Goal: Transaction & Acquisition: Purchase product/service

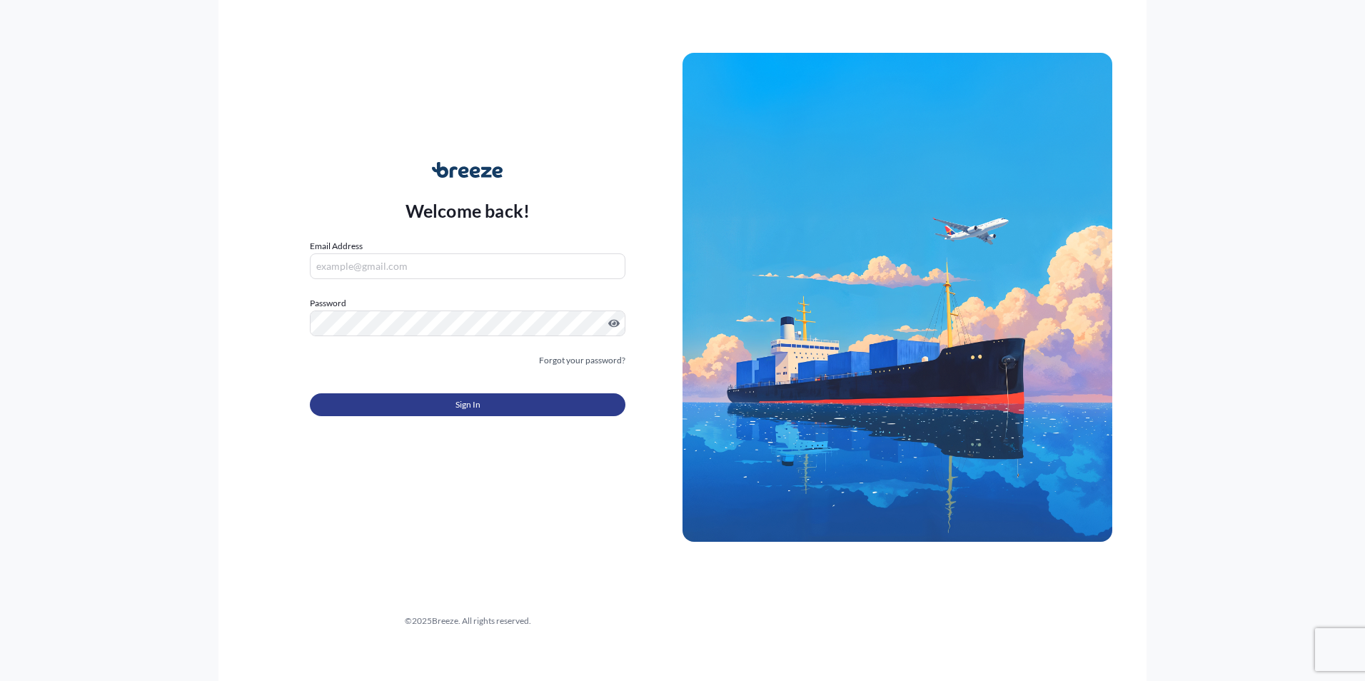
type input "[PERSON_NAME][EMAIL_ADDRESS][PERSON_NAME][DOMAIN_NAME]"
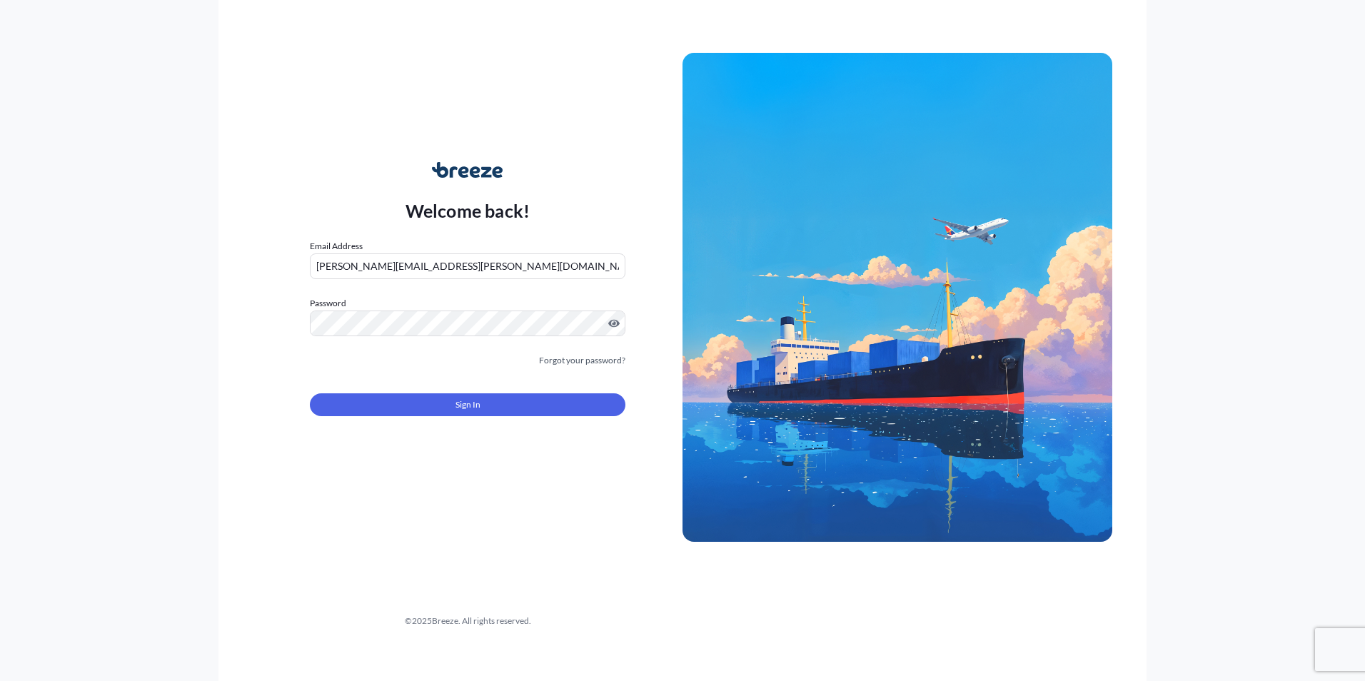
click at [465, 391] on div "Sign In" at bounding box center [468, 400] width 316 height 31
click at [465, 400] on span "Sign In" at bounding box center [467, 405] width 25 height 14
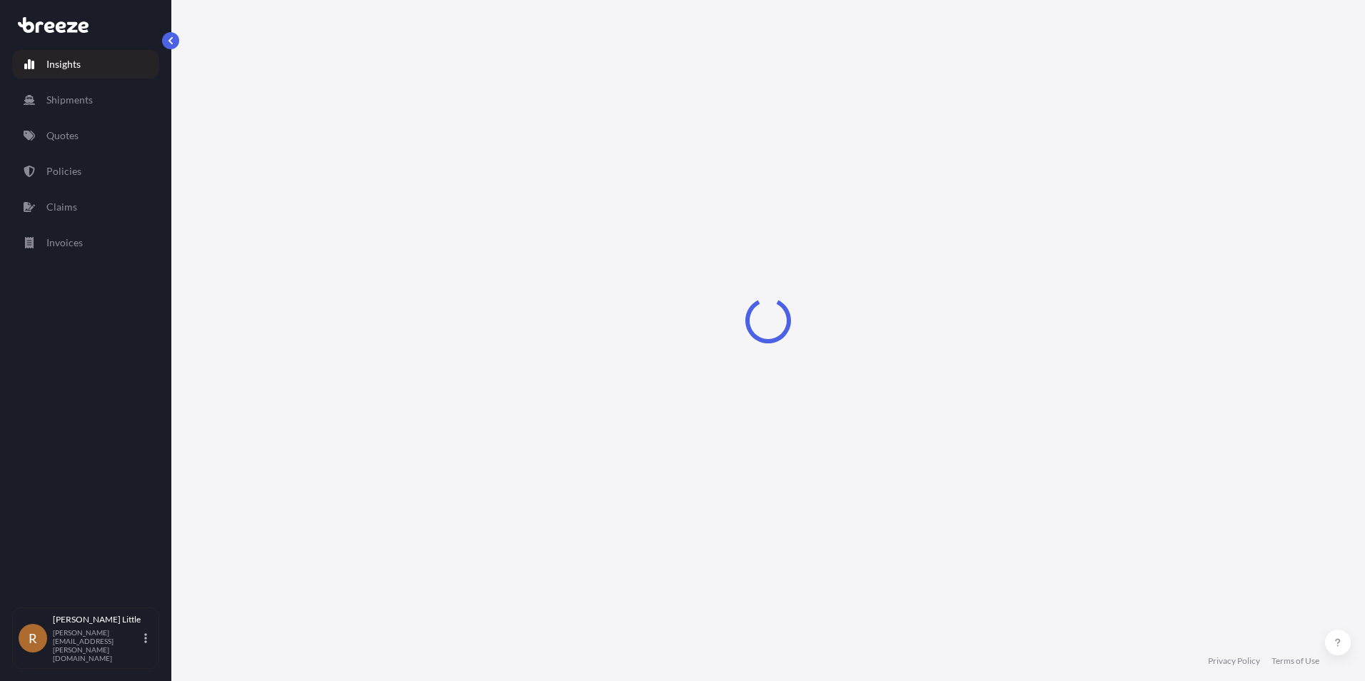
select select "2025"
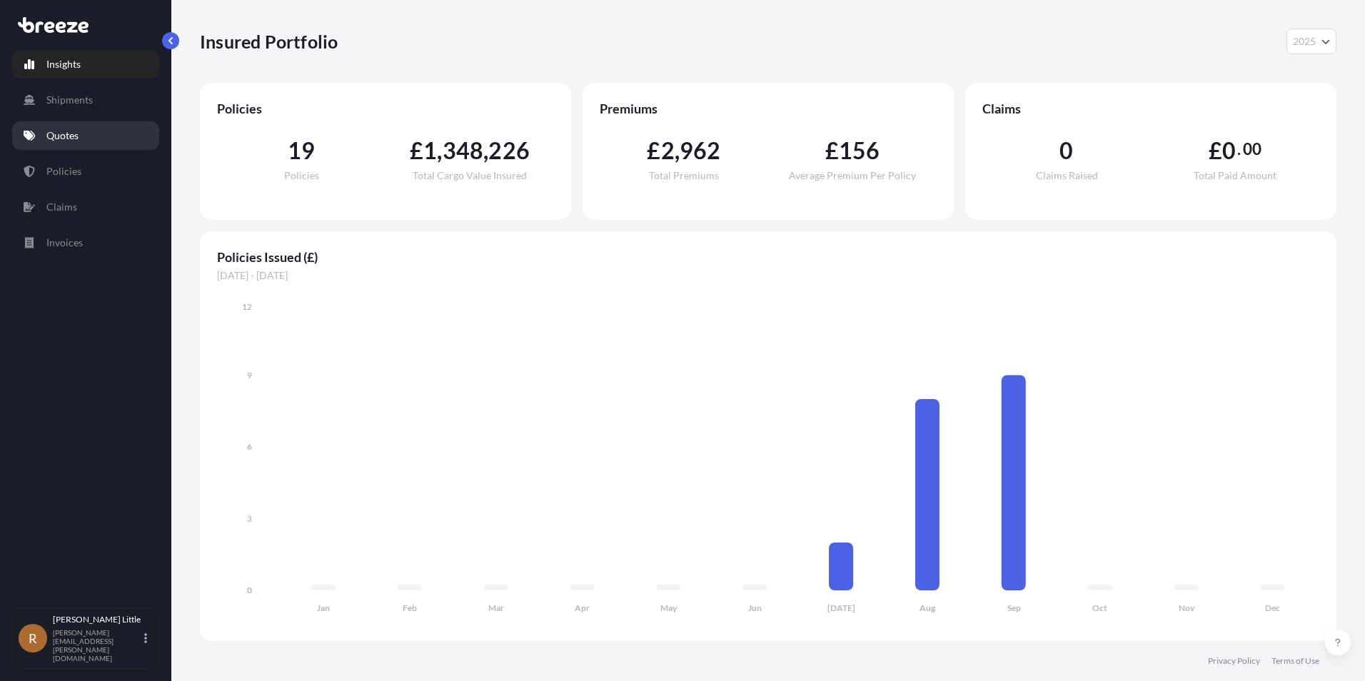
click at [76, 131] on p "Quotes" at bounding box center [62, 136] width 32 height 14
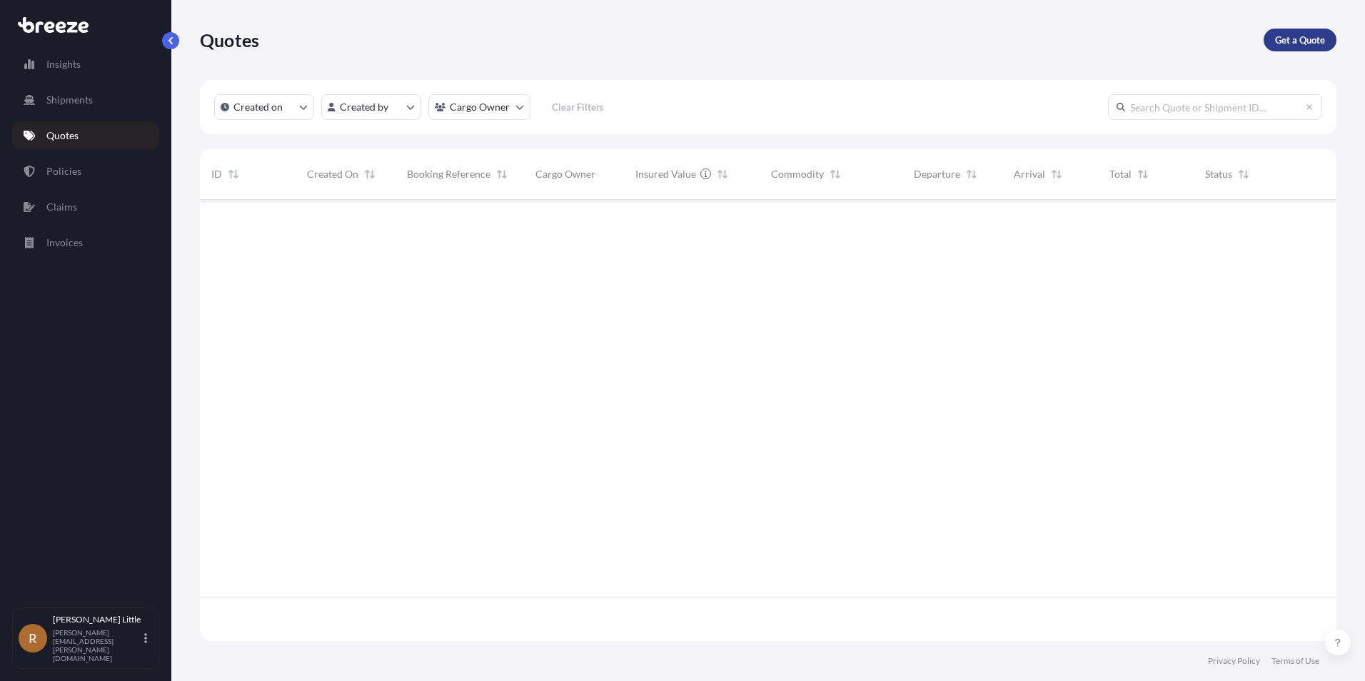
scroll to position [482, 1126]
click at [1291, 42] on p "Get a Quote" at bounding box center [1300, 40] width 50 height 14
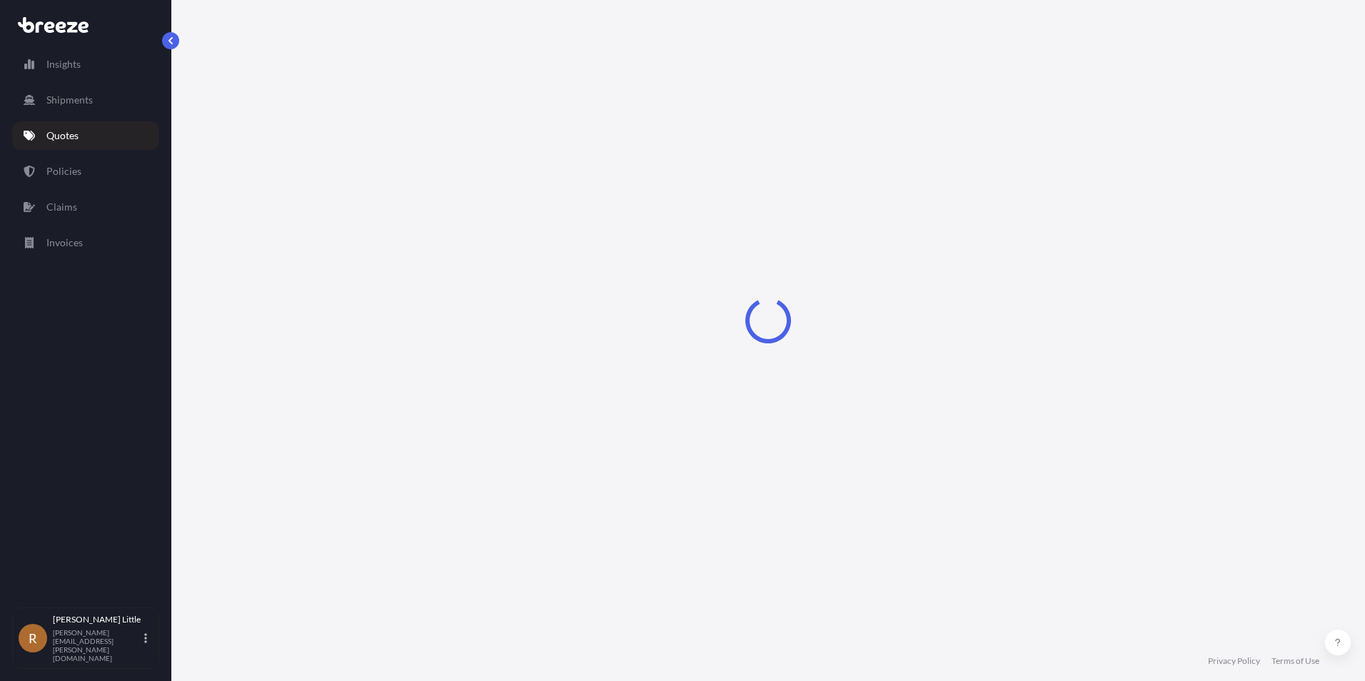
select select "Sea"
select select "1"
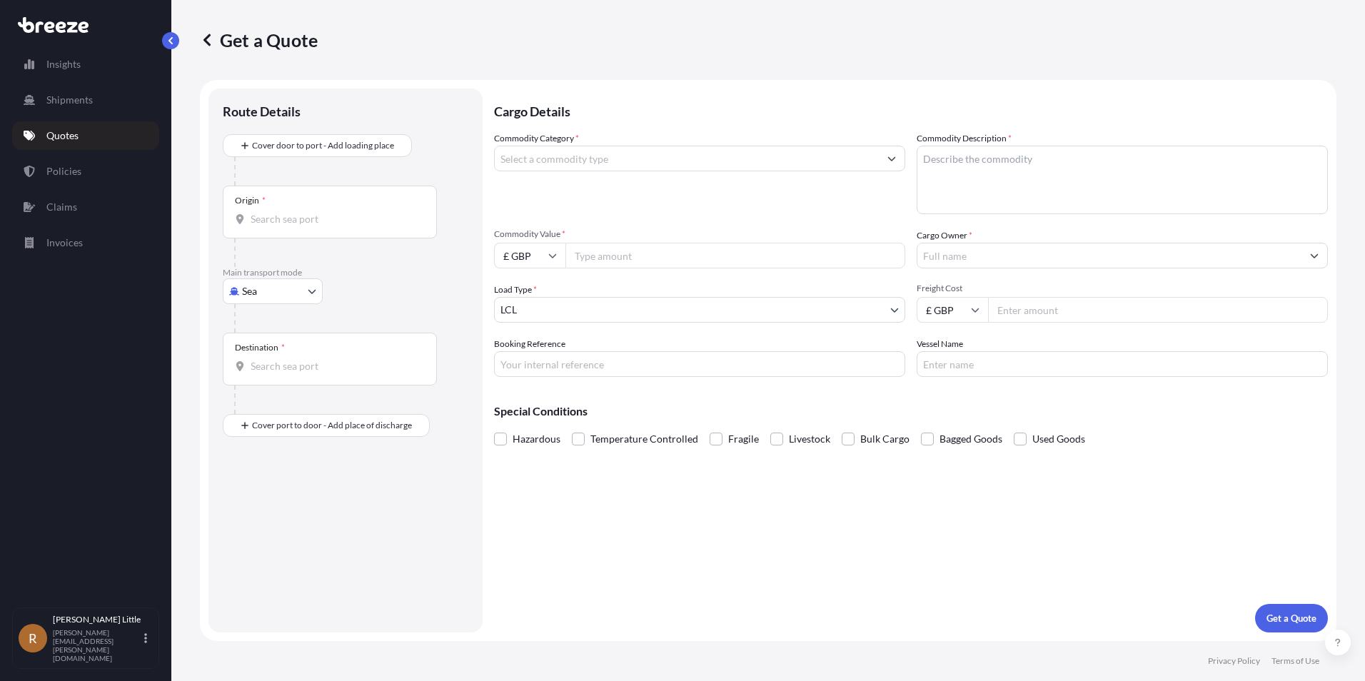
click at [291, 203] on div "Origin *" at bounding box center [330, 212] width 214 height 53
click at [291, 212] on input "Origin *" at bounding box center [335, 219] width 168 height 14
click at [289, 269] on span "PECLL - [GEOGRAPHIC_DATA] , [GEOGRAPHIC_DATA]" at bounding box center [355, 267] width 169 height 14
type input "PECLL - [GEOGRAPHIC_DATA], [GEOGRAPHIC_DATA]"
click at [271, 366] on input "Destination *" at bounding box center [335, 372] width 168 height 14
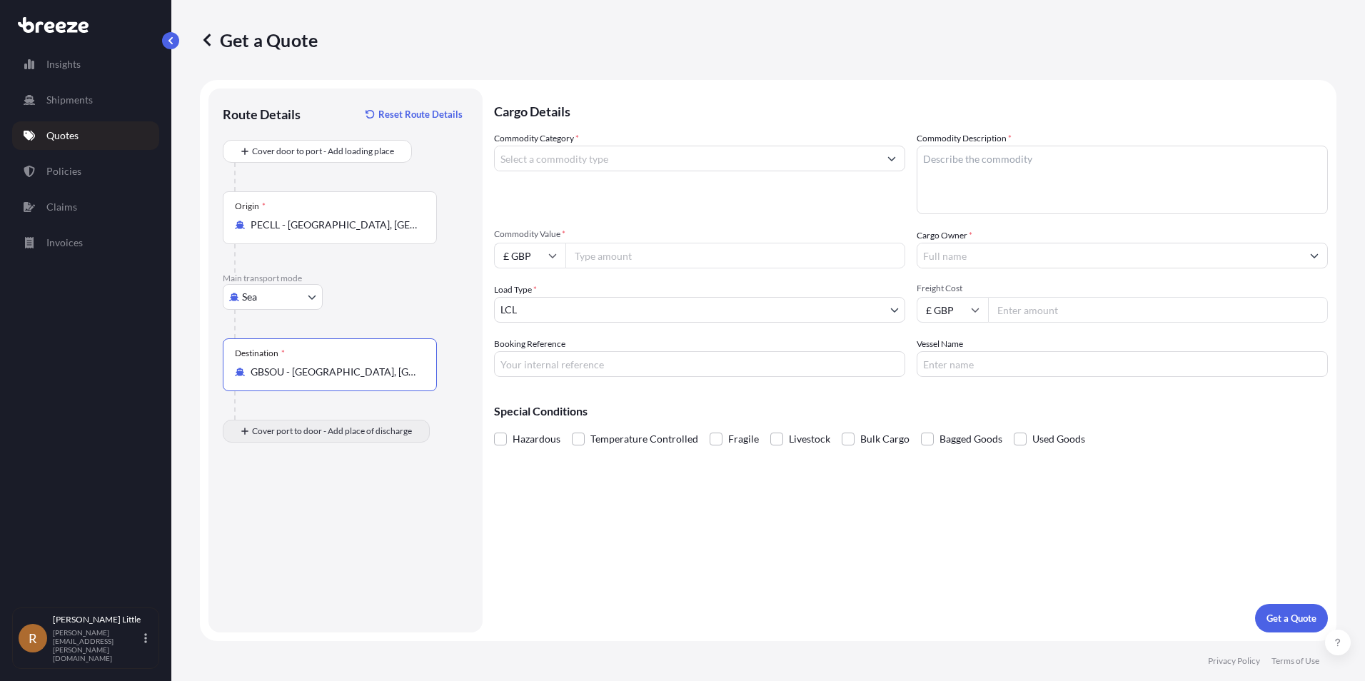
type input "GBSOU - [GEOGRAPHIC_DATA], [GEOGRAPHIC_DATA]"
click at [278, 515] on div "Place of Discharge" at bounding box center [330, 500] width 214 height 53
click at [278, 515] on input "Place of Discharge" at bounding box center [335, 507] width 168 height 14
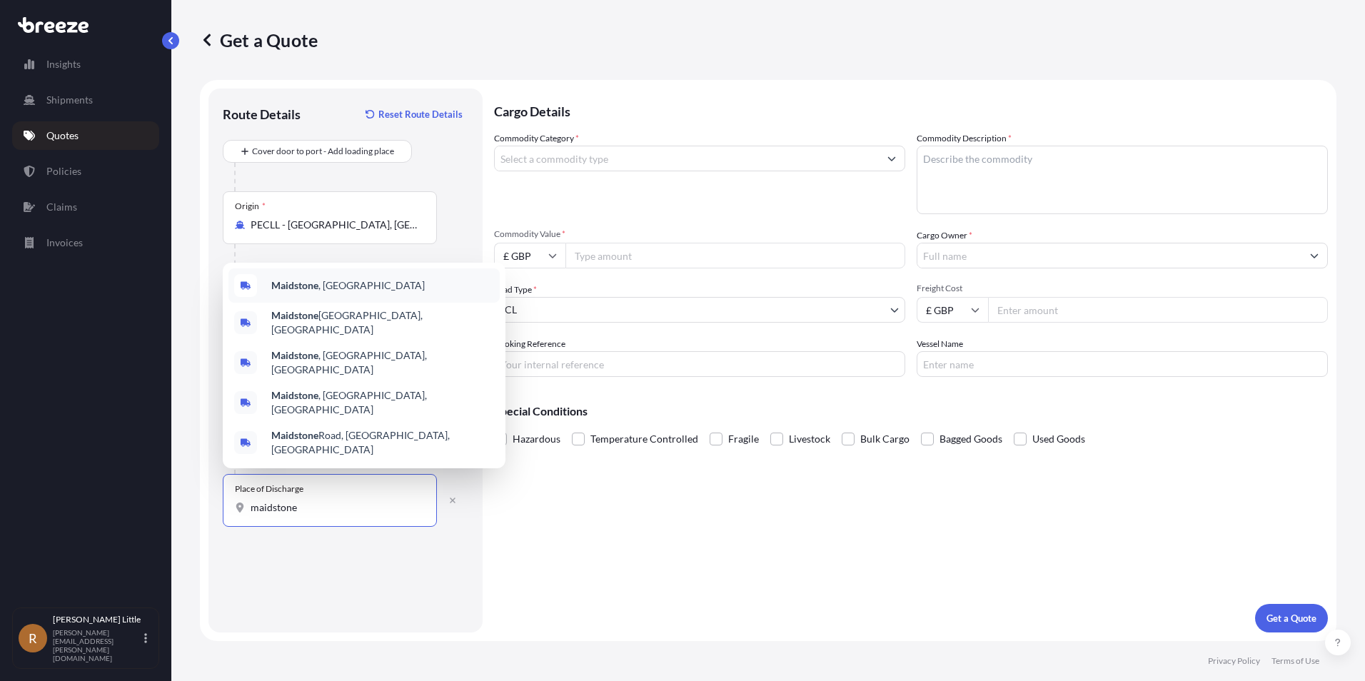
click at [327, 293] on span "Maidstone , [GEOGRAPHIC_DATA]" at bounding box center [347, 285] width 153 height 14
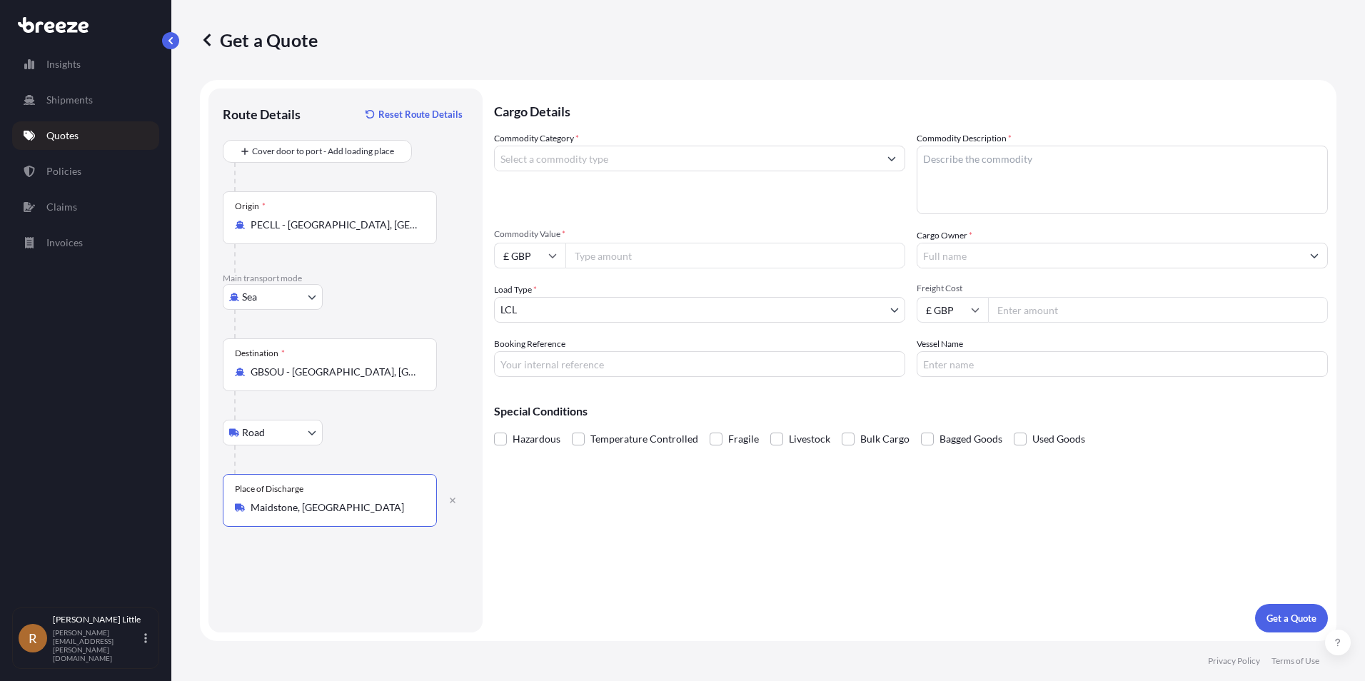
type input "Maidstone, [GEOGRAPHIC_DATA]"
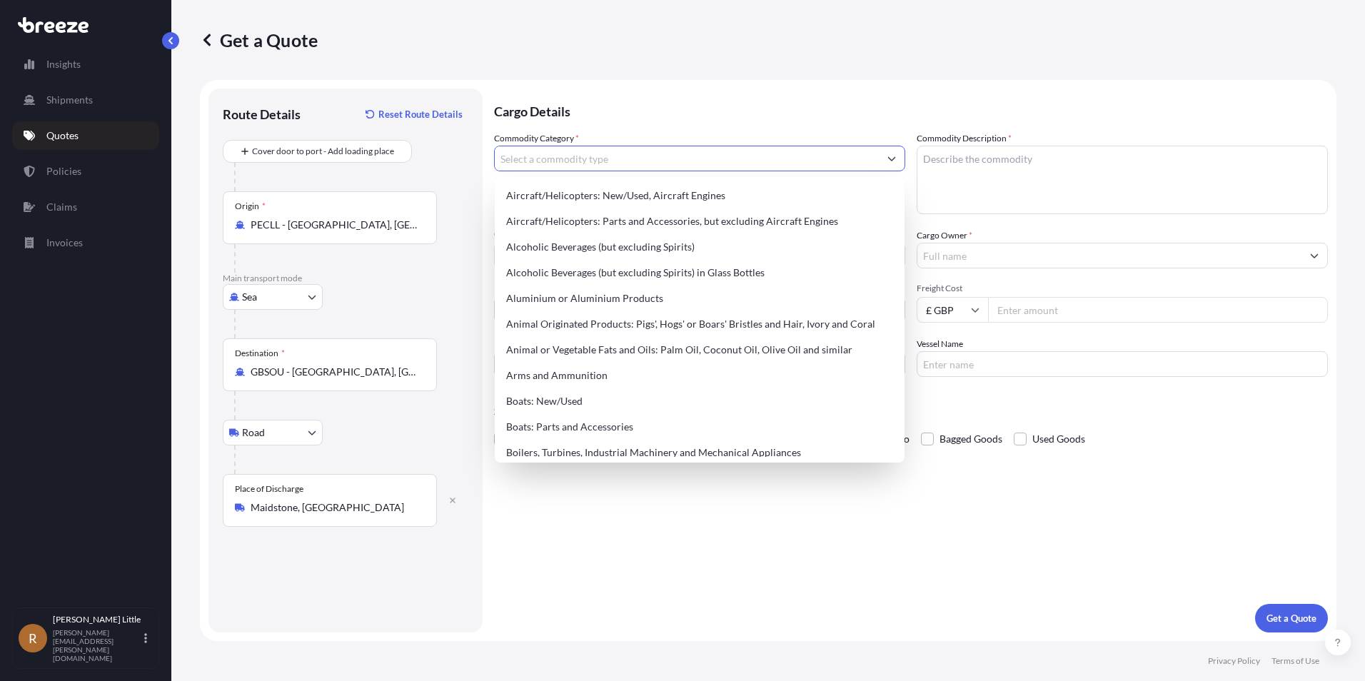
click at [665, 165] on input "Commodity Category *" at bounding box center [687, 159] width 384 height 26
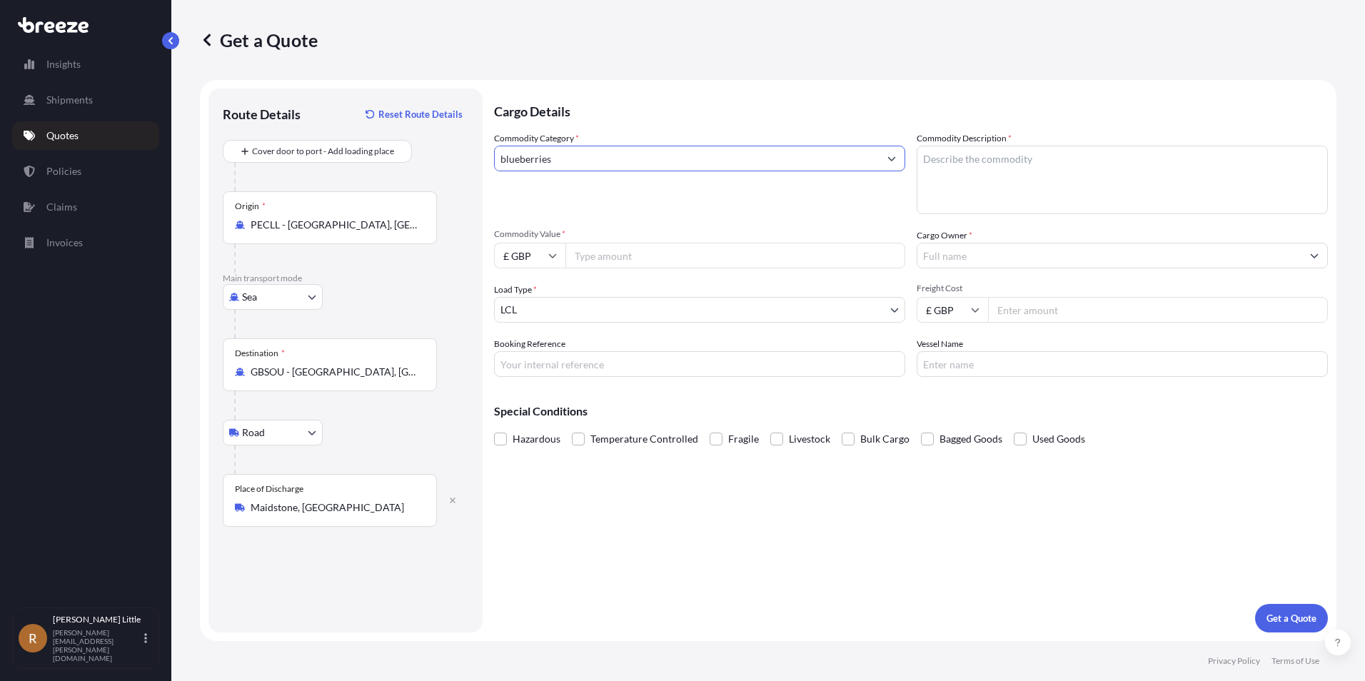
drag, startPoint x: 621, startPoint y: 160, endPoint x: 420, endPoint y: 163, distance: 200.6
click at [404, 163] on form "Route Details Reset Route Details Cover door to port - Add loading place Place …" at bounding box center [768, 360] width 1137 height 561
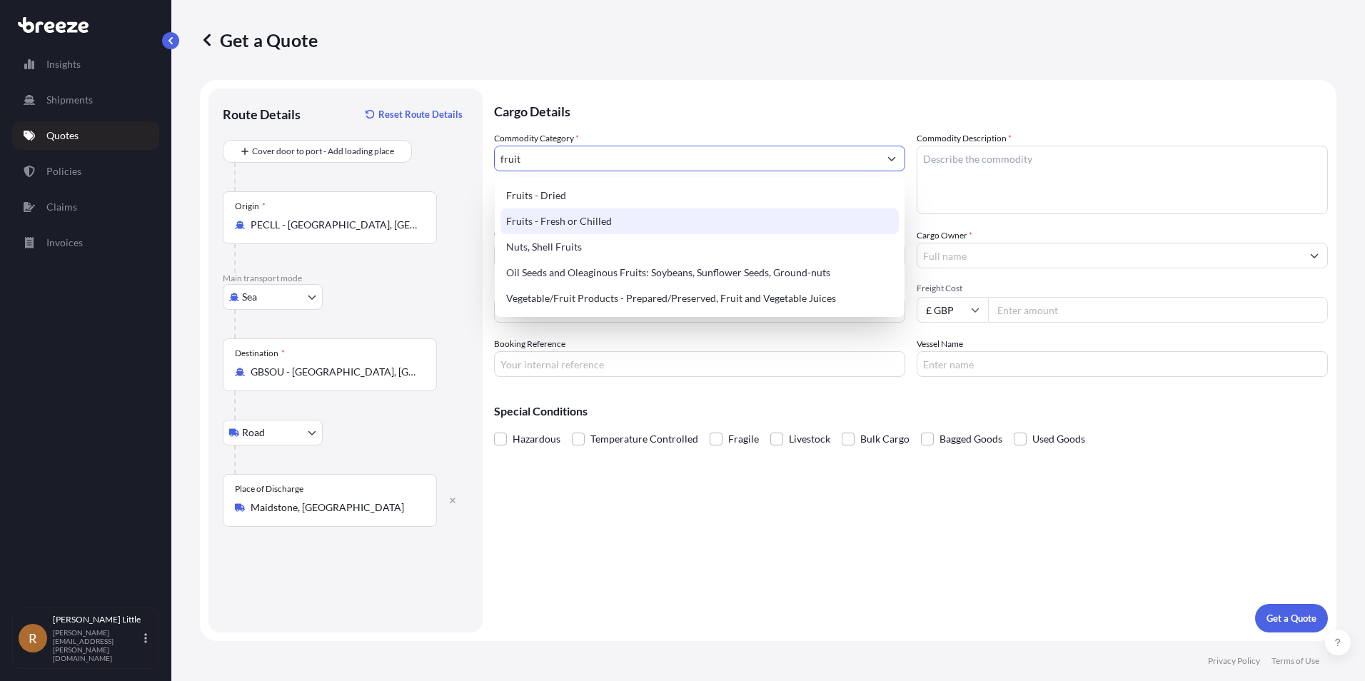
click at [601, 214] on div "Fruits - Fresh or Chilled" at bounding box center [699, 221] width 398 height 26
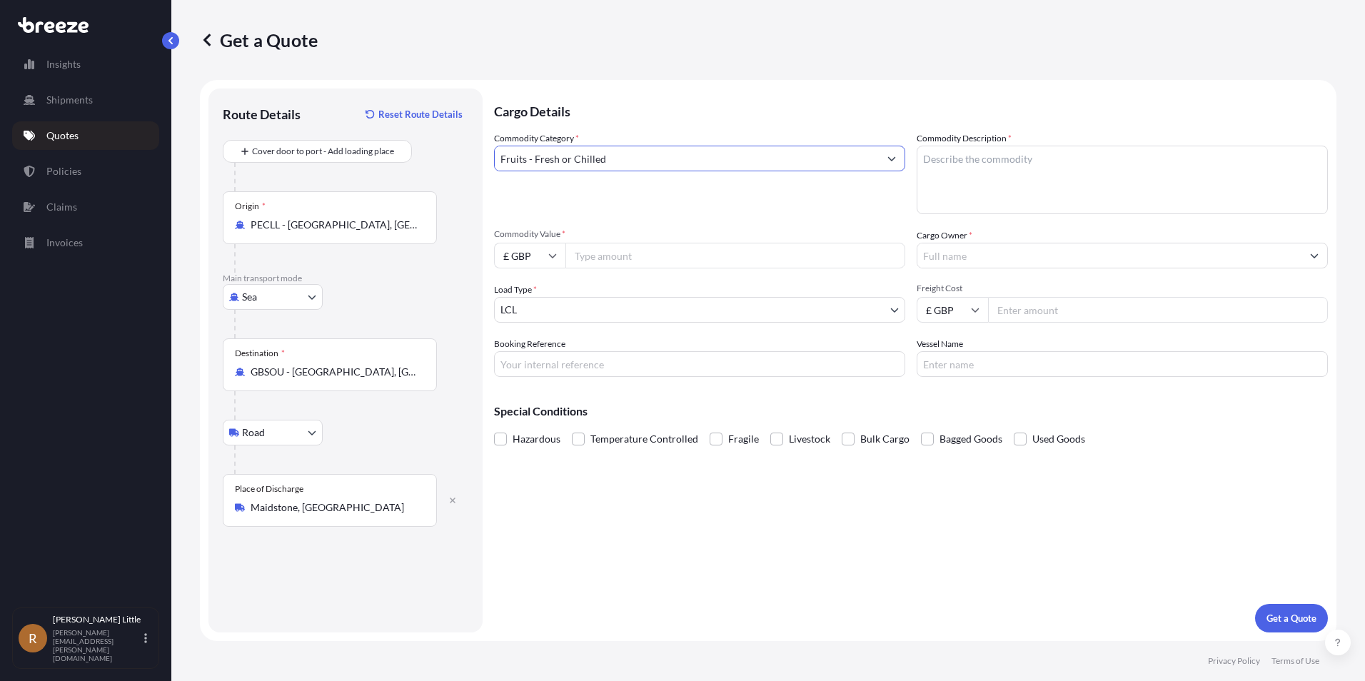
type input "Fruits - Fresh or Chilled"
click at [1019, 161] on textarea "Commodity Description *" at bounding box center [1122, 180] width 411 height 69
type textarea "Blueberries"
click at [533, 252] on input "£ GBP" at bounding box center [529, 256] width 71 height 26
click at [530, 295] on div "€ EUR" at bounding box center [530, 294] width 60 height 27
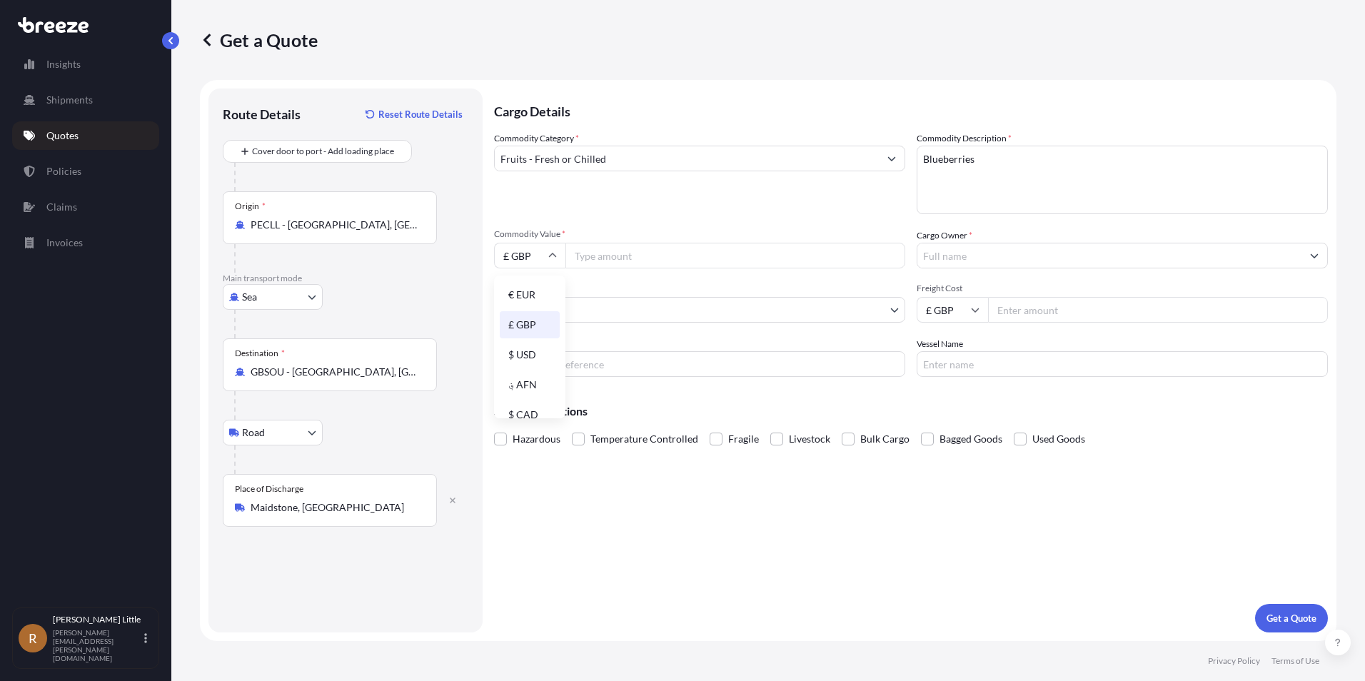
type input "€ EUR"
click at [591, 252] on input "Commodity Value *" at bounding box center [735, 256] width 340 height 26
type input "112320.00"
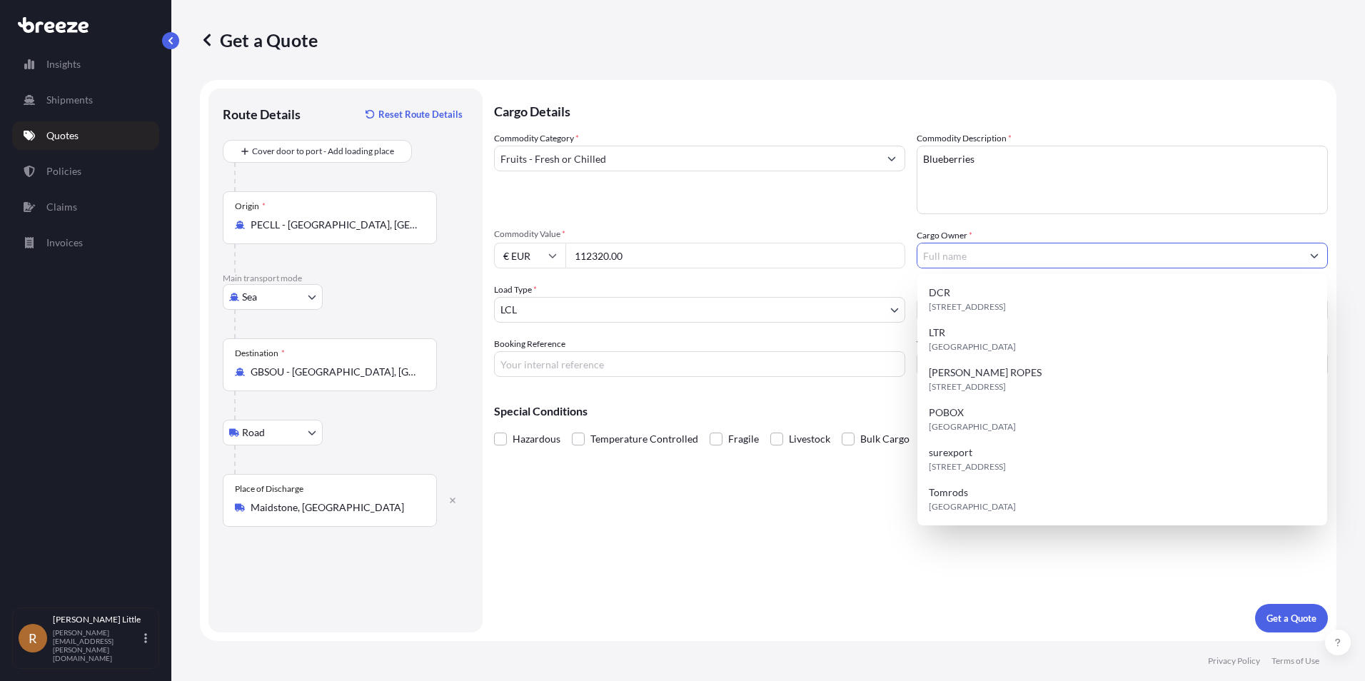
click at [1190, 258] on input "Cargo Owner *" at bounding box center [1109, 256] width 384 height 26
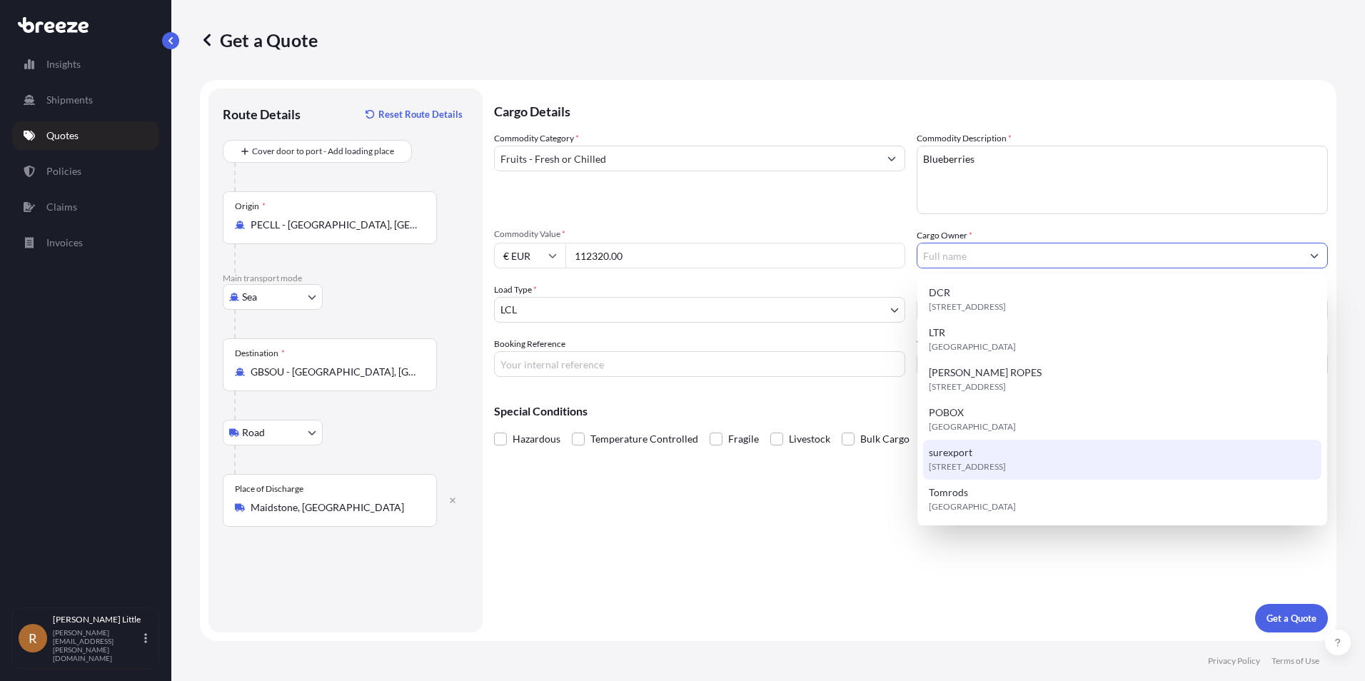
click at [962, 446] on span "surexport" at bounding box center [951, 452] width 44 height 14
type input "surexport"
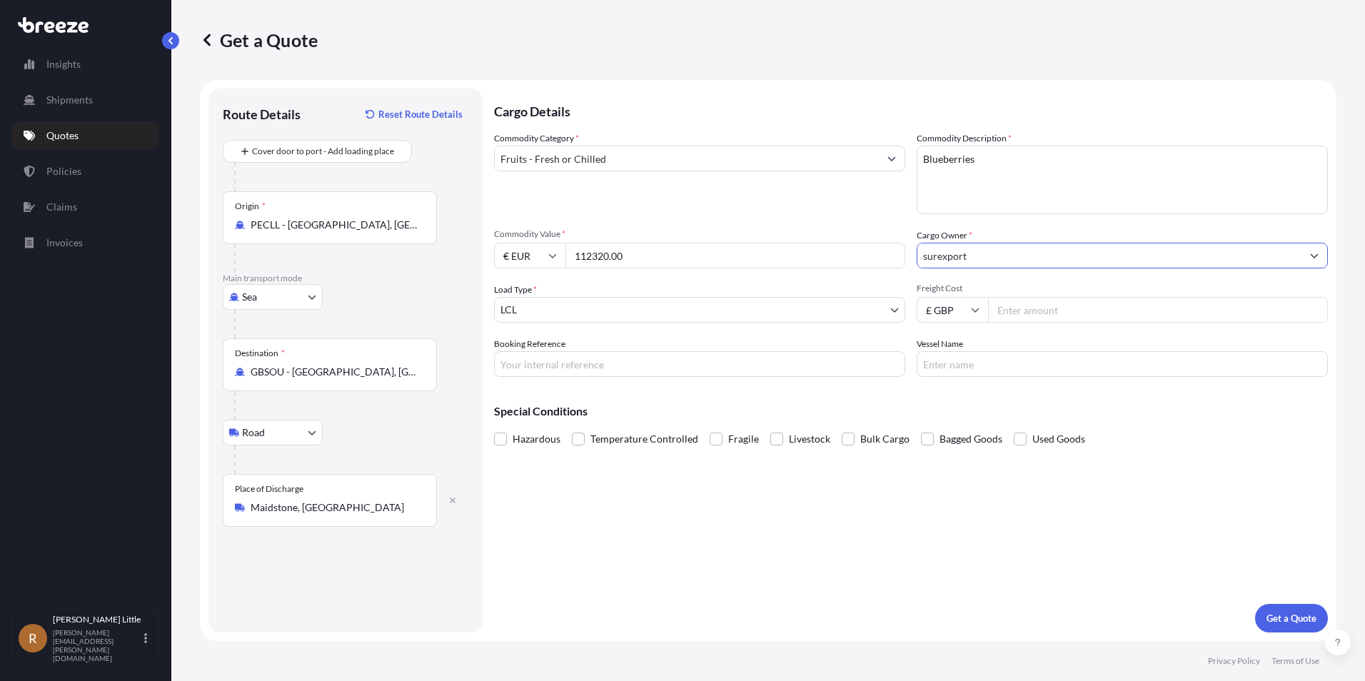
click at [578, 310] on body "6 options available. Insights Shipments Quotes Policies Claims Invoices R [PERS…" at bounding box center [682, 340] width 1365 height 681
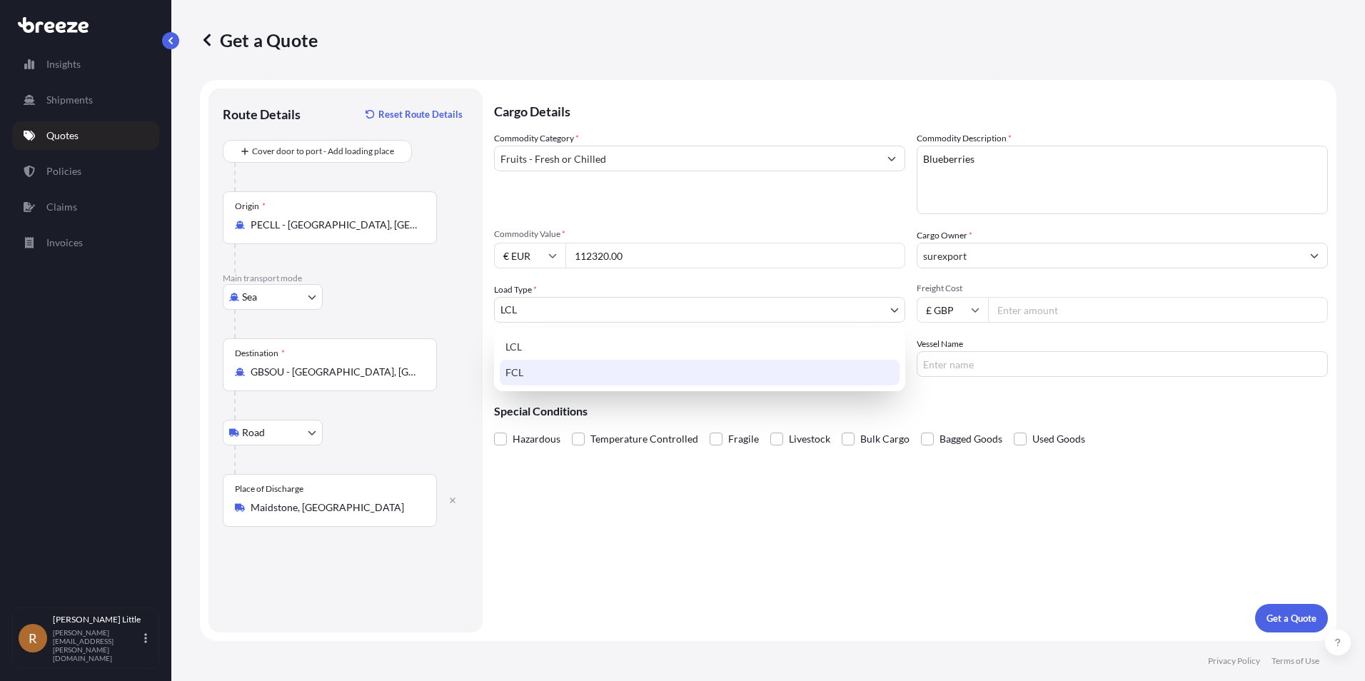
click at [544, 375] on div "FCL" at bounding box center [700, 373] width 400 height 26
select select "2"
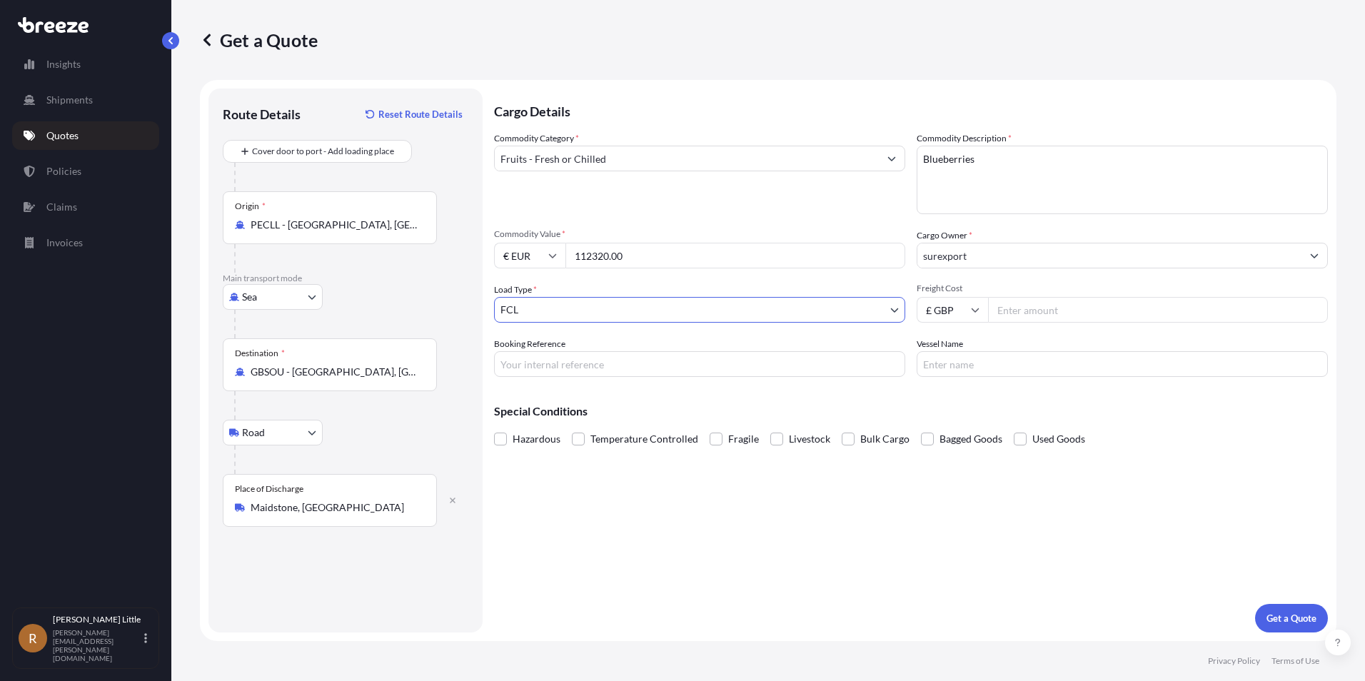
click at [972, 311] on icon at bounding box center [975, 310] width 9 height 9
drag, startPoint x: 957, startPoint y: 399, endPoint x: 983, endPoint y: 376, distance: 34.9
click at [959, 400] on div "$ USD" at bounding box center [952, 409] width 60 height 27
type input "$ USD"
click at [1037, 311] on input "Freight Cost" at bounding box center [1158, 310] width 340 height 26
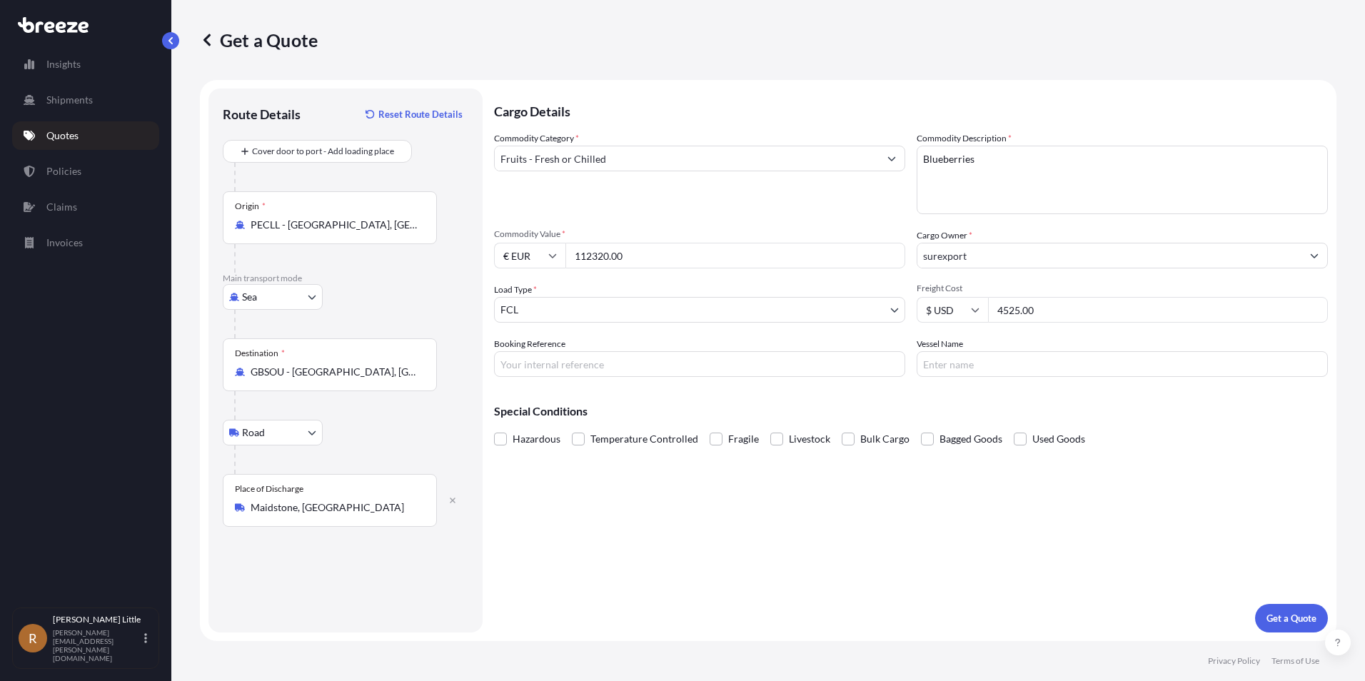
type input "4525.00"
click at [587, 368] on input "Booking Reference" at bounding box center [699, 364] width 411 height 26
type input "BSI25002107"
click at [573, 441] on span at bounding box center [578, 439] width 13 height 13
click at [572, 428] on input "Temperature Controlled" at bounding box center [572, 428] width 0 height 0
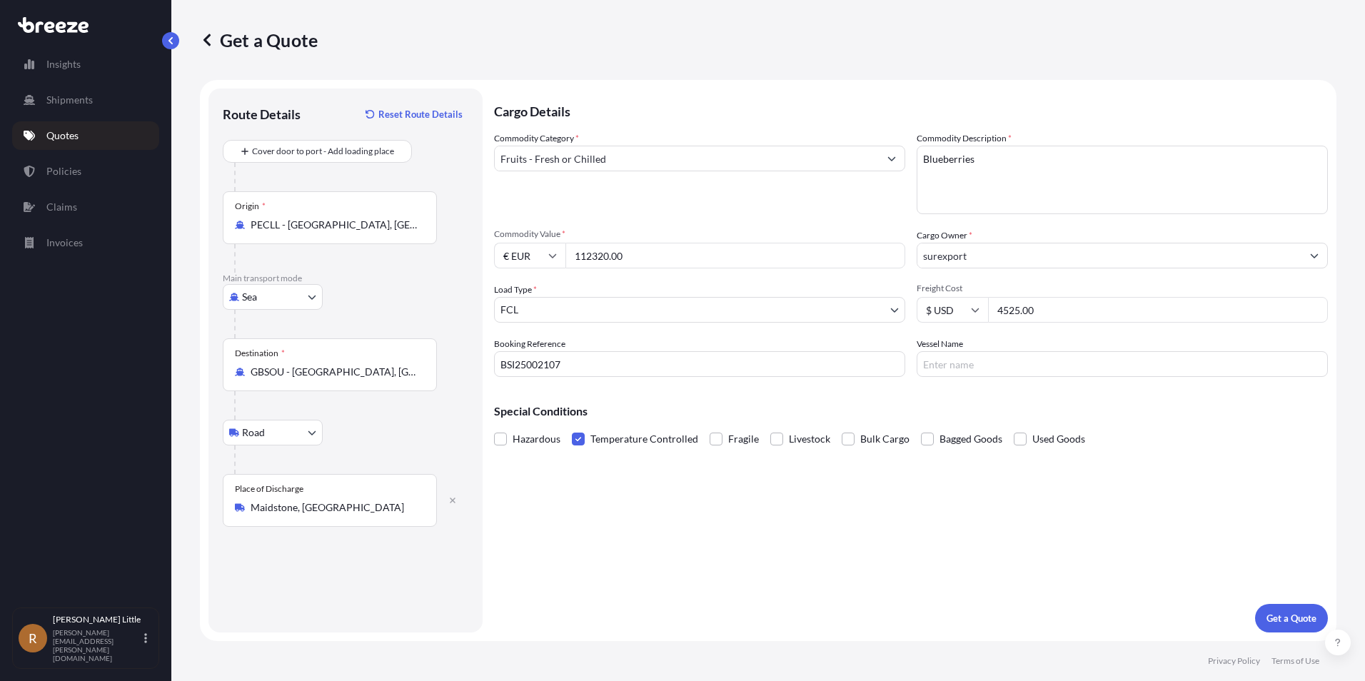
click at [991, 364] on input "Vessel Name" at bounding box center [1122, 364] width 411 height 26
type input "[PERSON_NAME]"
click at [1275, 620] on p "Get a Quote" at bounding box center [1291, 618] width 50 height 14
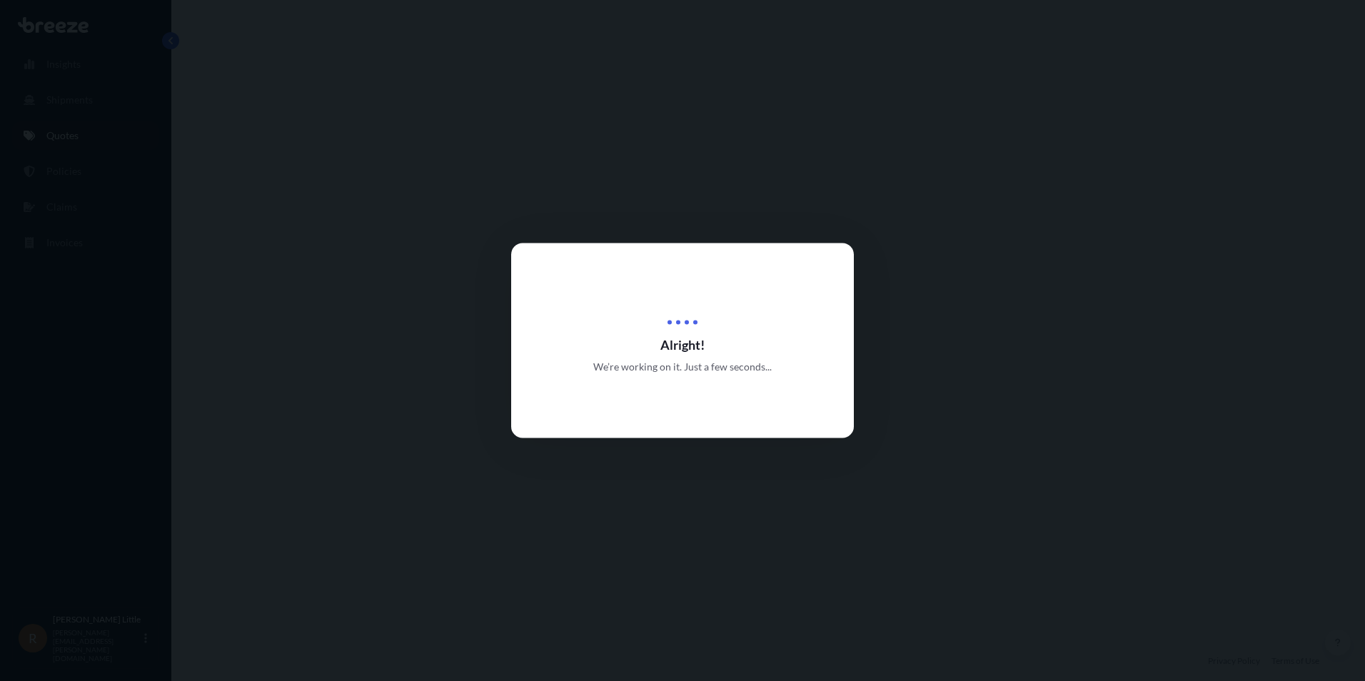
select select "Sea"
select select "Road"
select select "2"
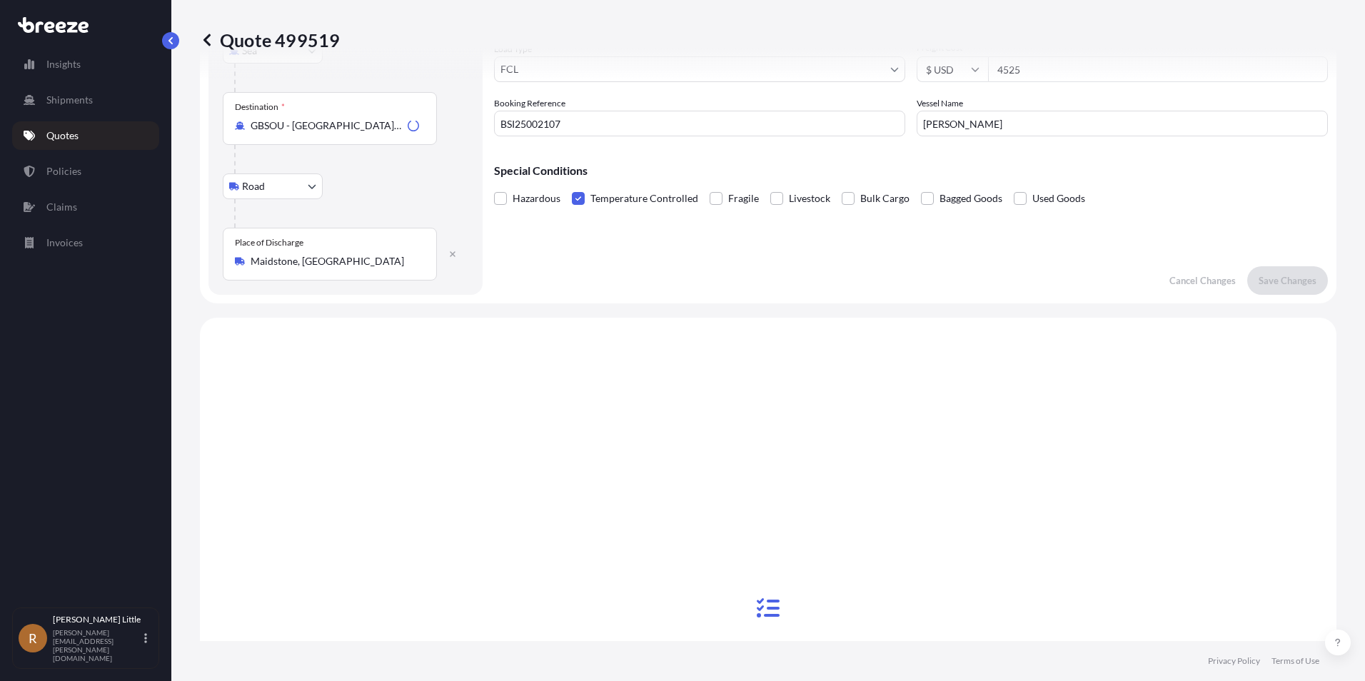
scroll to position [487, 0]
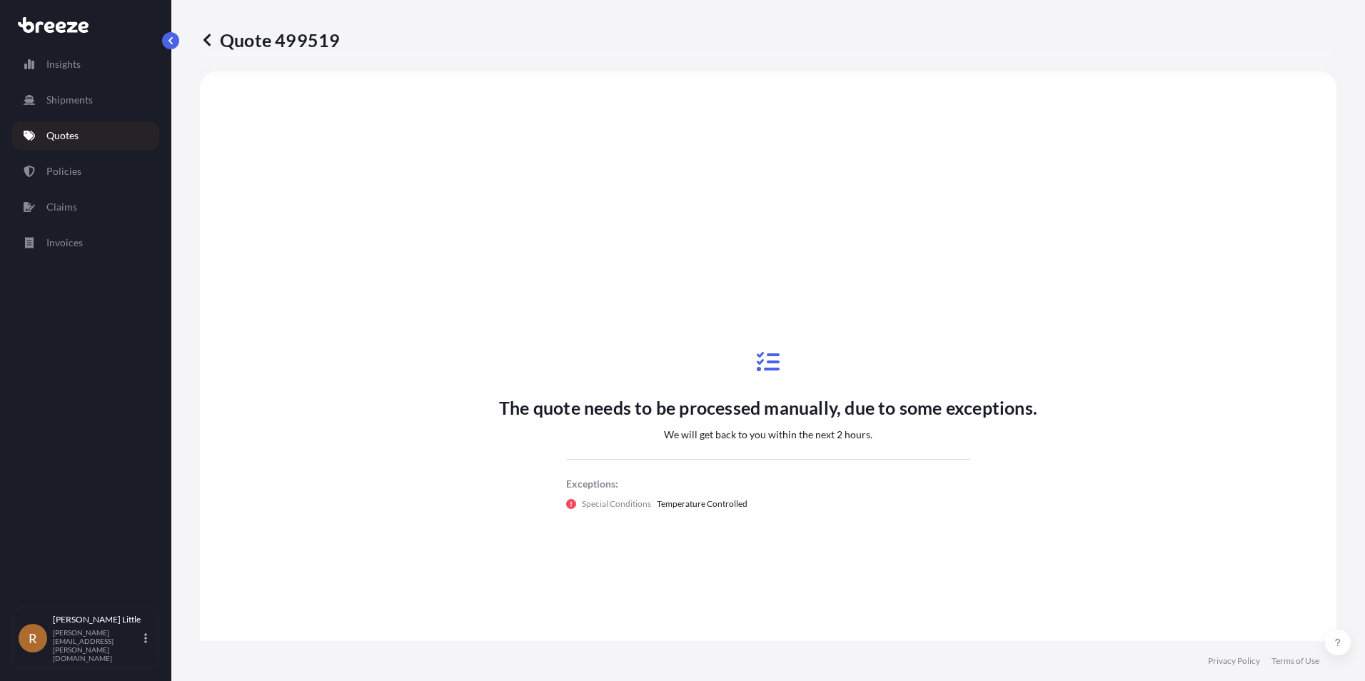
click at [67, 134] on p "Quotes" at bounding box center [62, 136] width 32 height 14
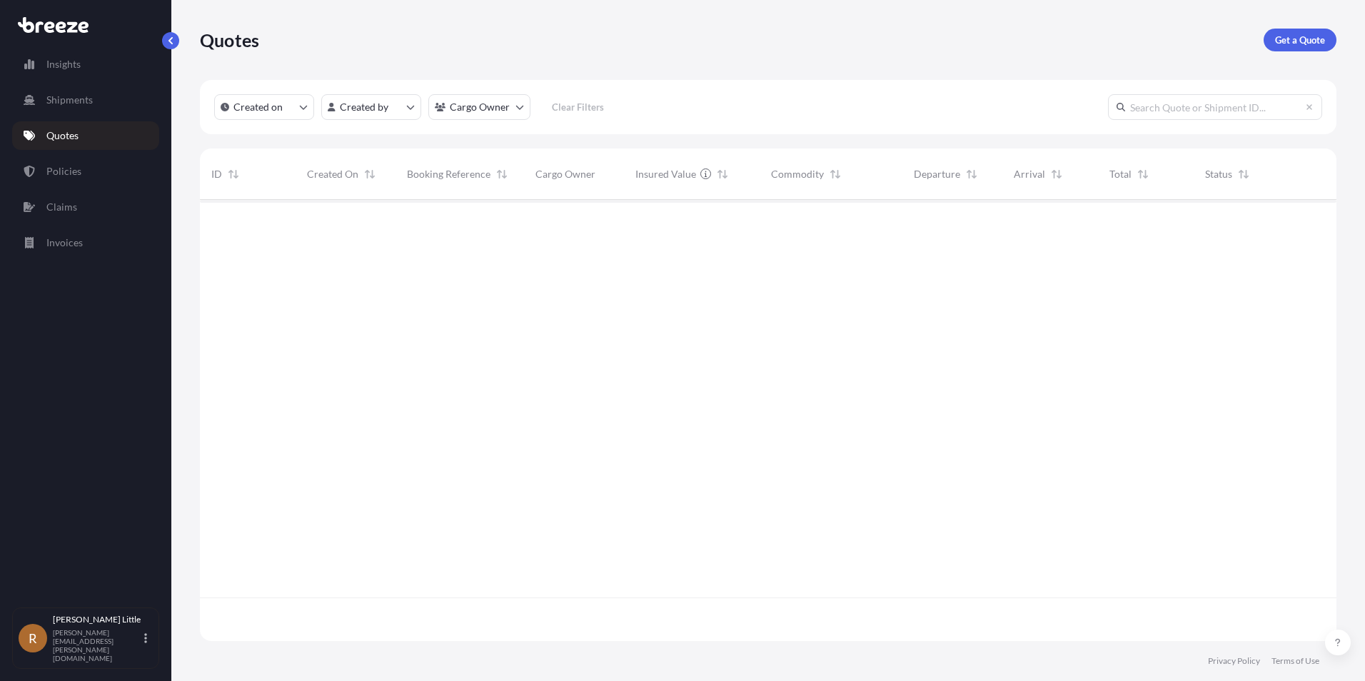
scroll to position [438, 1126]
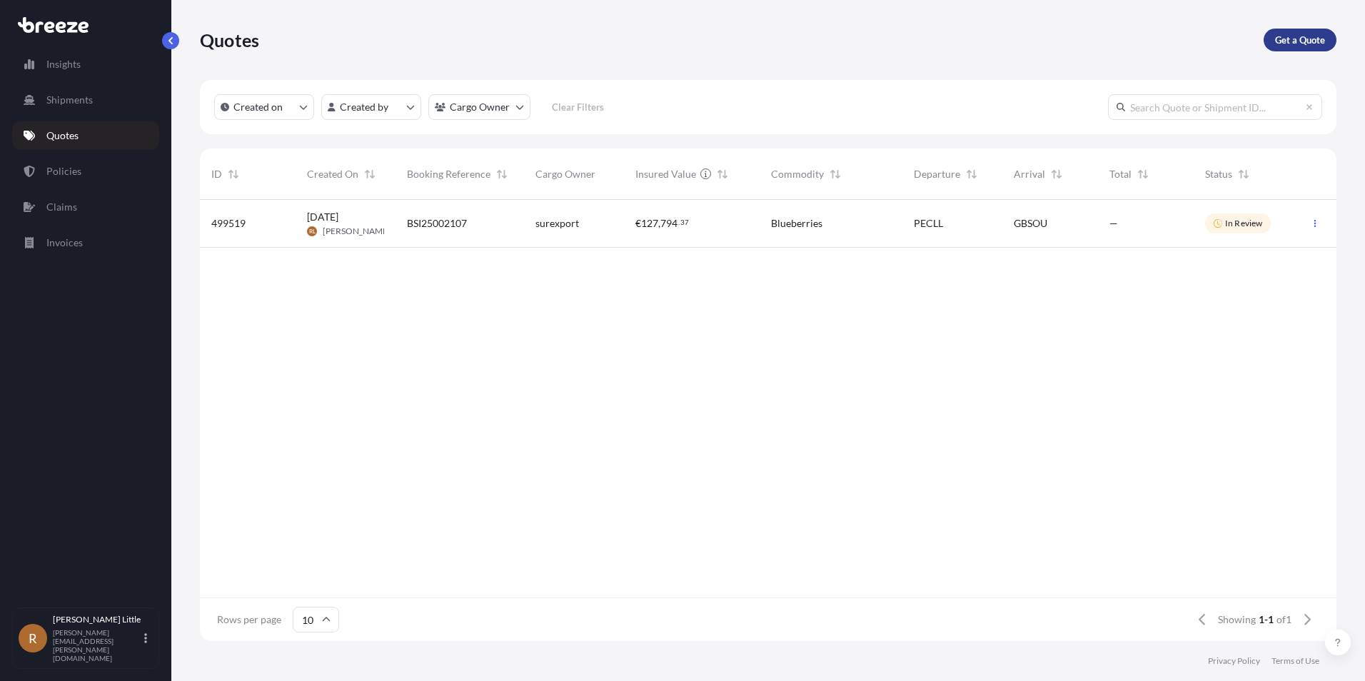
click at [1299, 46] on p "Get a Quote" at bounding box center [1300, 40] width 50 height 14
select select "Sea"
select select "1"
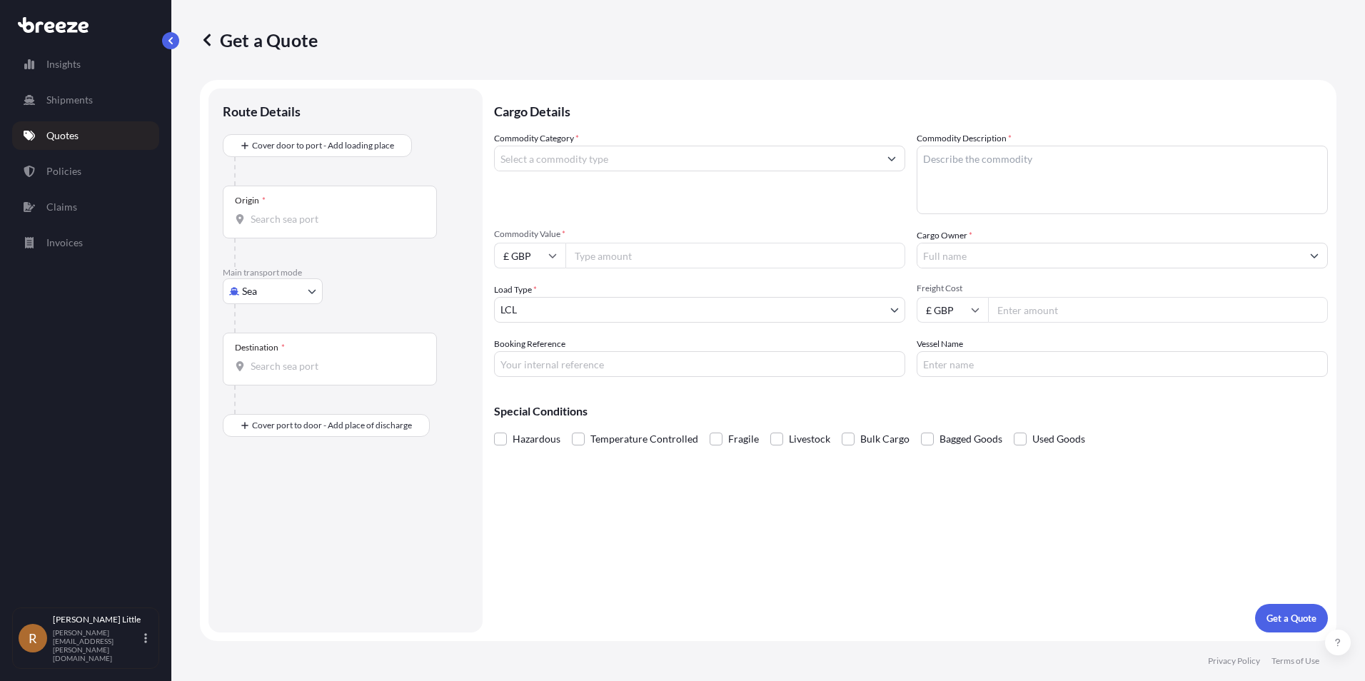
click at [320, 210] on div "Origin *" at bounding box center [330, 212] width 214 height 53
click at [320, 212] on input "Origin *" at bounding box center [335, 219] width 168 height 14
click at [306, 271] on span "PECLL - [GEOGRAPHIC_DATA] , [GEOGRAPHIC_DATA]" at bounding box center [355, 267] width 169 height 14
type input "PECLL - [GEOGRAPHIC_DATA], [GEOGRAPHIC_DATA]"
click at [286, 391] on div "Destination *" at bounding box center [330, 364] width 214 height 53
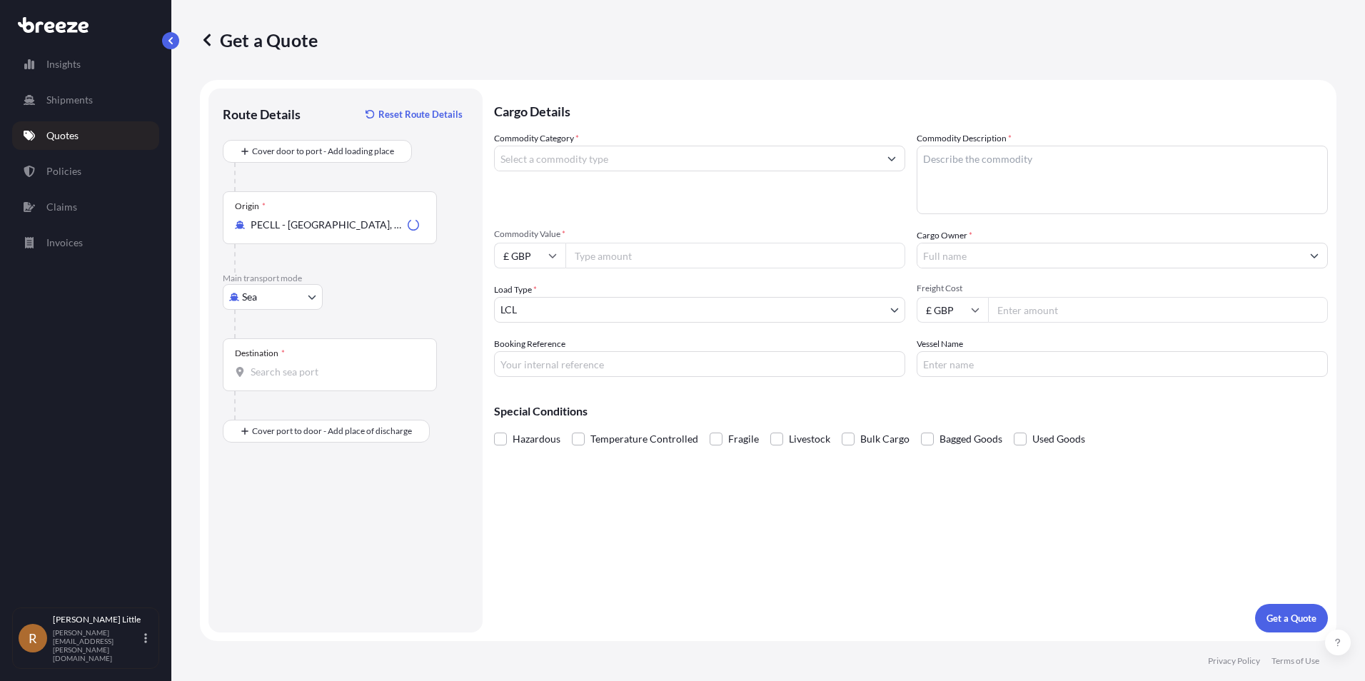
click at [286, 379] on input "Destination *" at bounding box center [335, 372] width 168 height 14
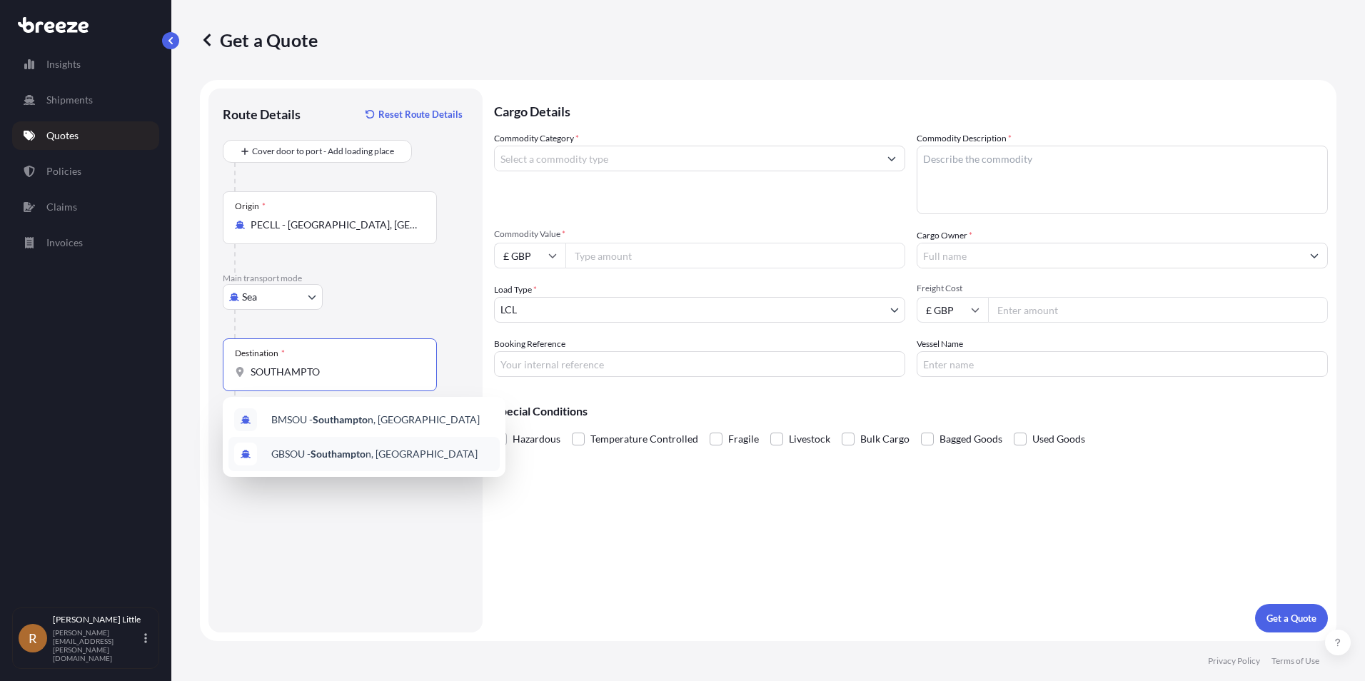
click at [406, 453] on span "GBSOU - Southampto n, [GEOGRAPHIC_DATA]" at bounding box center [374, 454] width 206 height 14
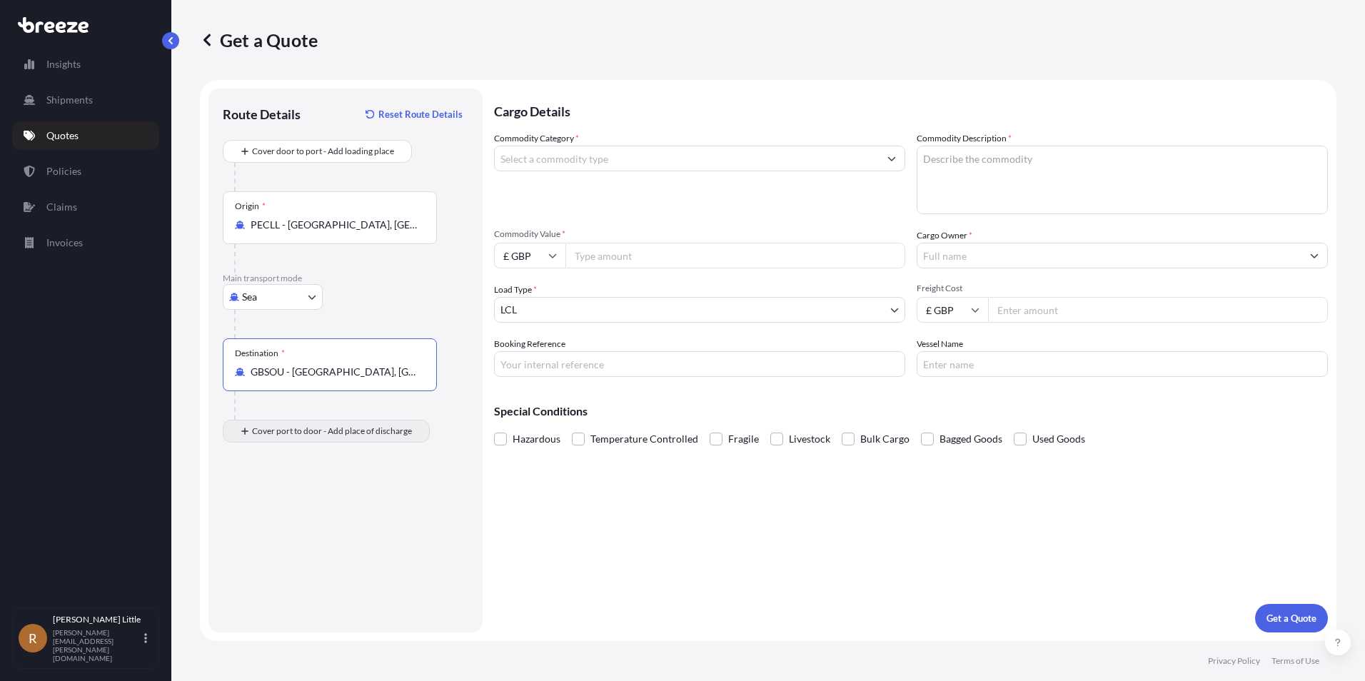
type input "GBSOU - [GEOGRAPHIC_DATA], [GEOGRAPHIC_DATA]"
click at [282, 502] on input "Place of Discharge" at bounding box center [335, 507] width 168 height 14
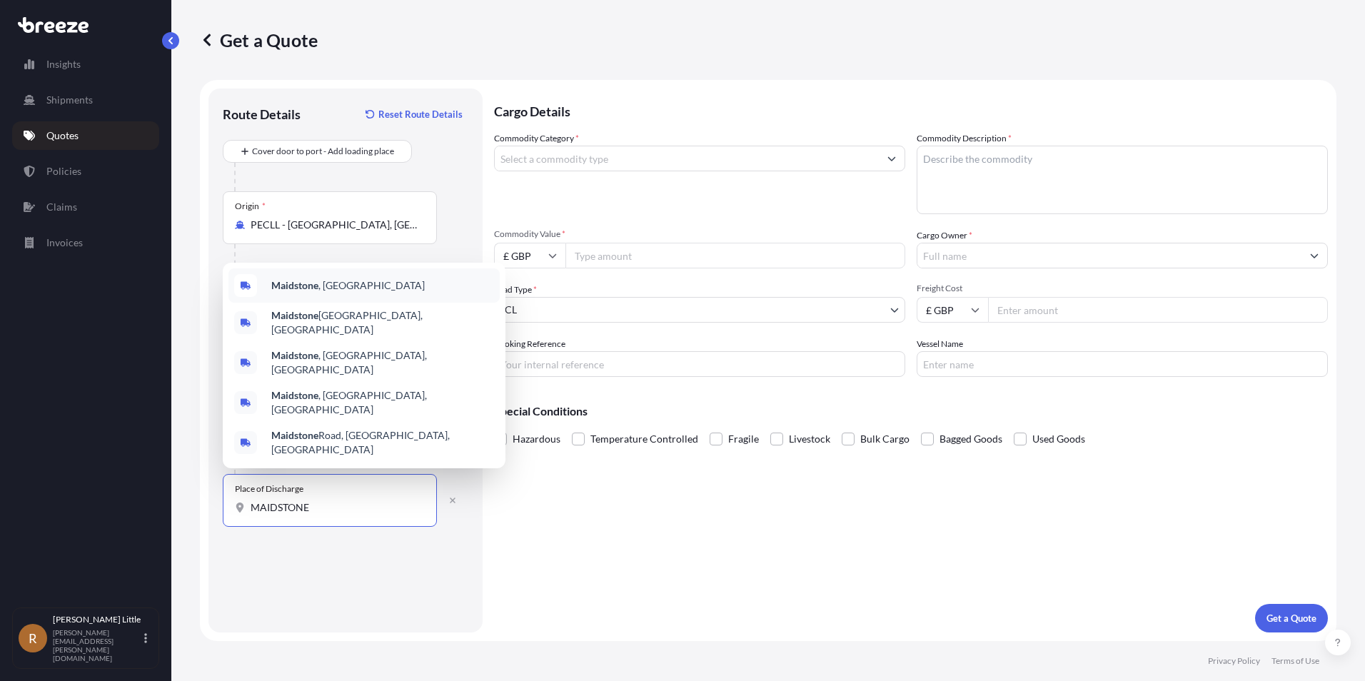
click at [341, 303] on div "Maidstone , [GEOGRAPHIC_DATA]" at bounding box center [363, 285] width 271 height 34
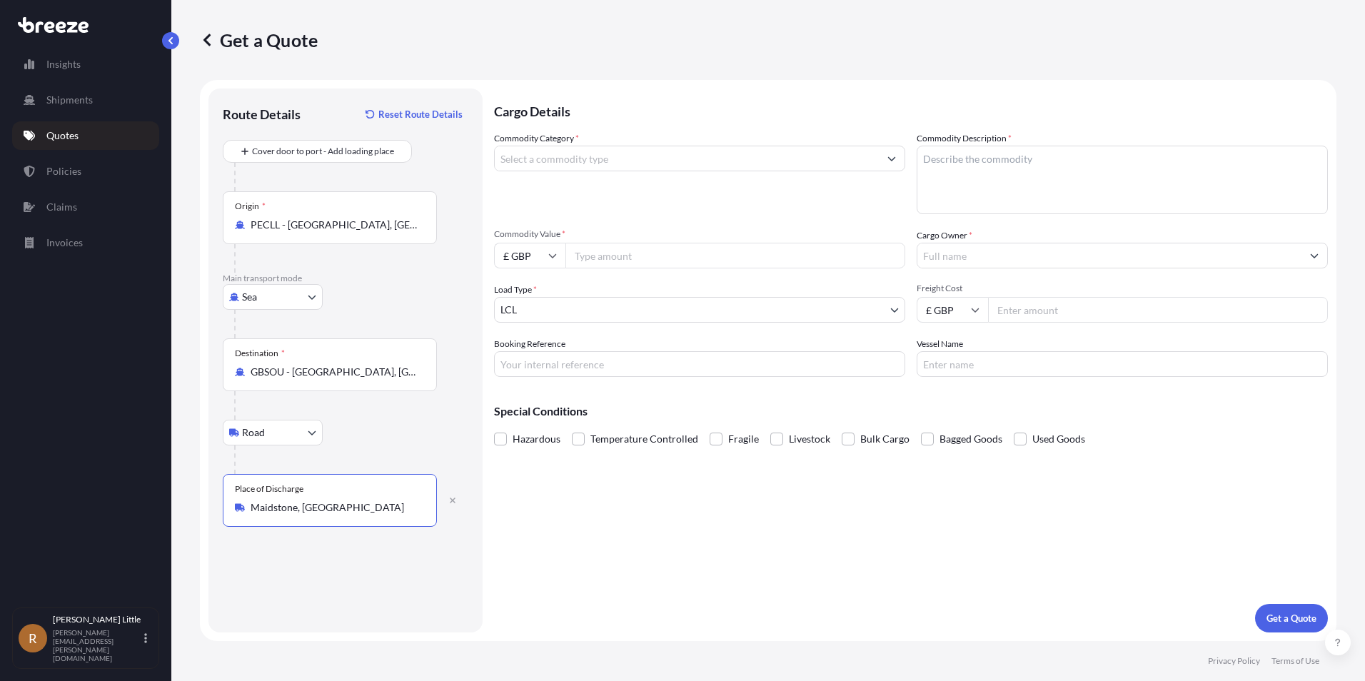
type input "Maidstone, [GEOGRAPHIC_DATA]"
click at [702, 164] on input "Commodity Category *" at bounding box center [687, 159] width 384 height 26
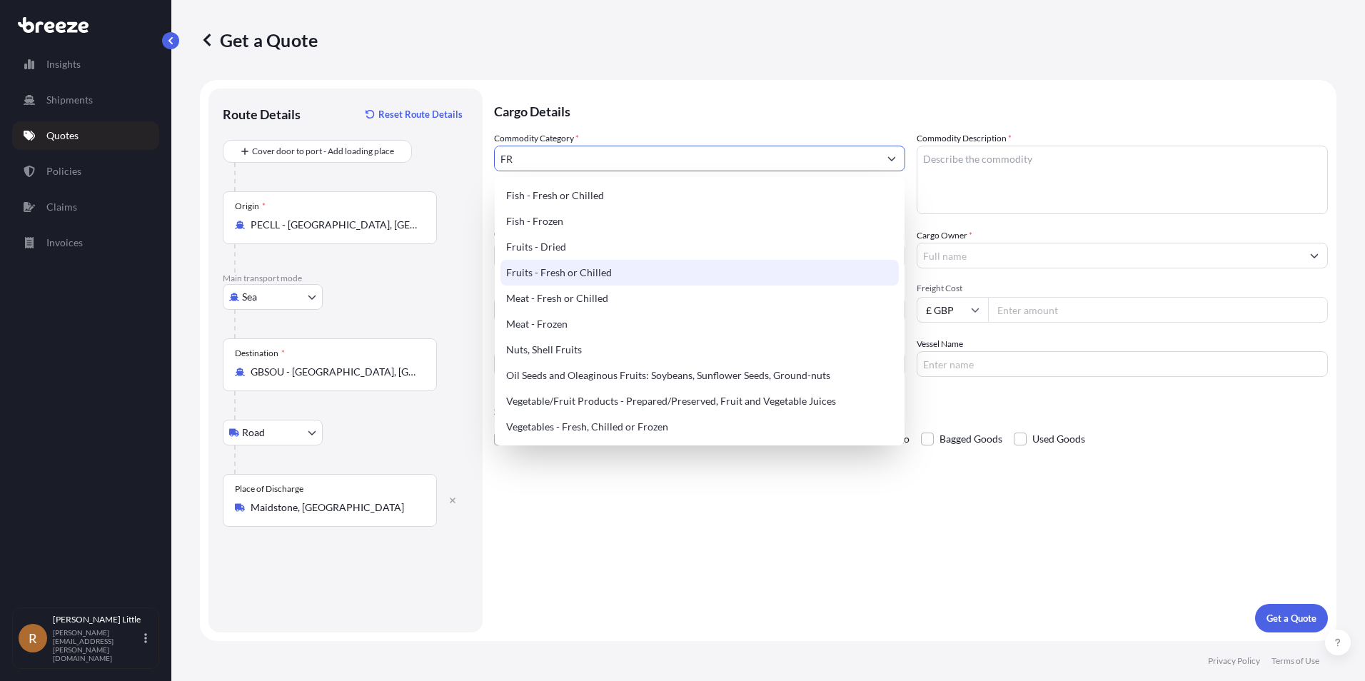
click at [576, 273] on div "Fruits - Fresh or Chilled" at bounding box center [699, 273] width 398 height 26
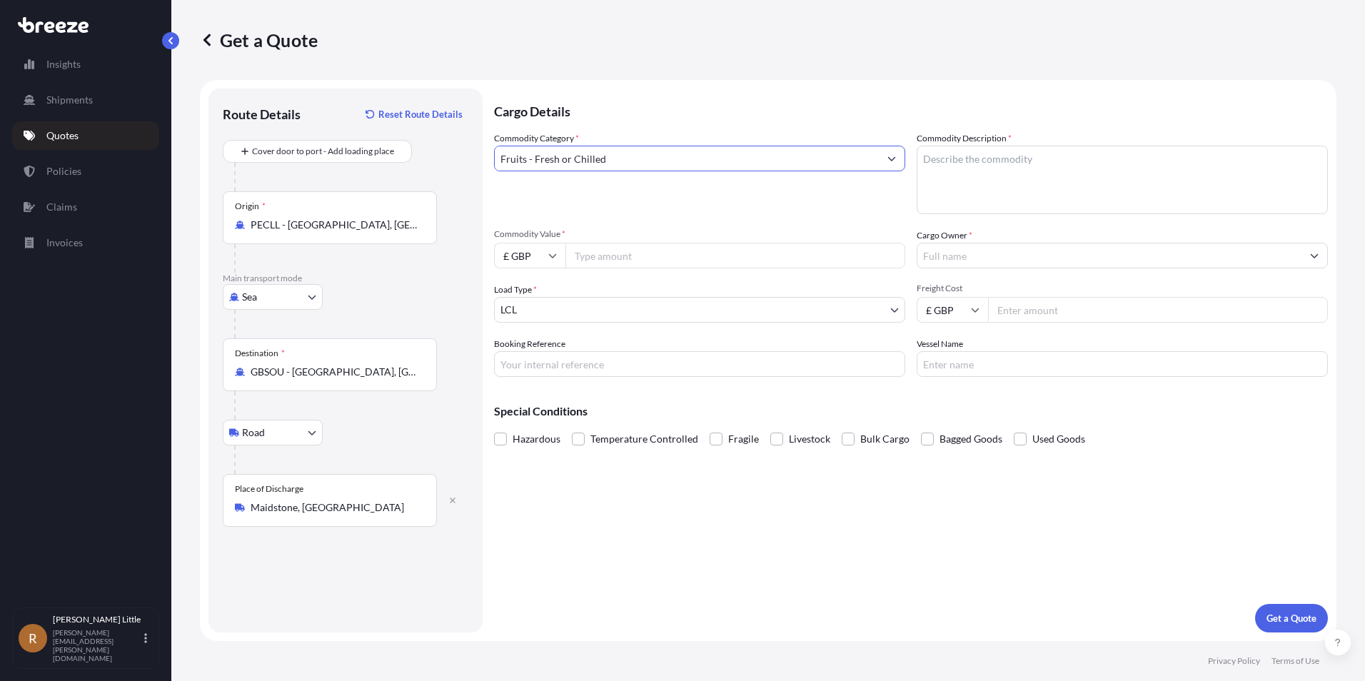
type input "Fruits - Fresh or Chilled"
click at [968, 156] on textarea "Commodity Description *" at bounding box center [1122, 180] width 411 height 69
type textarea "Blueberries"
click at [547, 256] on input "£ GBP" at bounding box center [529, 256] width 71 height 26
click at [538, 298] on div "€ EUR" at bounding box center [530, 294] width 60 height 27
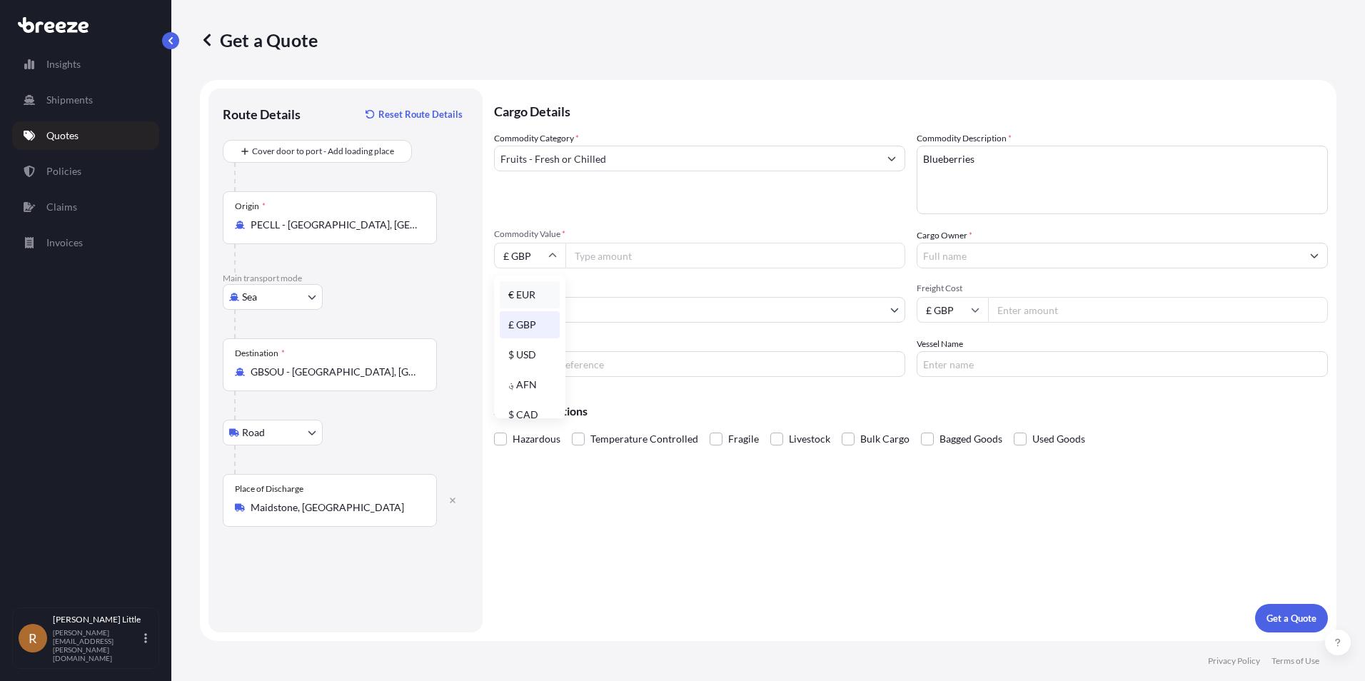
type input "€ EUR"
click at [605, 250] on input "Commodity Value *" at bounding box center [735, 256] width 340 height 26
type input "93015.00"
click at [1067, 260] on input "Cargo Owner *" at bounding box center [1109, 256] width 384 height 26
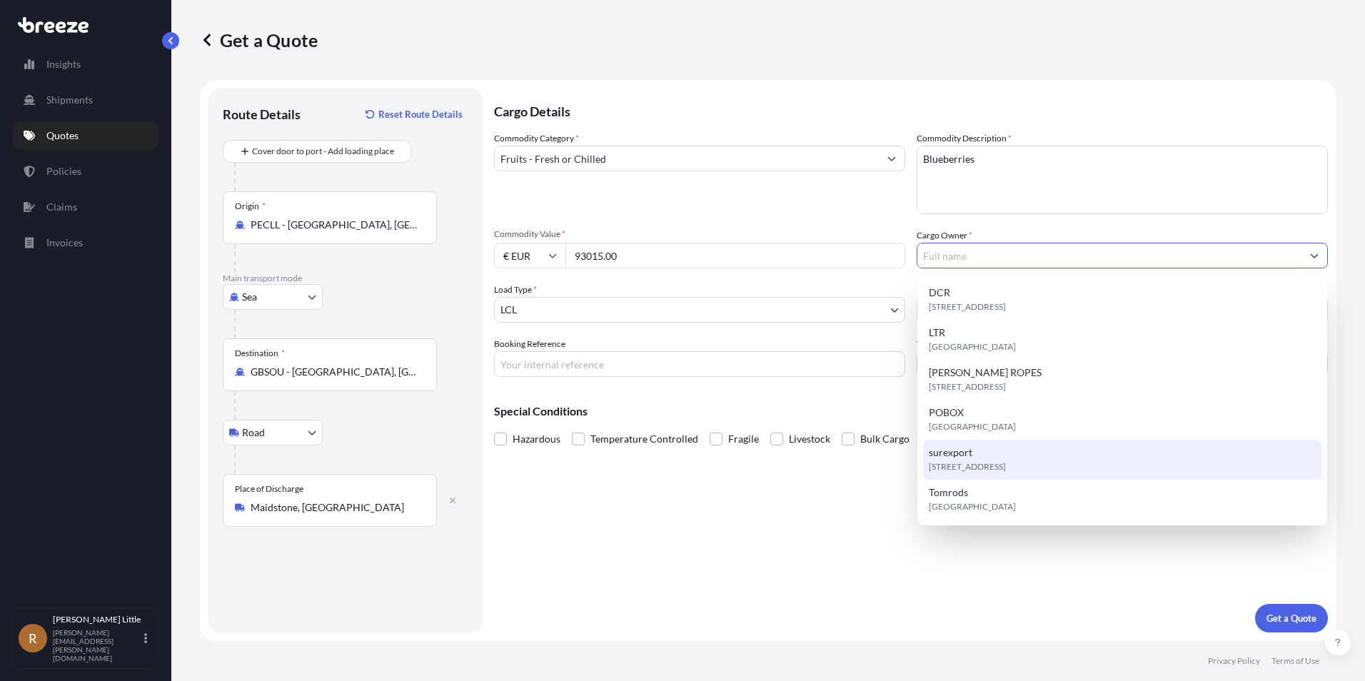
click at [1010, 447] on div "[STREET_ADDRESS]" at bounding box center [1122, 460] width 398 height 40
type input "surexport"
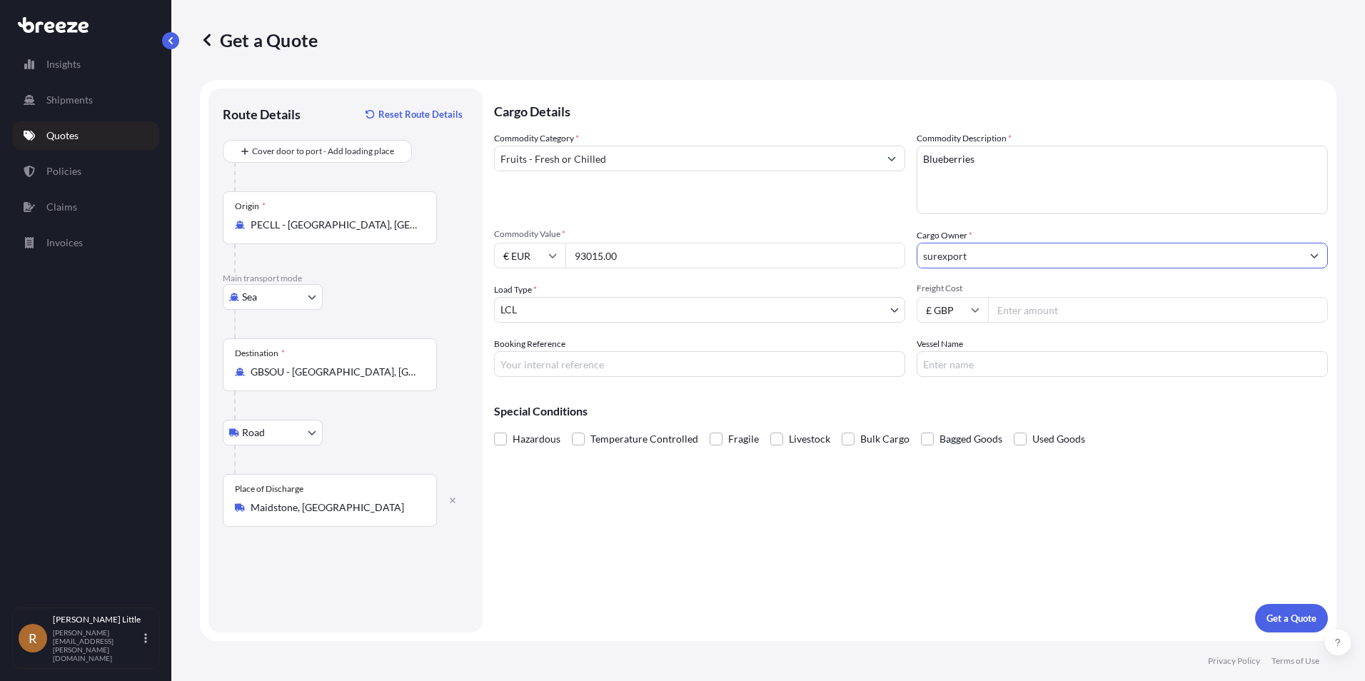
click at [600, 318] on body "6 options available. Insights Shipments Quotes Policies Claims Invoices R [PERS…" at bounding box center [682, 340] width 1365 height 681
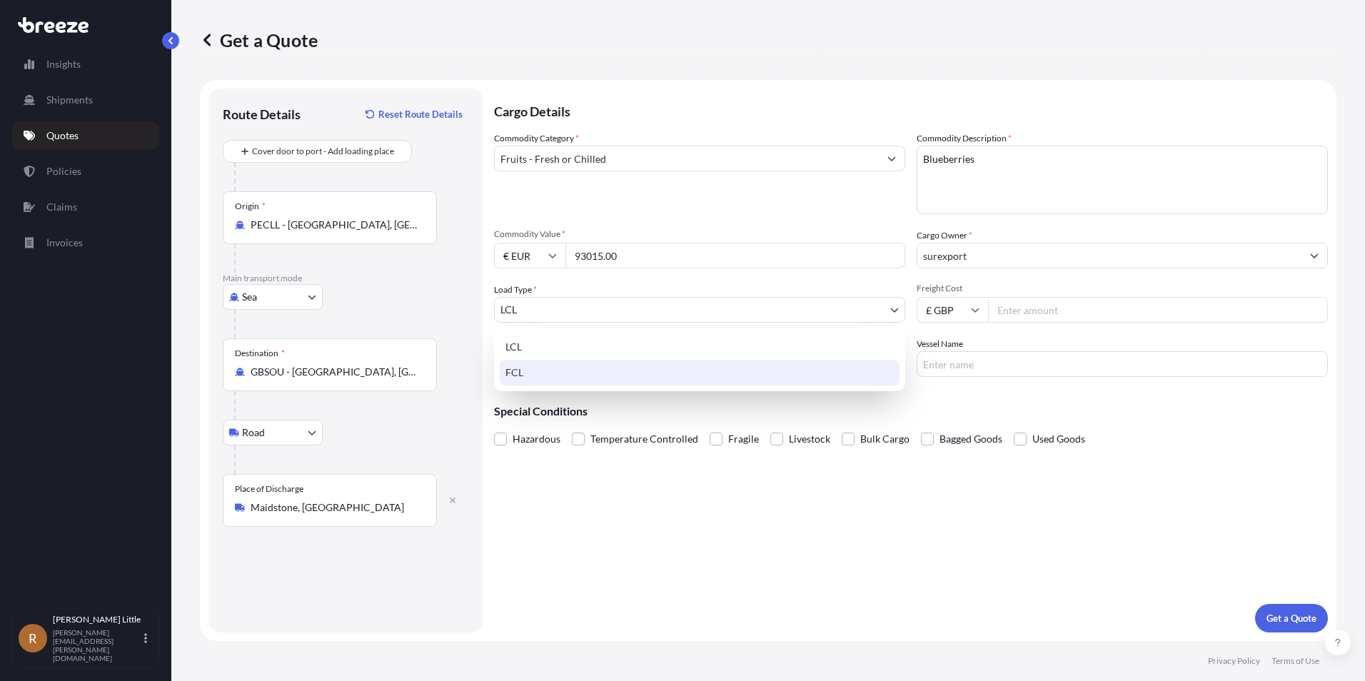
click at [535, 378] on div "FCL" at bounding box center [700, 373] width 400 height 26
select select "2"
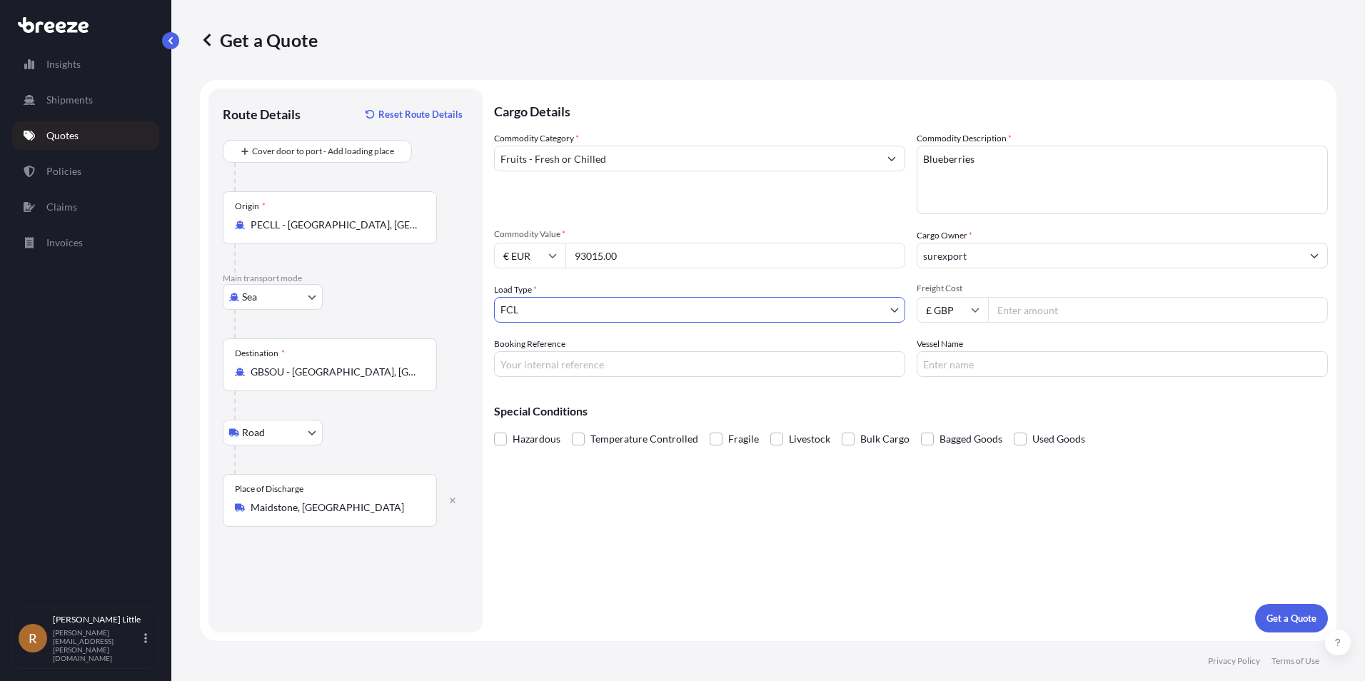
click at [962, 303] on input "£ GBP" at bounding box center [952, 310] width 71 height 26
drag, startPoint x: 956, startPoint y: 406, endPoint x: 995, endPoint y: 343, distance: 73.5
click at [956, 406] on div "$ USD" at bounding box center [952, 409] width 60 height 27
type input "$ USD"
click at [1038, 302] on input "Freight Cost" at bounding box center [1158, 310] width 340 height 26
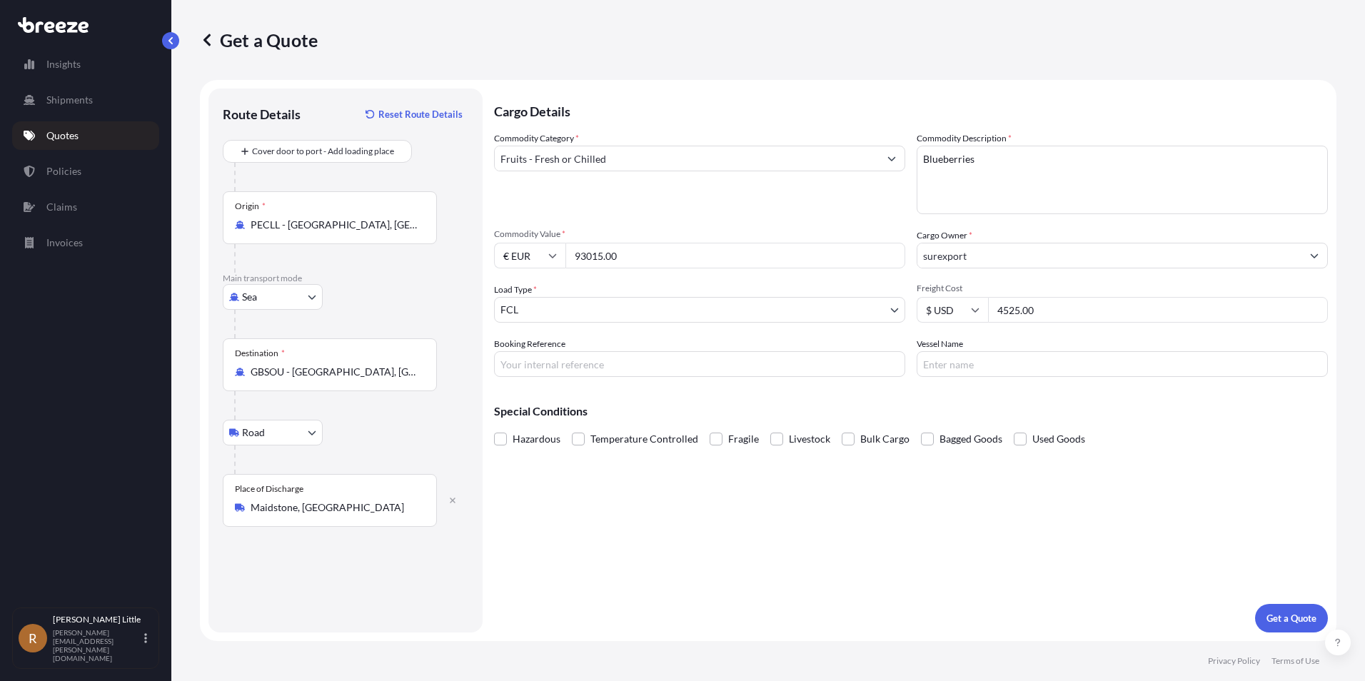
type input "4525.00"
click at [605, 368] on input "Booking Reference" at bounding box center [699, 364] width 411 height 26
type input "BSI25002106"
click at [952, 360] on input "Vessel Name" at bounding box center [1122, 364] width 411 height 26
type input "[PERSON_NAME]"
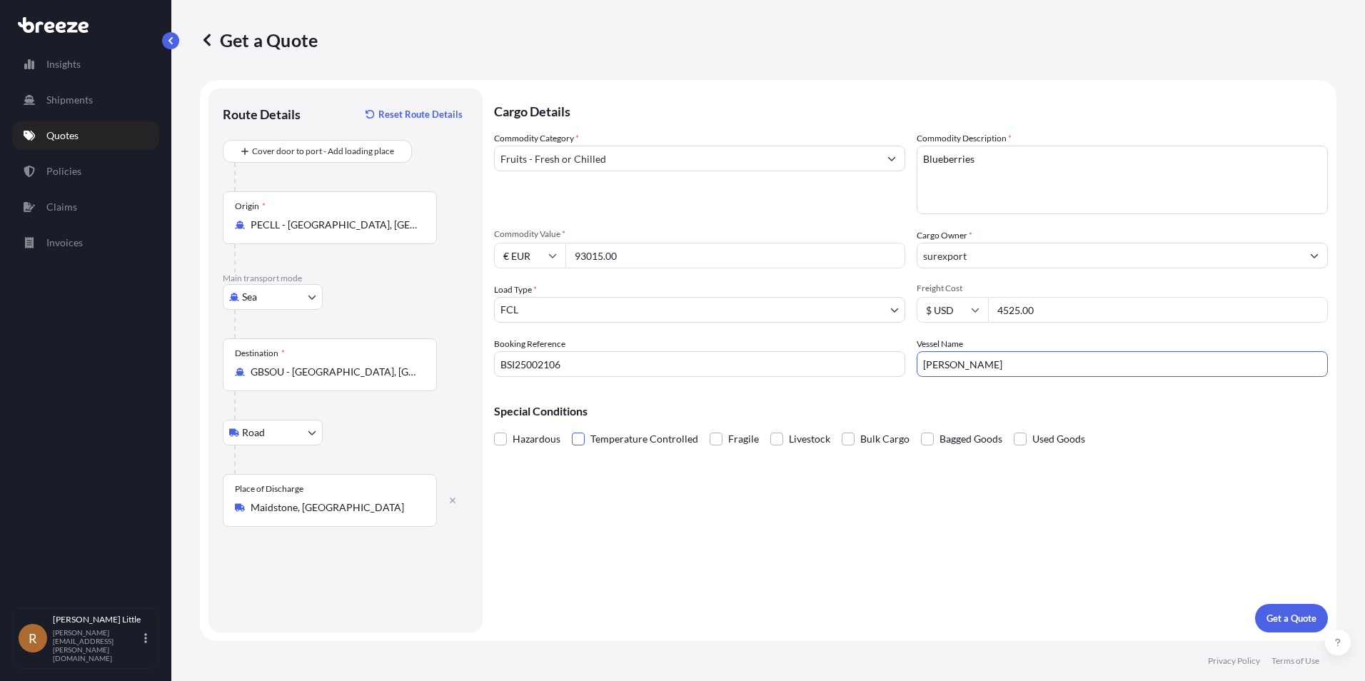
click at [579, 437] on span at bounding box center [578, 439] width 13 height 13
click at [572, 428] on input "Temperature Controlled" at bounding box center [572, 428] width 0 height 0
click at [1301, 617] on p "Get a Quote" at bounding box center [1291, 618] width 50 height 14
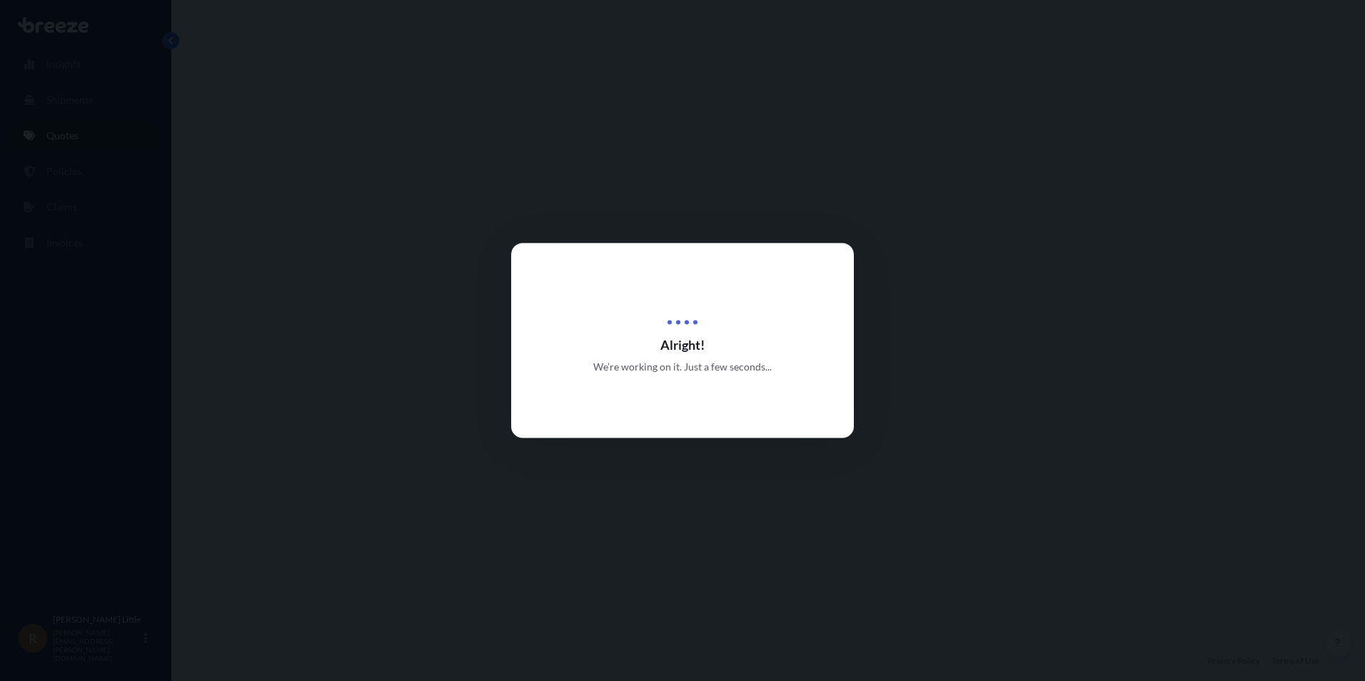
select select "Sea"
select select "Road"
select select "2"
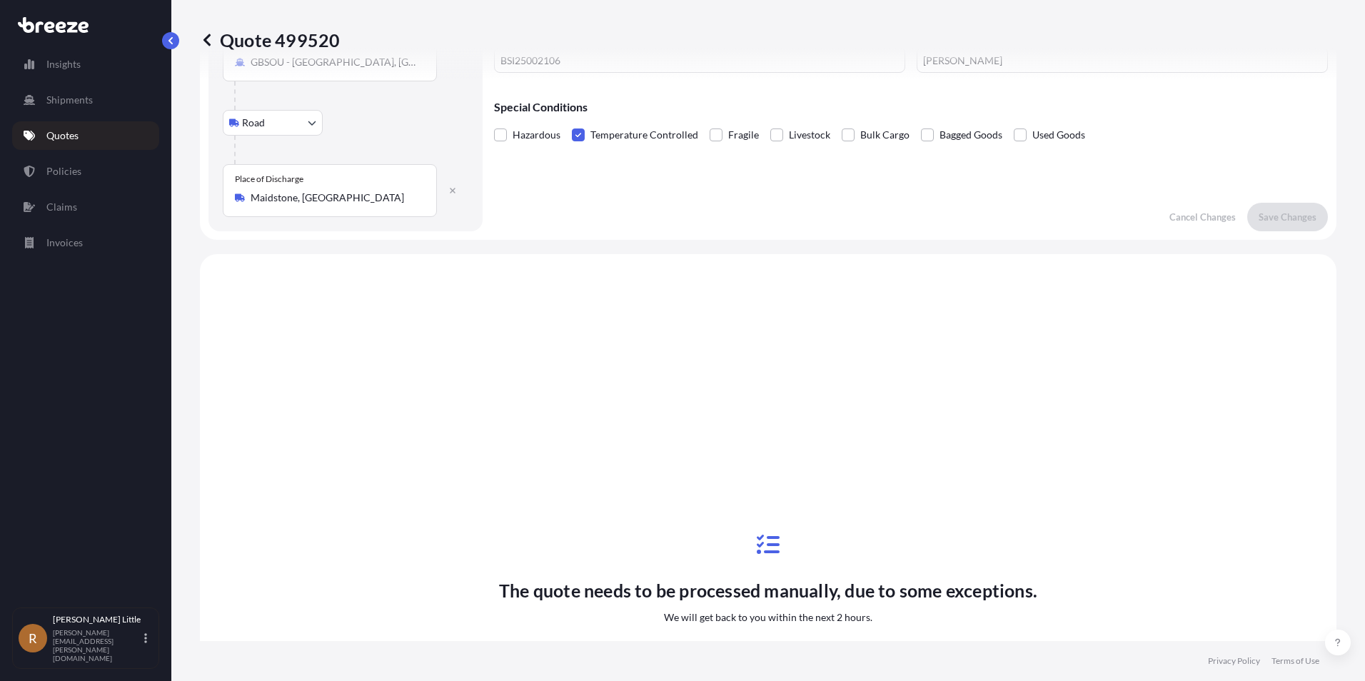
scroll to position [487, 0]
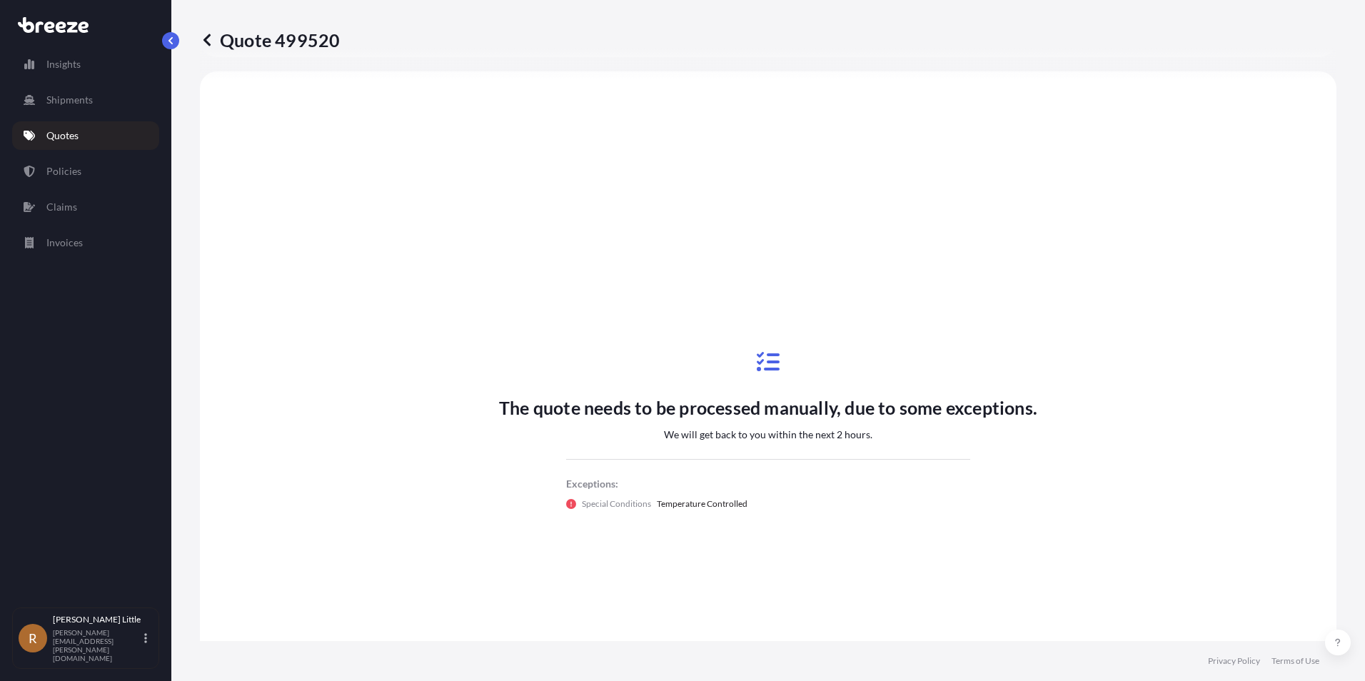
click at [76, 133] on p "Quotes" at bounding box center [62, 136] width 32 height 14
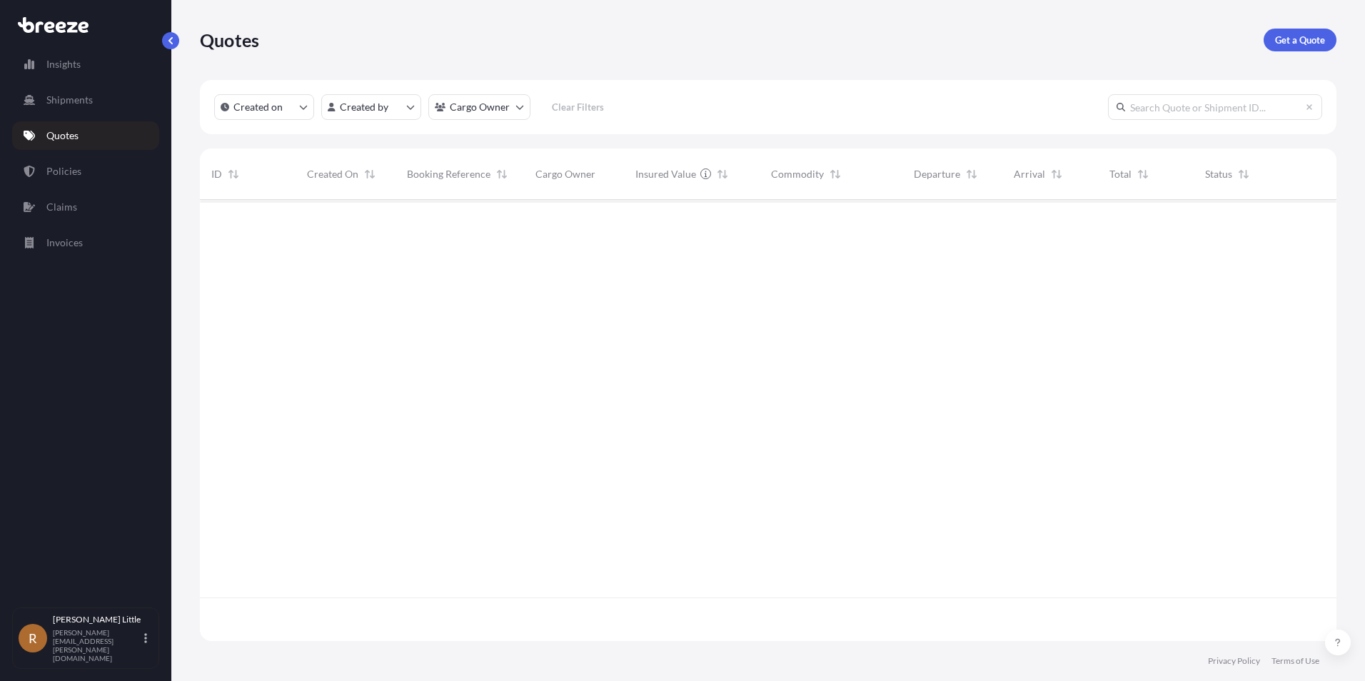
scroll to position [438, 1126]
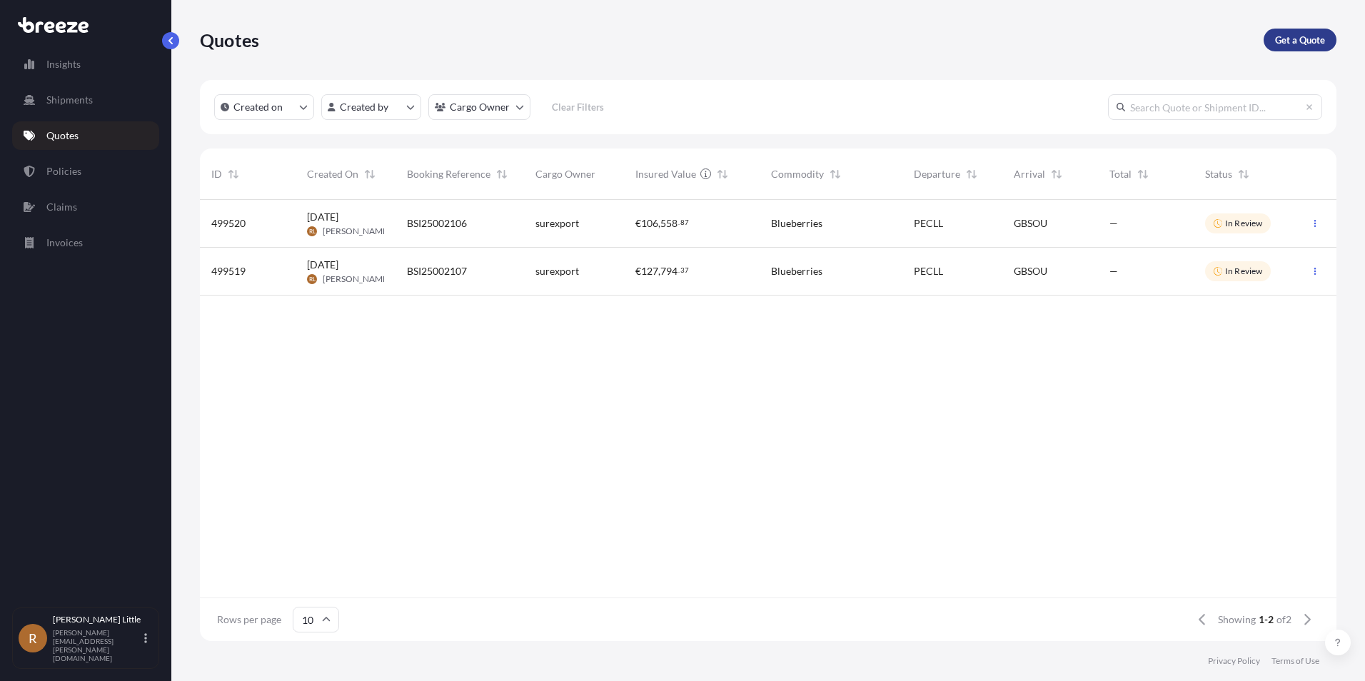
click at [1284, 40] on p "Get a Quote" at bounding box center [1300, 40] width 50 height 14
select select "Sea"
select select "1"
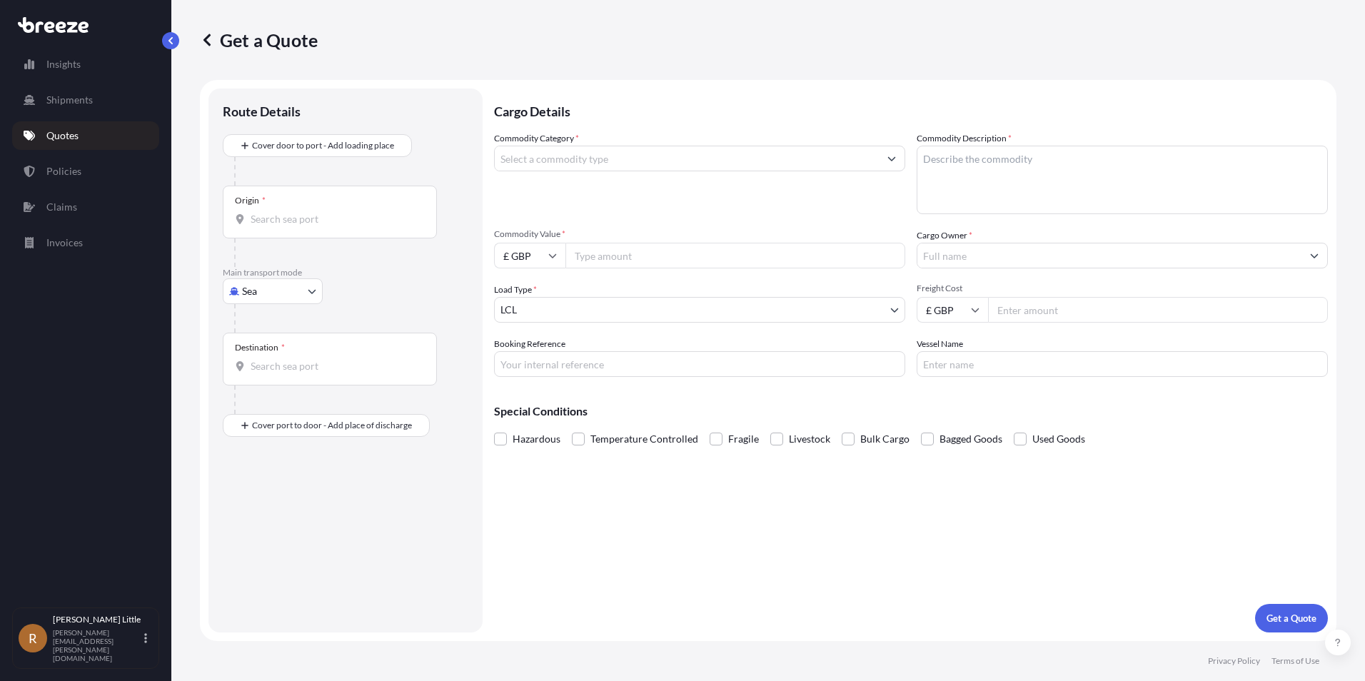
click at [332, 203] on div "Origin *" at bounding box center [330, 212] width 214 height 53
click at [332, 212] on input "Origin *" at bounding box center [335, 219] width 168 height 14
type input "PECLL - [GEOGRAPHIC_DATA], [GEOGRAPHIC_DATA]"
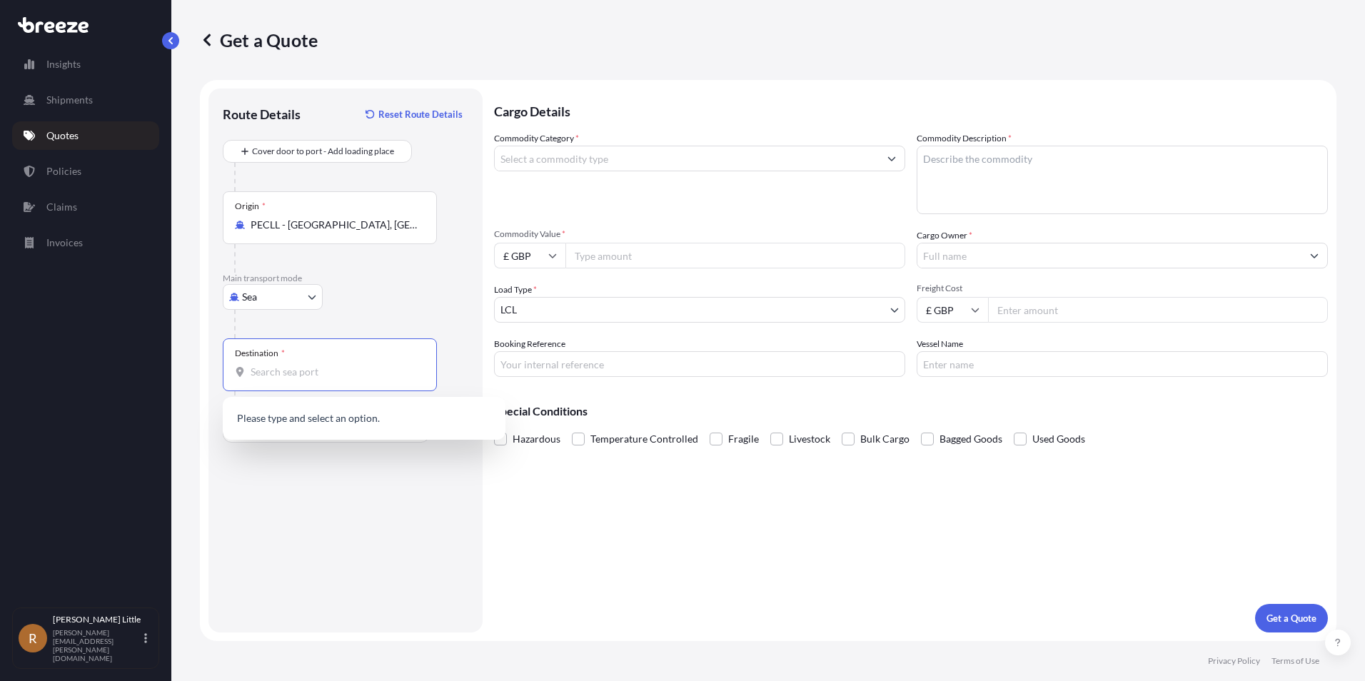
click at [294, 368] on input "Destination *" at bounding box center [335, 372] width 168 height 14
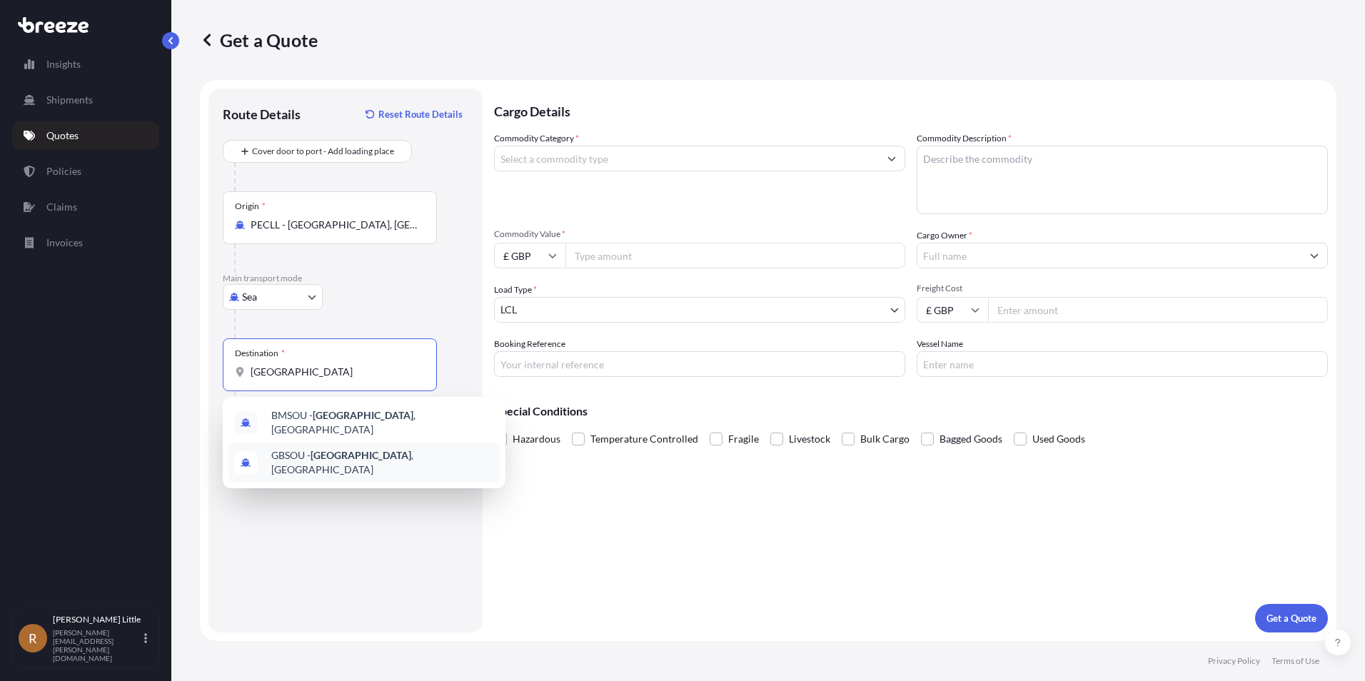
click at [304, 455] on span "GBSOU - [GEOGRAPHIC_DATA] , [GEOGRAPHIC_DATA]" at bounding box center [382, 462] width 223 height 29
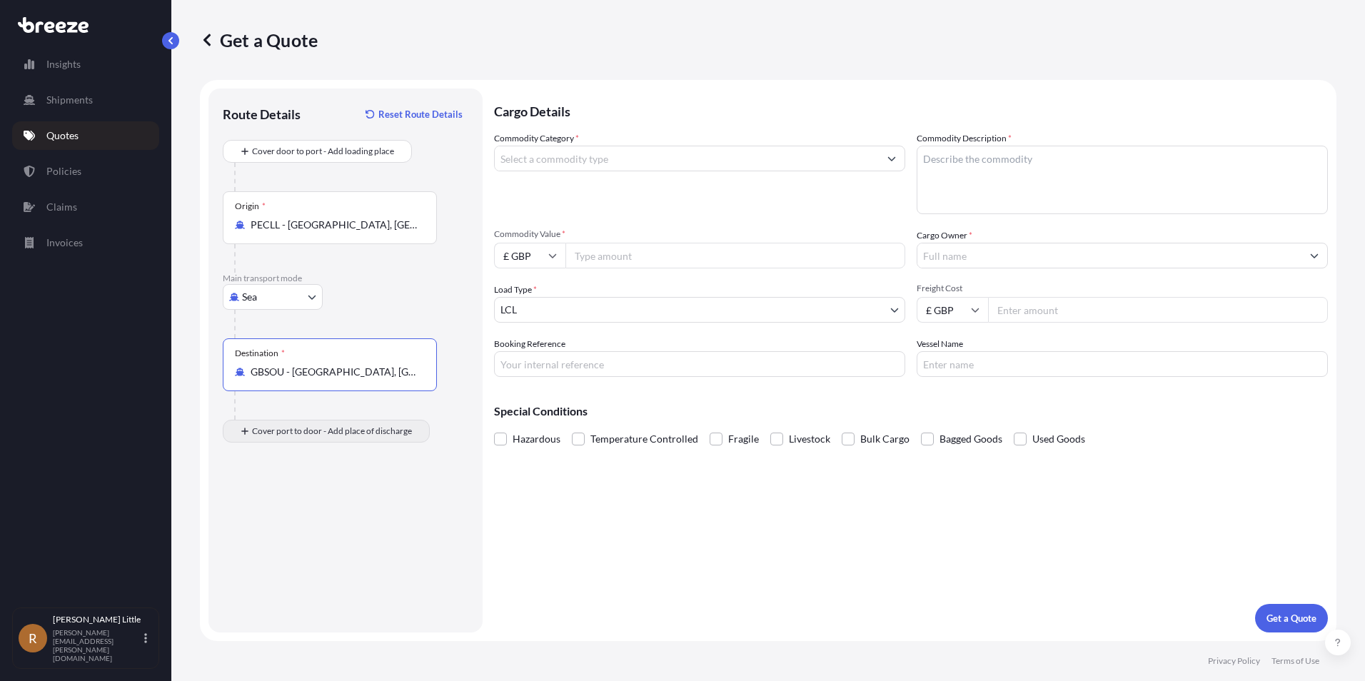
type input "GBSOU - [GEOGRAPHIC_DATA], [GEOGRAPHIC_DATA]"
click at [285, 496] on div "Place of Discharge" at bounding box center [330, 500] width 214 height 53
click at [285, 500] on input "Place of Discharge" at bounding box center [335, 507] width 168 height 14
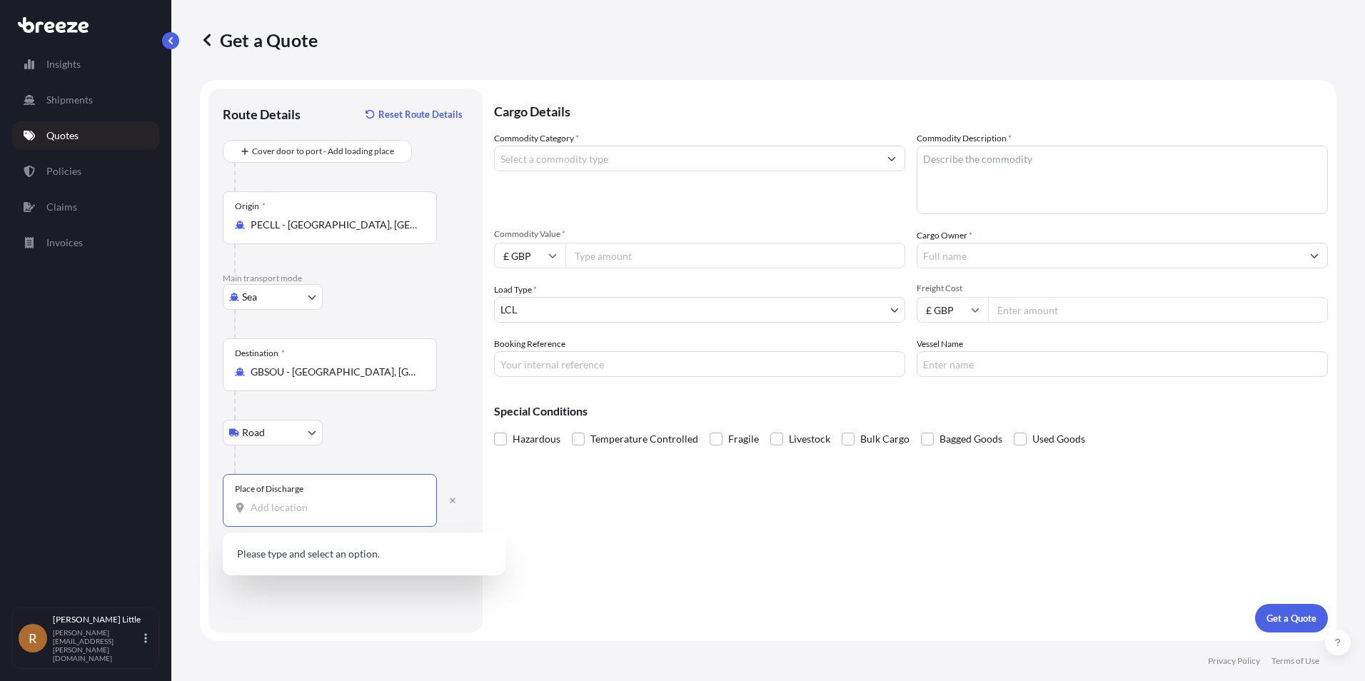
click at [267, 521] on div "Place of Discharge" at bounding box center [330, 500] width 214 height 53
click at [267, 515] on input "Place of Discharge" at bounding box center [335, 507] width 168 height 14
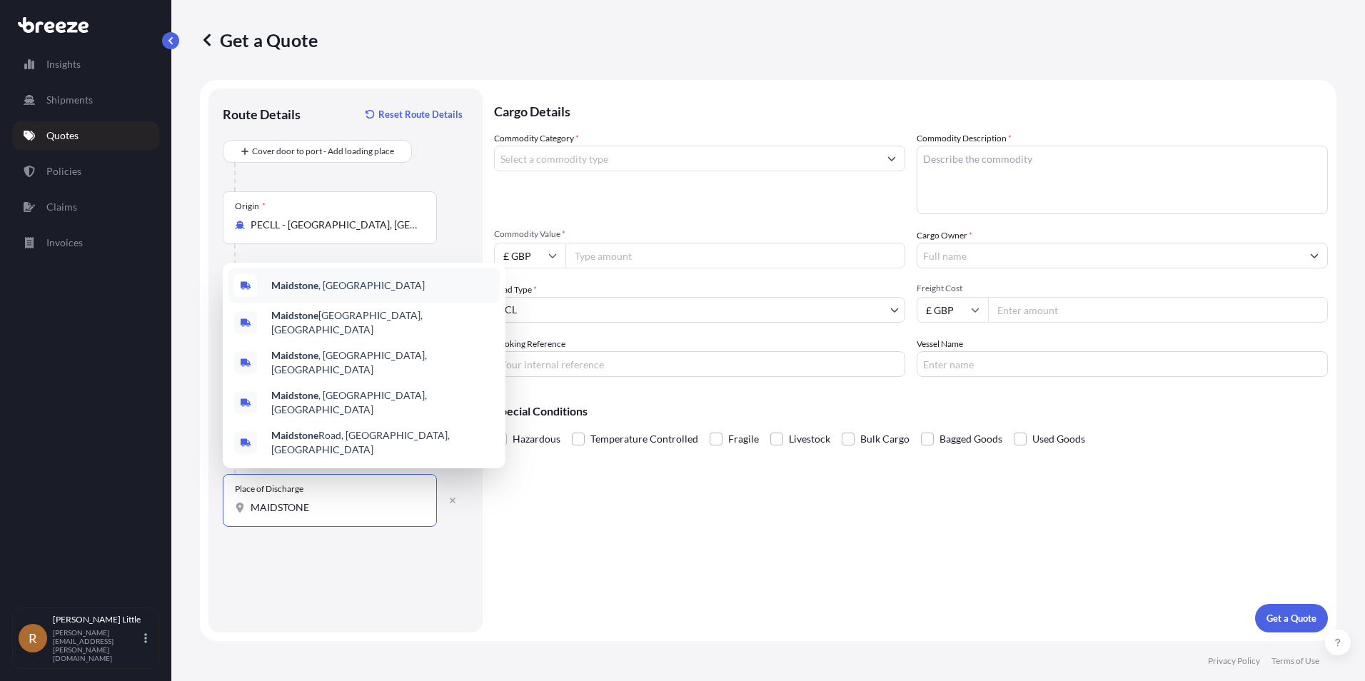
click at [356, 303] on div "Maidstone , [GEOGRAPHIC_DATA]" at bounding box center [363, 285] width 271 height 34
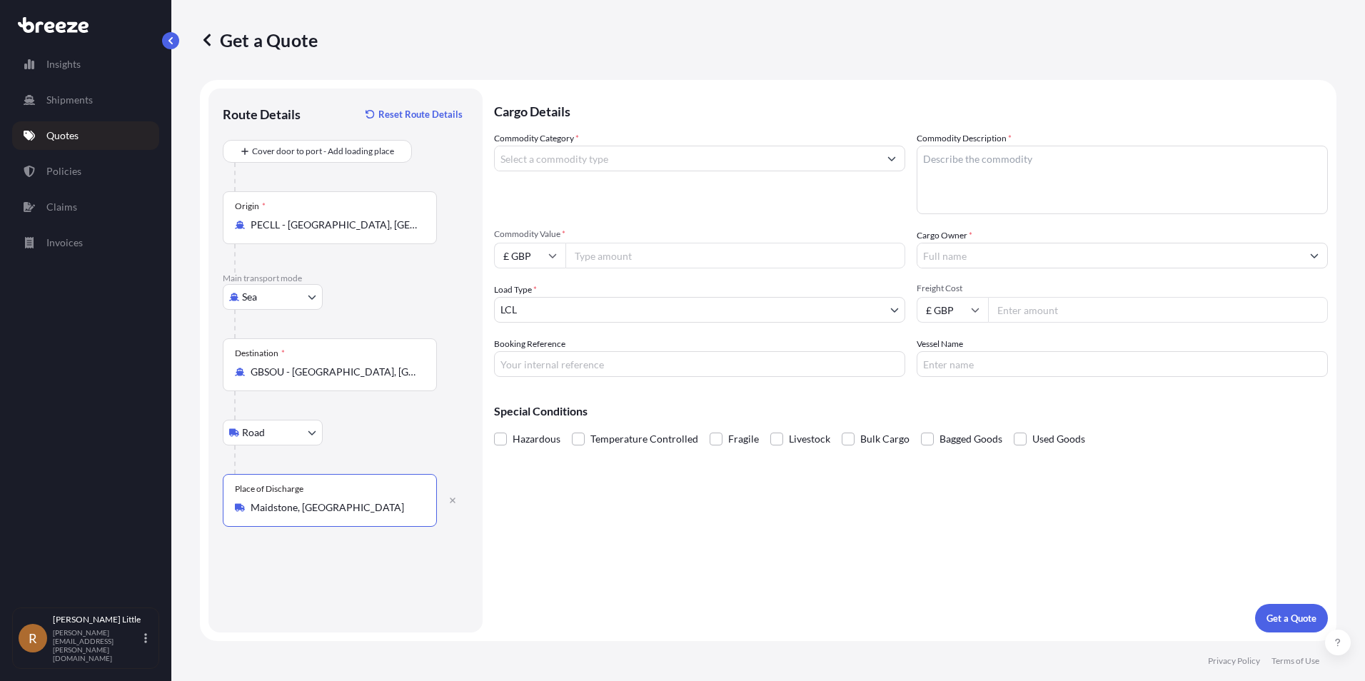
type input "Maidstone, [GEOGRAPHIC_DATA]"
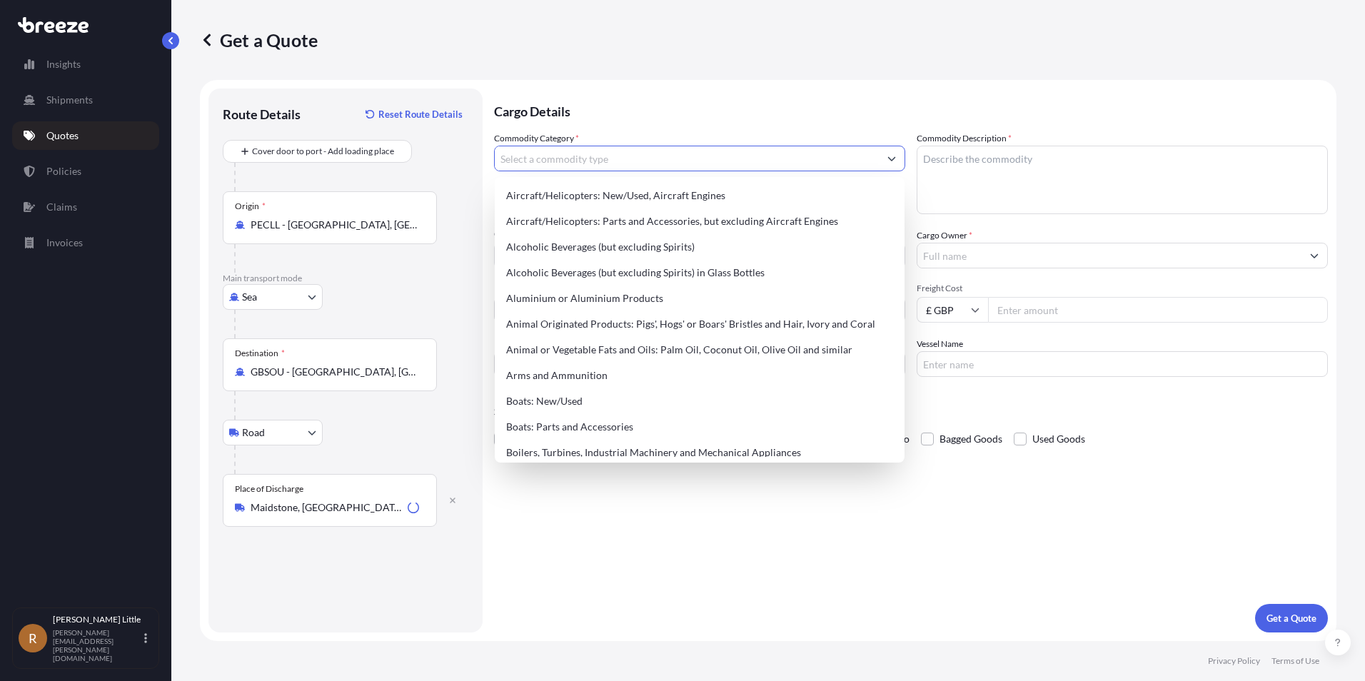
click at [613, 161] on input "Commodity Category *" at bounding box center [687, 159] width 384 height 26
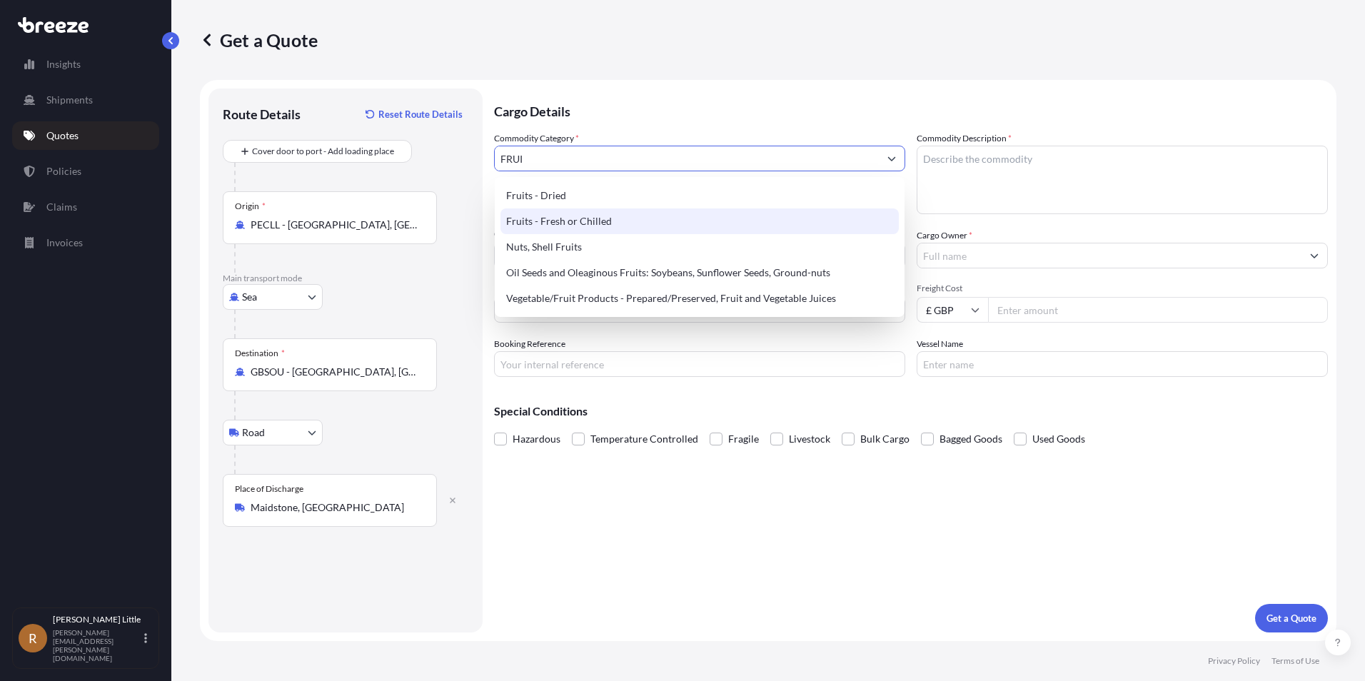
click at [628, 218] on div "Fruits - Fresh or Chilled" at bounding box center [699, 221] width 398 height 26
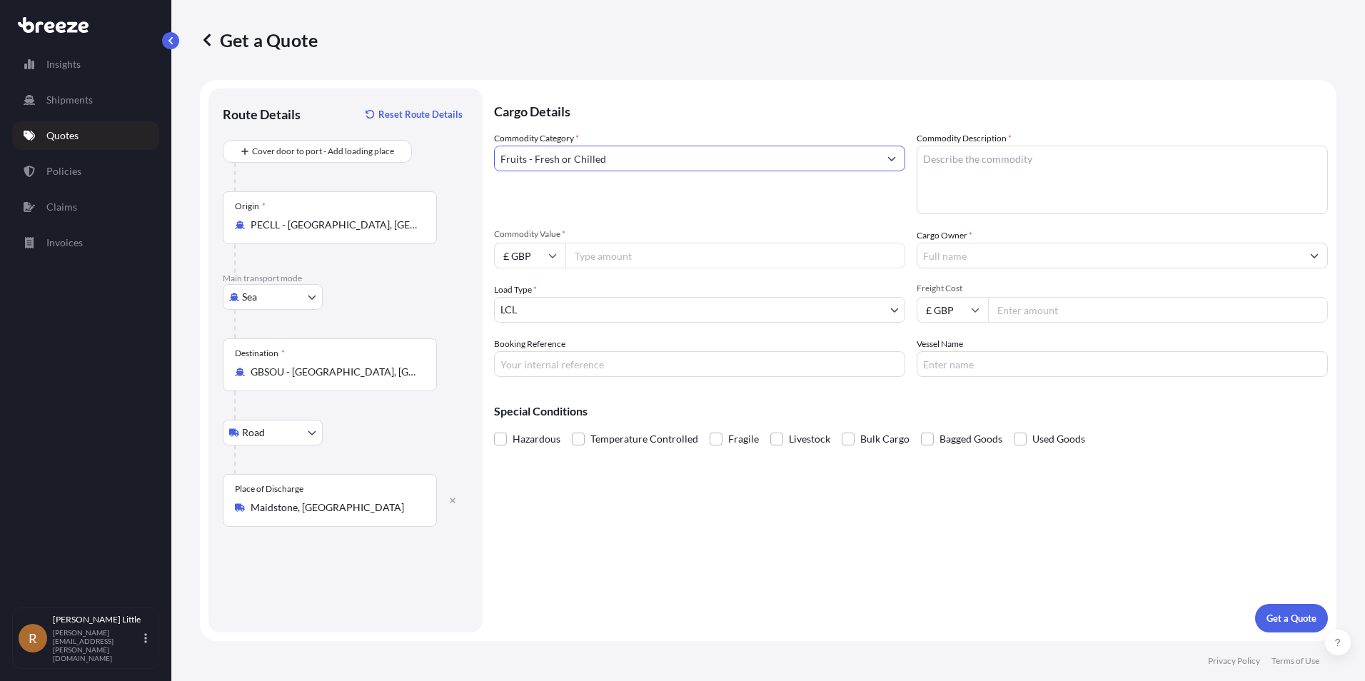
type input "Fruits - Fresh or Chilled"
drag, startPoint x: 935, startPoint y: 161, endPoint x: 948, endPoint y: 166, distance: 13.5
click at [943, 163] on textarea "Commodity Description *" at bounding box center [1122, 180] width 411 height 69
type textarea "b"
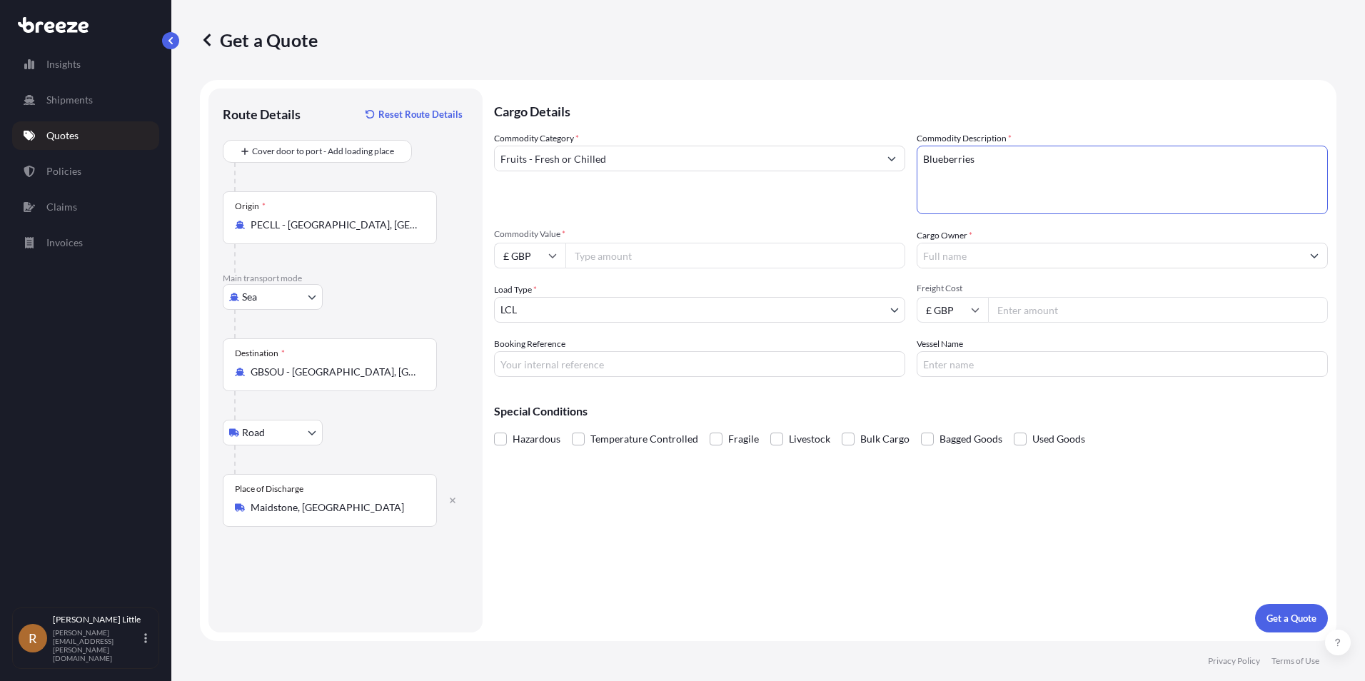
type textarea "Blueberries"
click at [545, 263] on input "£ GBP" at bounding box center [529, 256] width 71 height 26
click at [533, 293] on div "€ EUR" at bounding box center [530, 294] width 60 height 27
type input "€ EUR"
click at [616, 251] on input "Commodity Value *" at bounding box center [735, 256] width 340 height 26
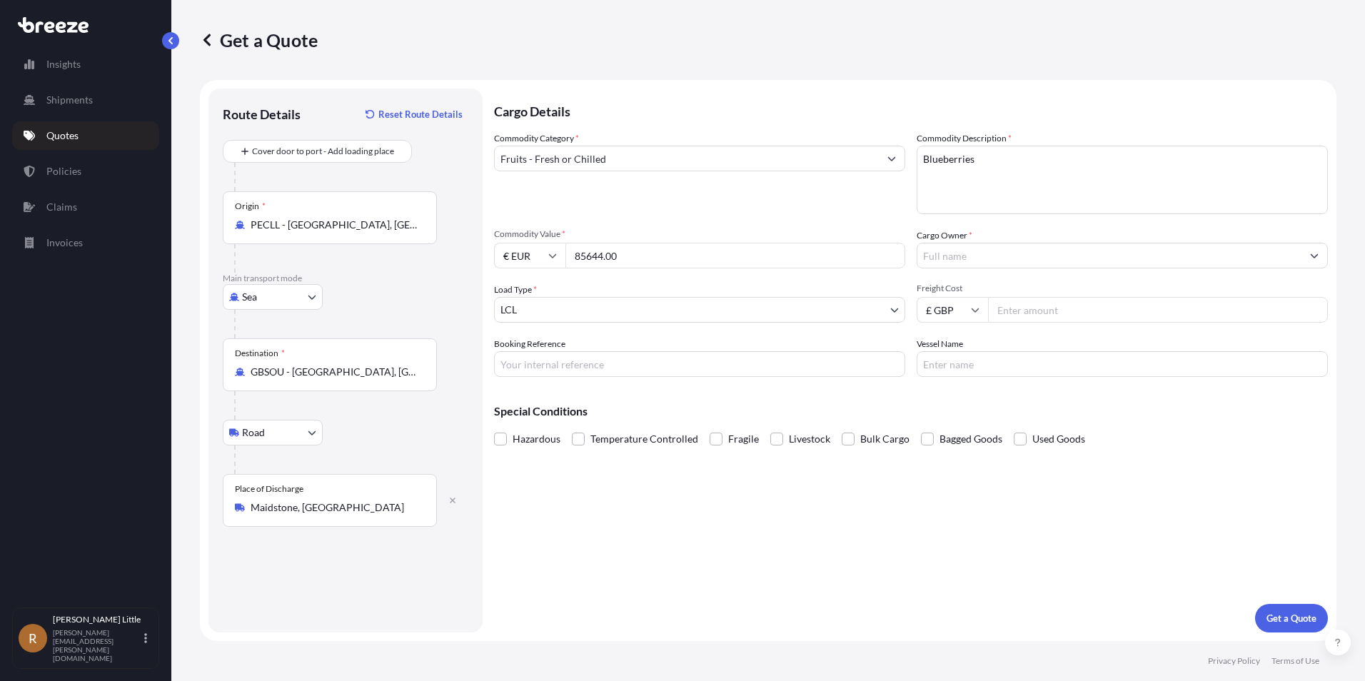
type input "85644.00"
click at [967, 256] on input "Cargo Owner *" at bounding box center [1109, 256] width 384 height 26
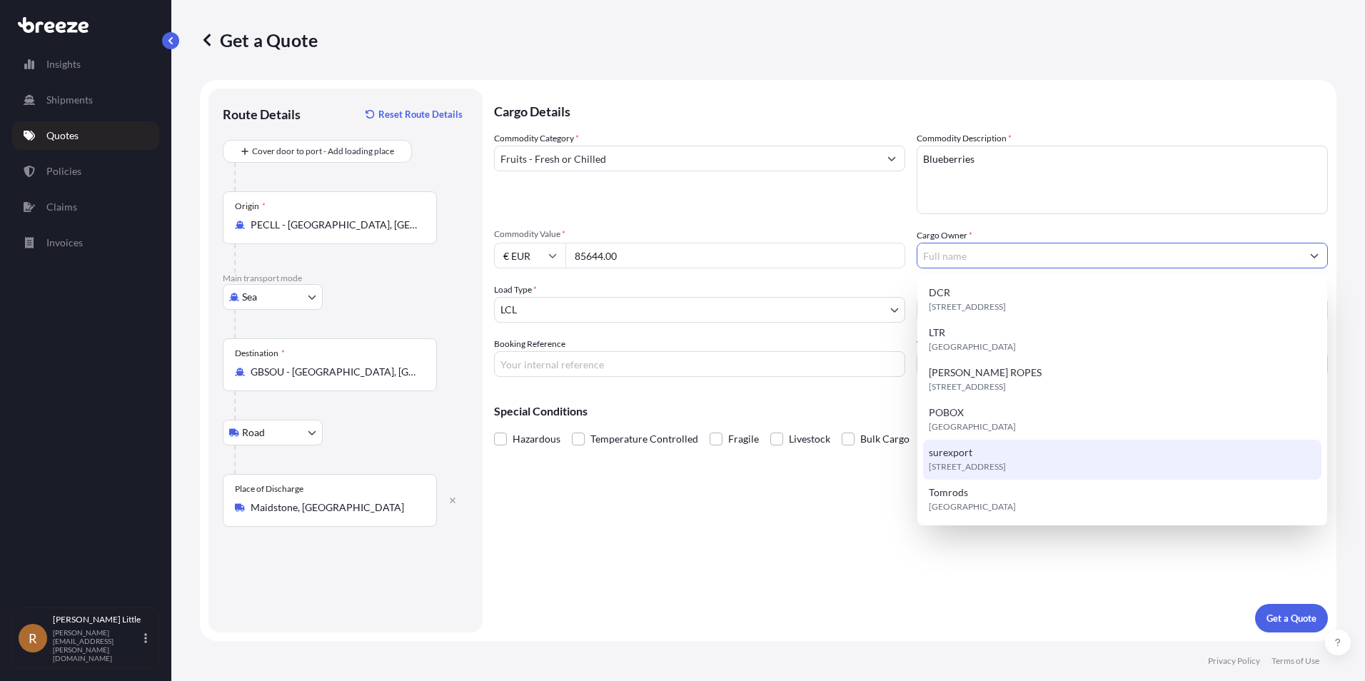
click at [967, 468] on span "[STREET_ADDRESS]" at bounding box center [967, 467] width 77 height 14
type input "surexport"
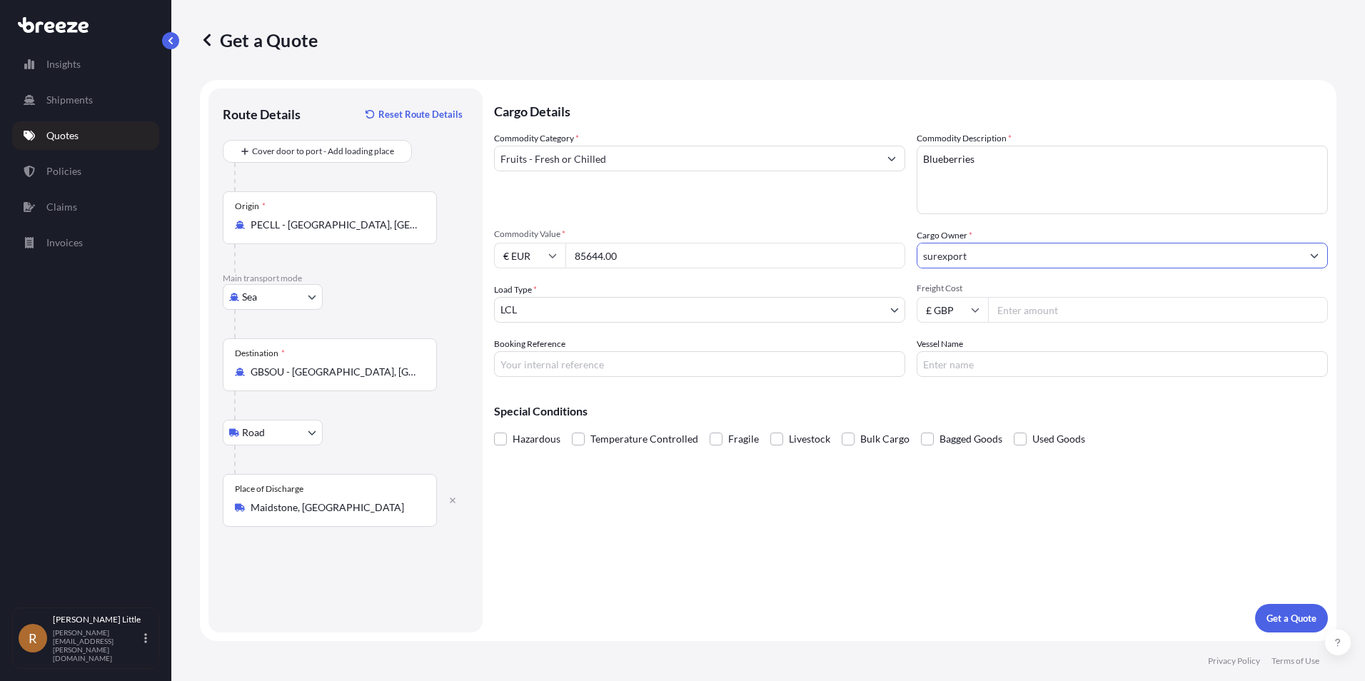
click at [652, 315] on body "6 options available. Insights Shipments Quotes Policies Claims Invoices R [PERS…" at bounding box center [682, 340] width 1365 height 681
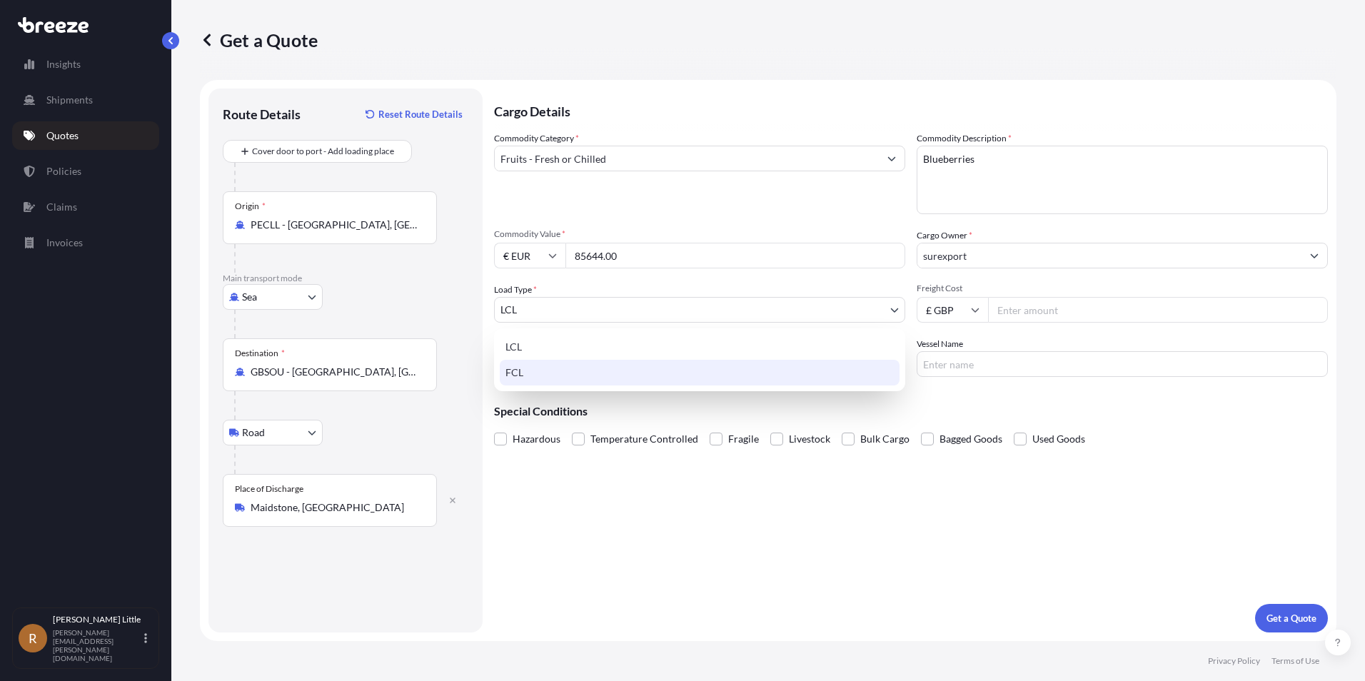
click at [577, 376] on div "FCL" at bounding box center [700, 373] width 400 height 26
select select "2"
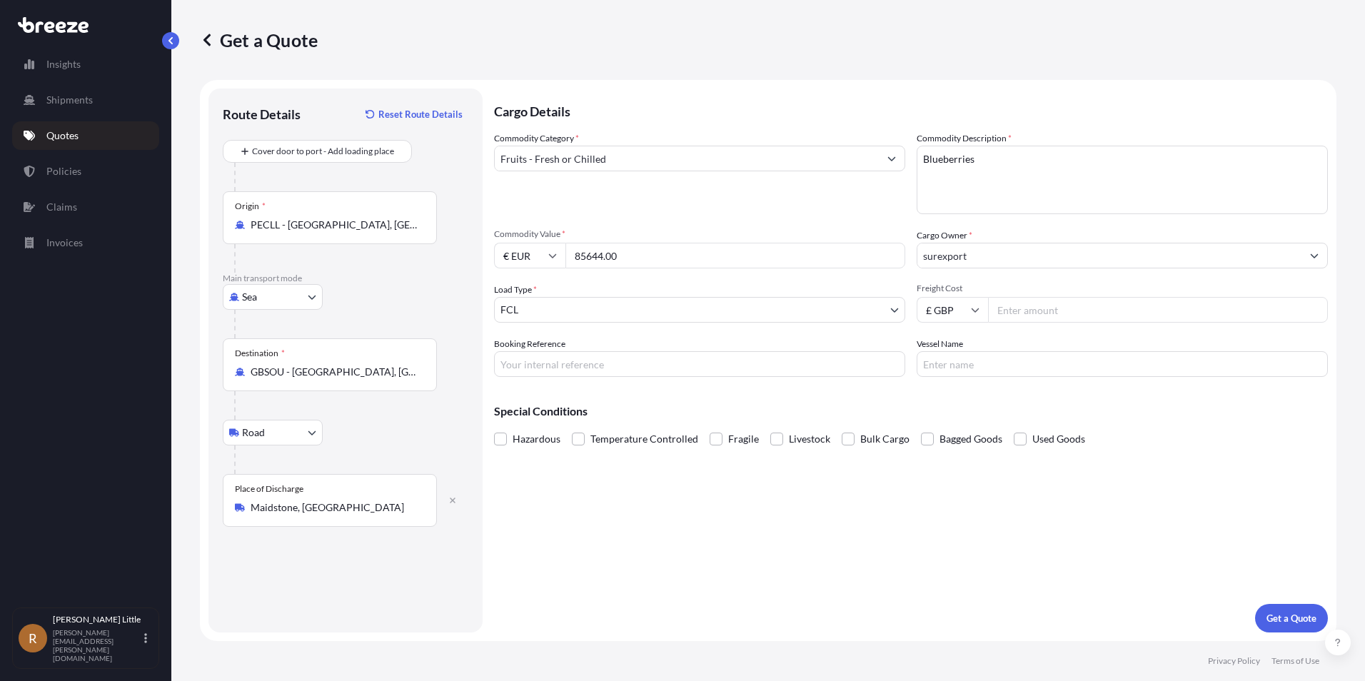
click at [946, 316] on input "£ GBP" at bounding box center [952, 310] width 71 height 26
click at [957, 403] on div "$ USD" at bounding box center [952, 409] width 60 height 27
type input "$ USD"
click at [1012, 302] on input "Freight Cost" at bounding box center [1158, 310] width 340 height 26
type input "4525.00"
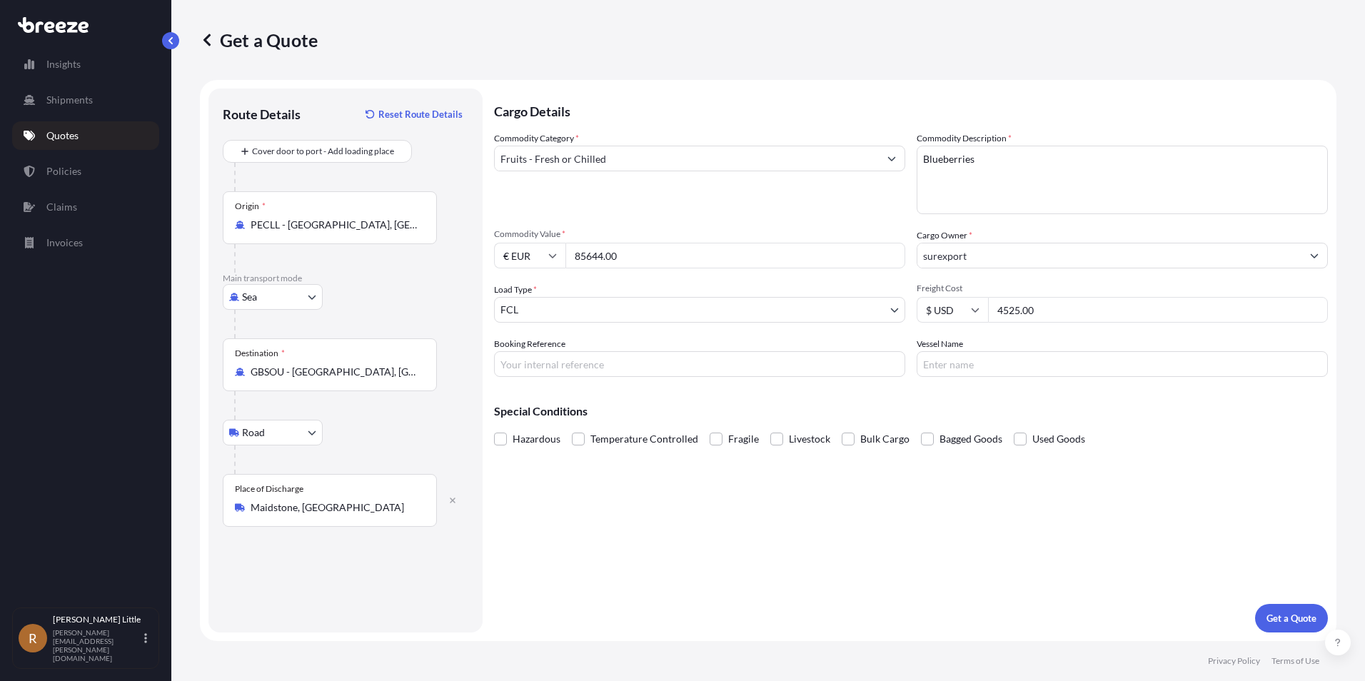
click at [605, 359] on input "Booking Reference" at bounding box center [699, 364] width 411 height 26
type input "BSI25002105"
type input "[PERSON_NAME]"
click at [579, 445] on span at bounding box center [578, 439] width 13 height 13
click at [572, 428] on input "Temperature Controlled" at bounding box center [572, 428] width 0 height 0
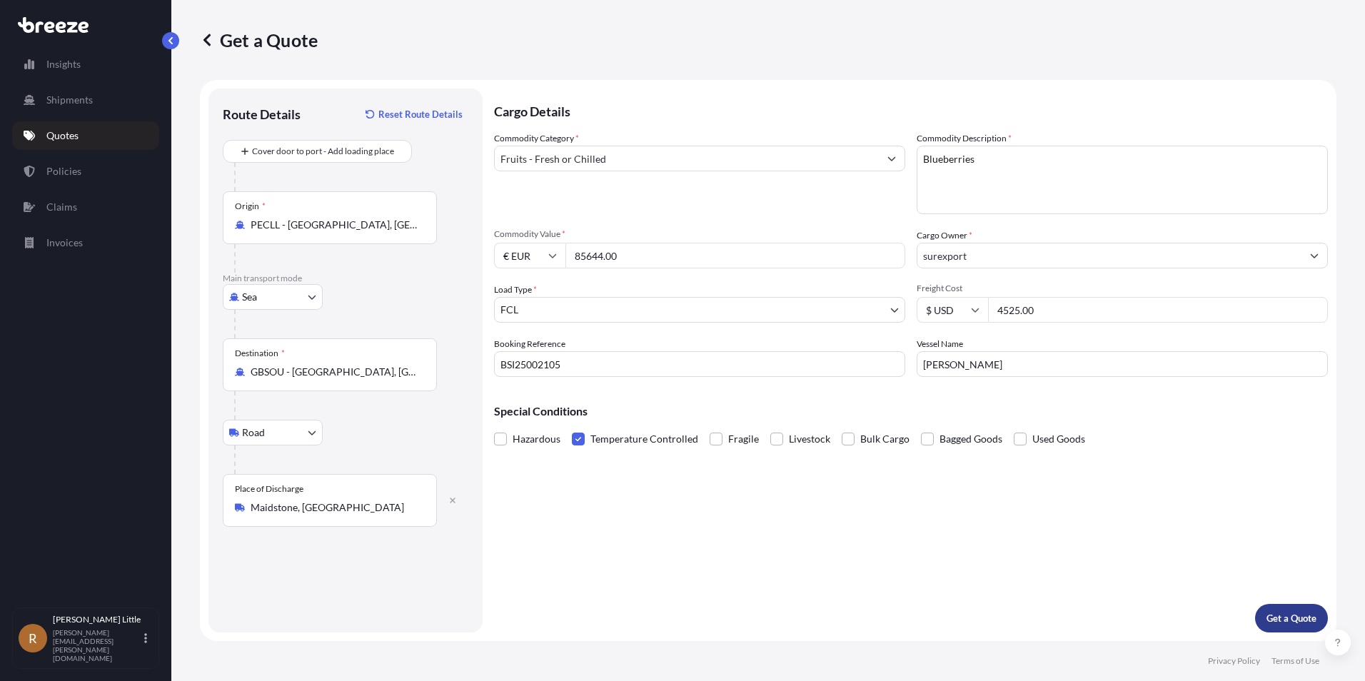
click at [1304, 624] on p "Get a Quote" at bounding box center [1291, 618] width 50 height 14
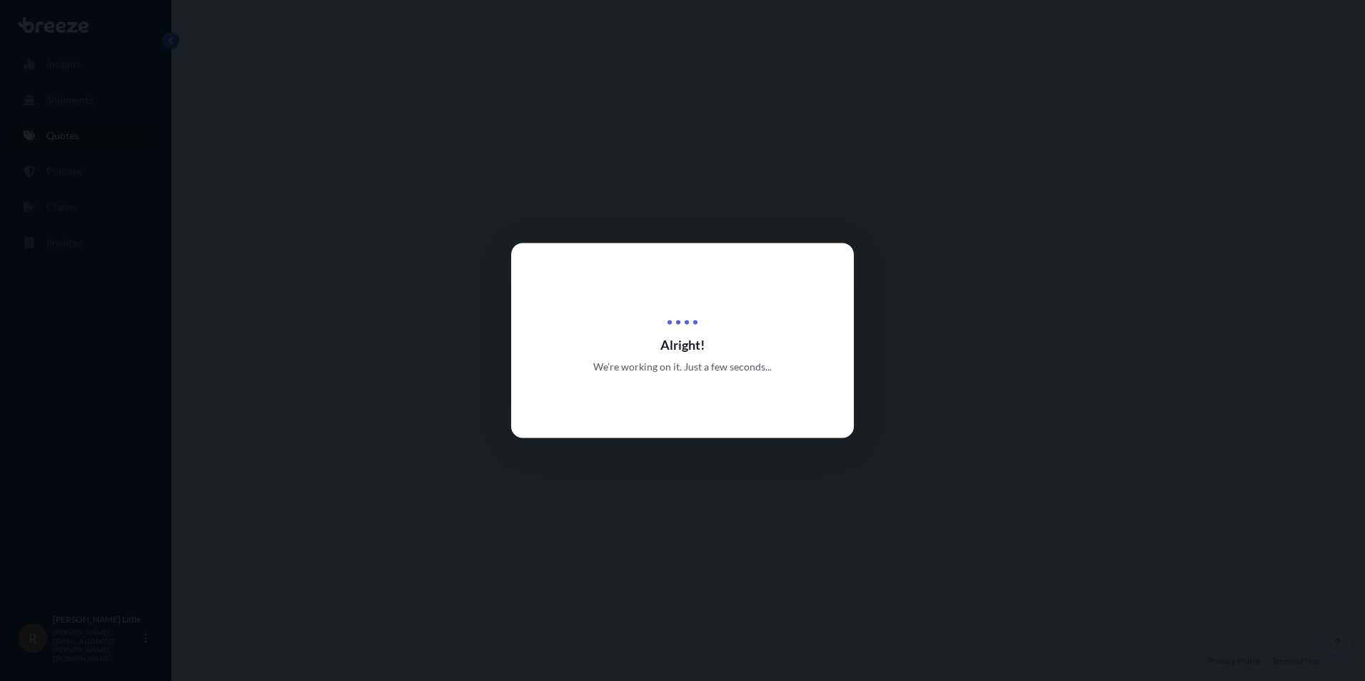
select select "Sea"
select select "Road"
select select "2"
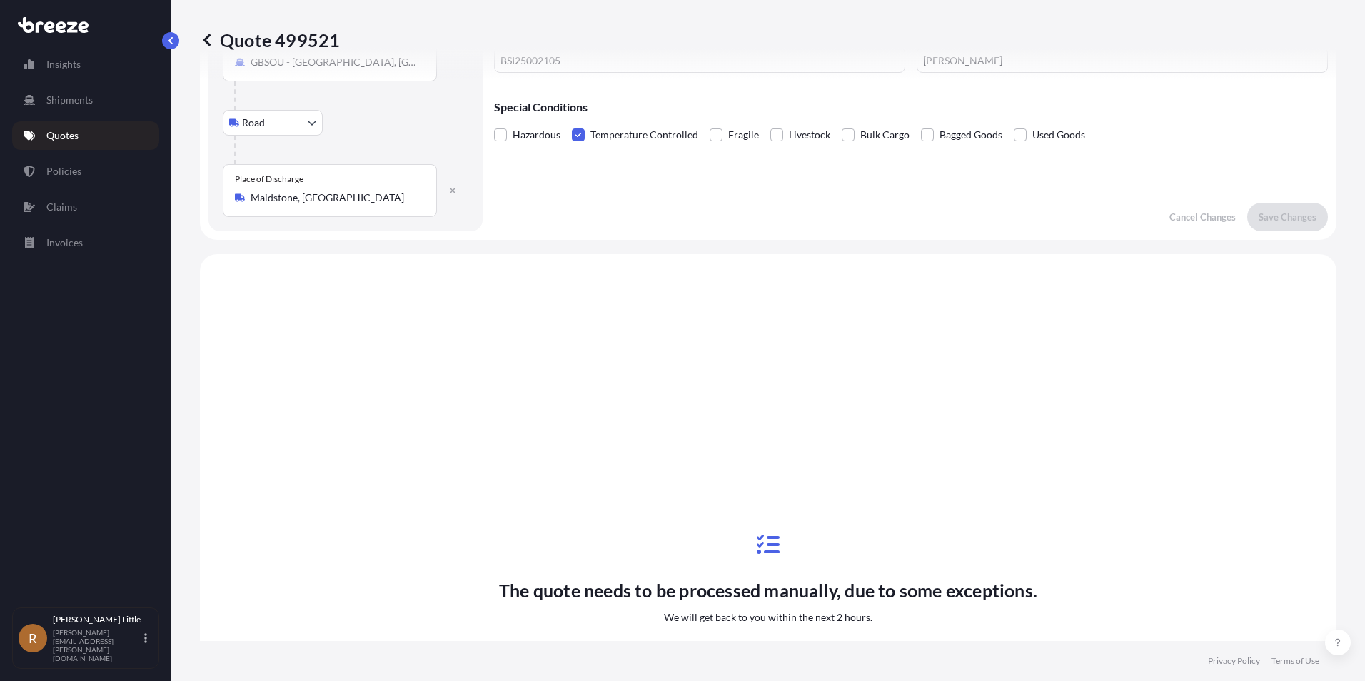
scroll to position [487, 0]
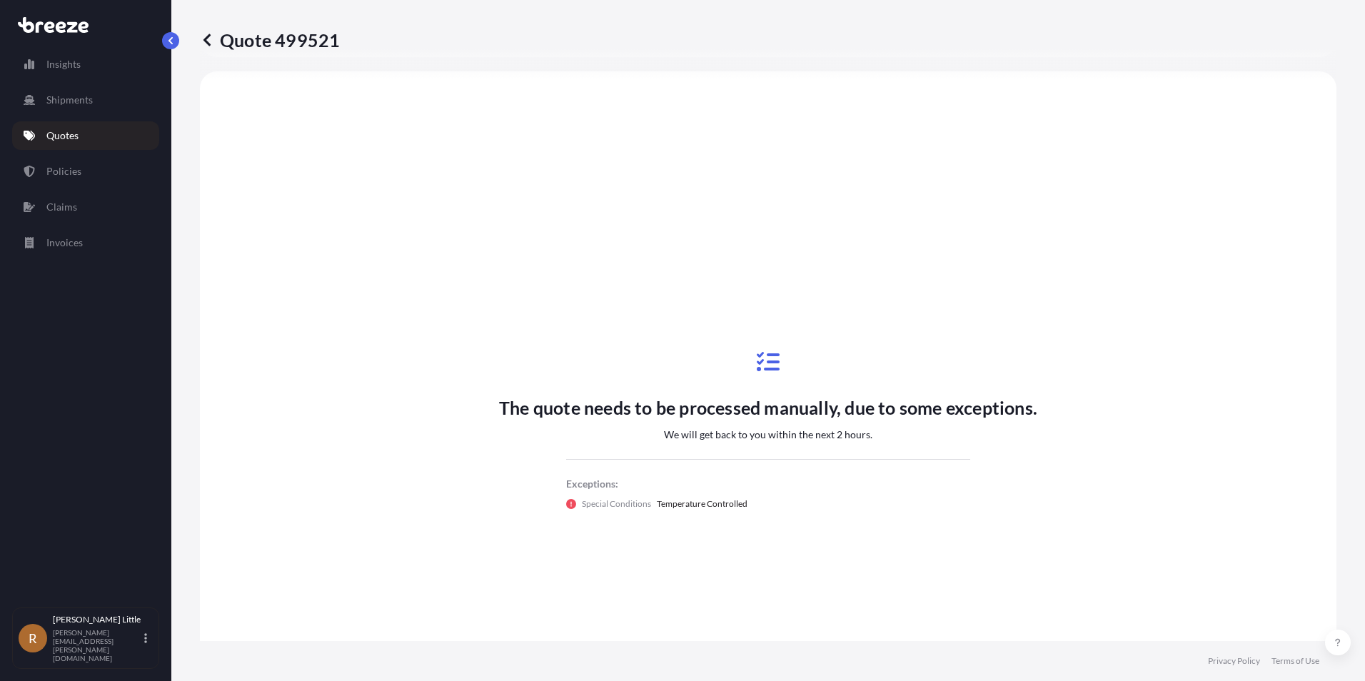
click at [74, 129] on p "Quotes" at bounding box center [62, 136] width 32 height 14
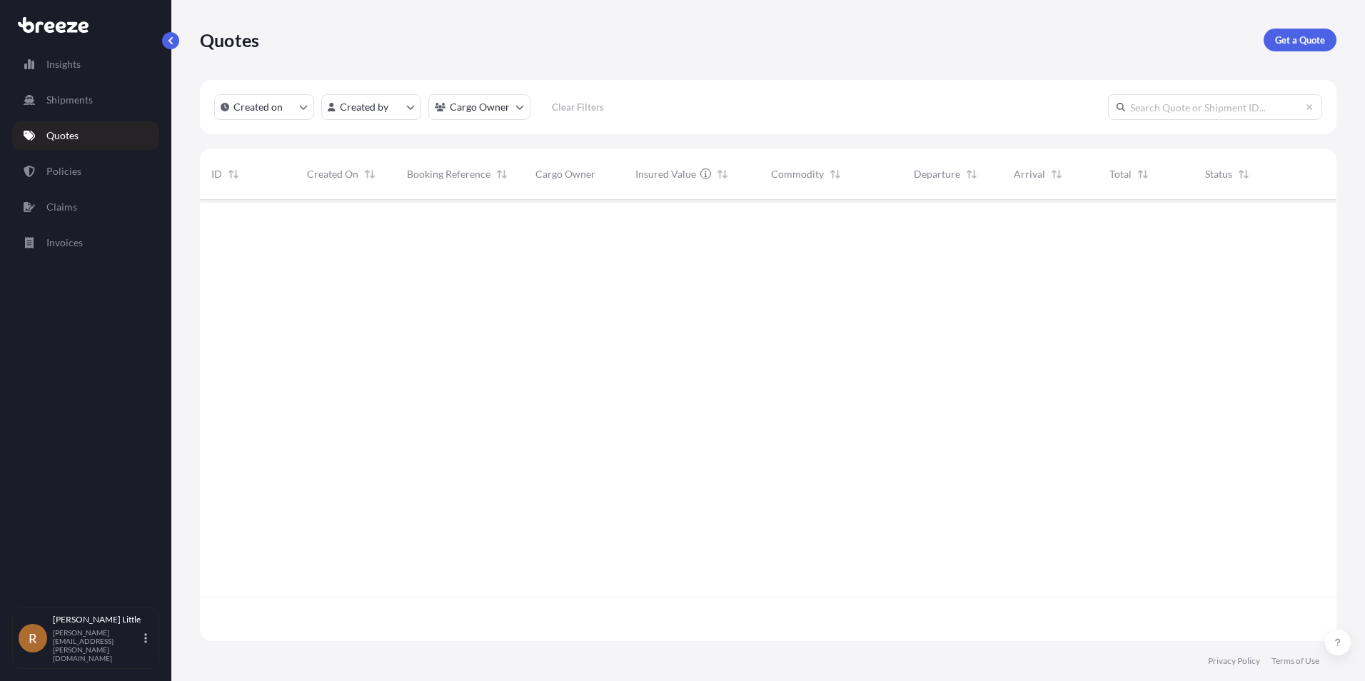
scroll to position [438, 1126]
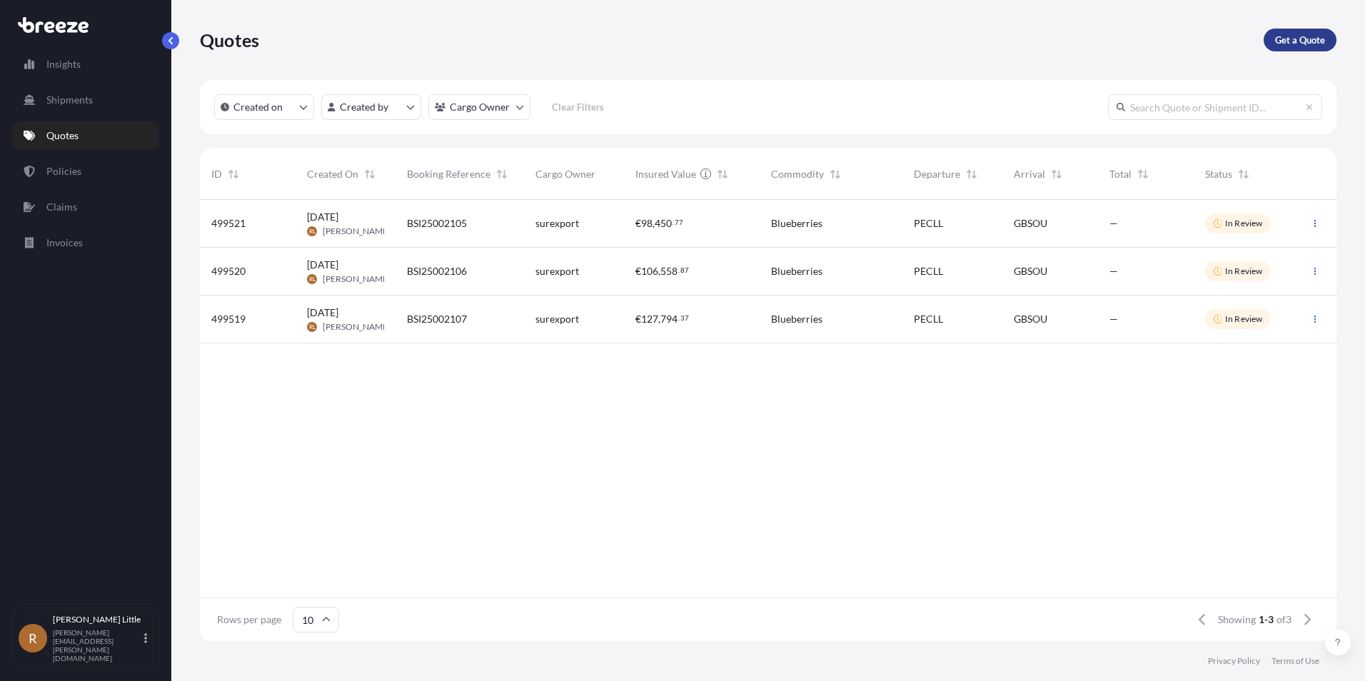
click at [1282, 37] on p "Get a Quote" at bounding box center [1300, 40] width 50 height 14
select select "Sea"
select select "1"
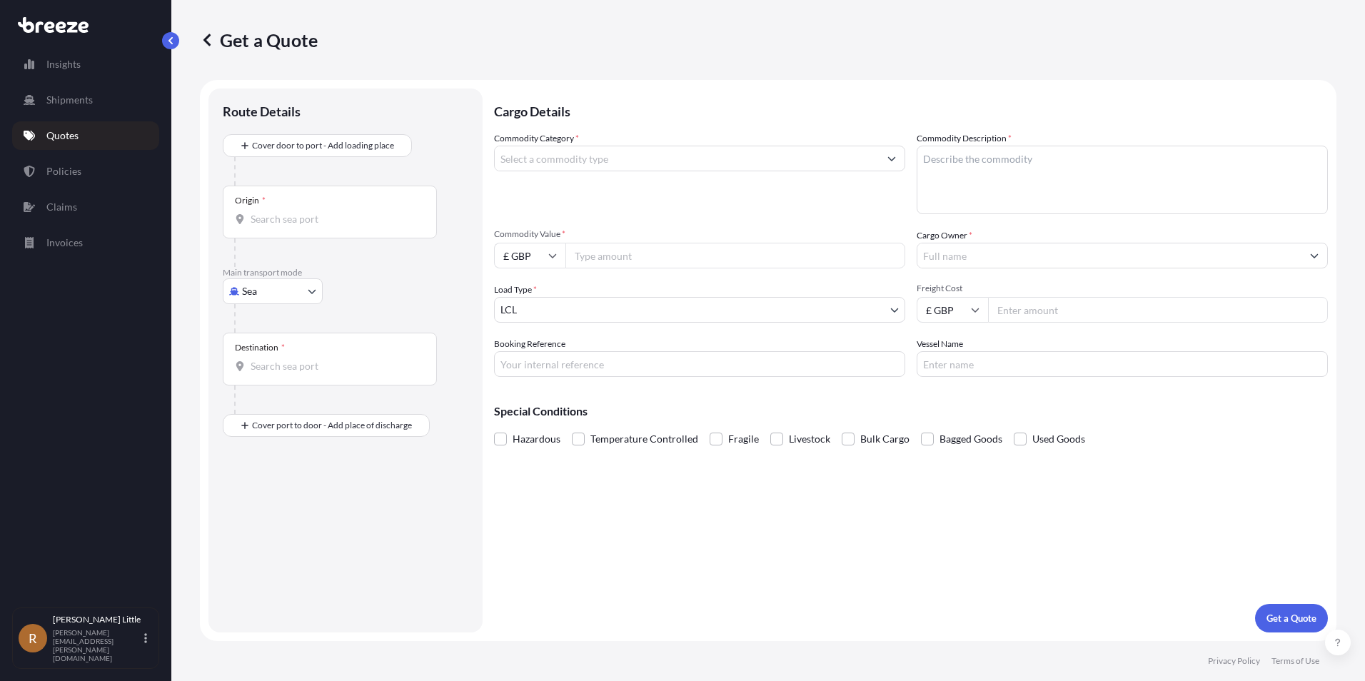
click at [613, 160] on input "Commodity Category *" at bounding box center [687, 159] width 384 height 26
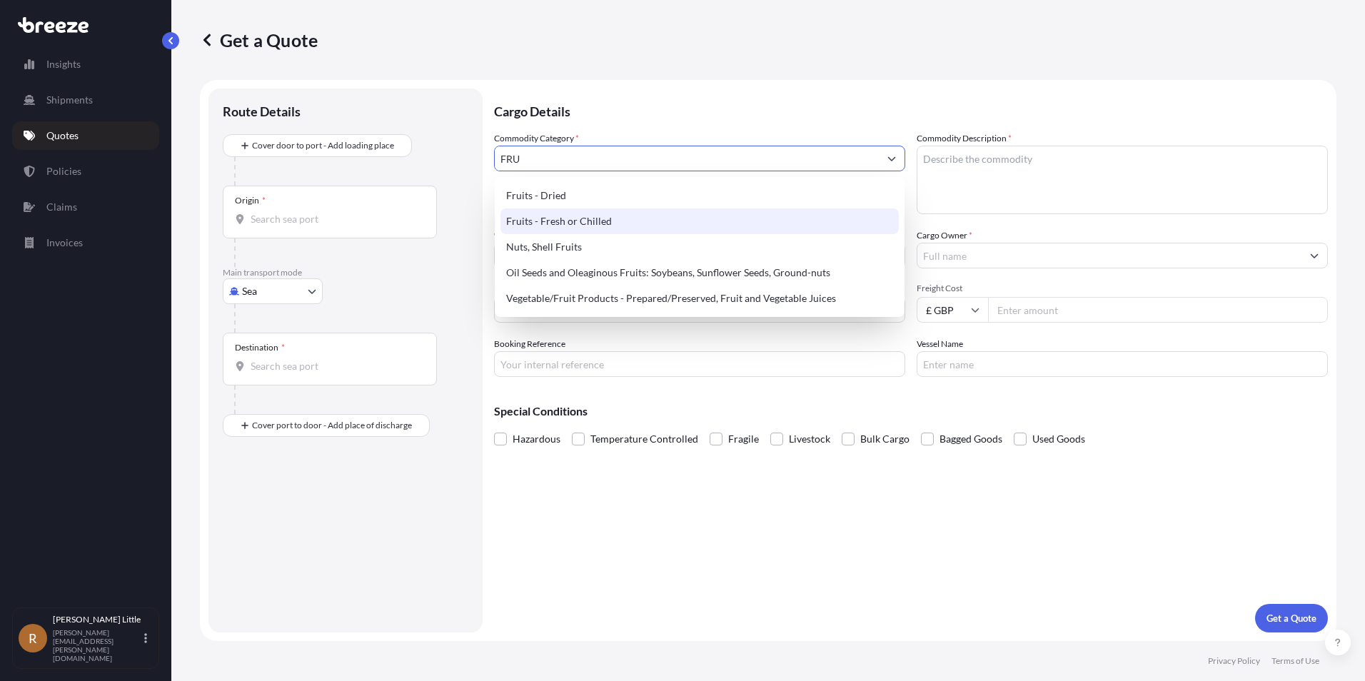
click at [618, 219] on div "Fruits - Fresh or Chilled" at bounding box center [699, 221] width 398 height 26
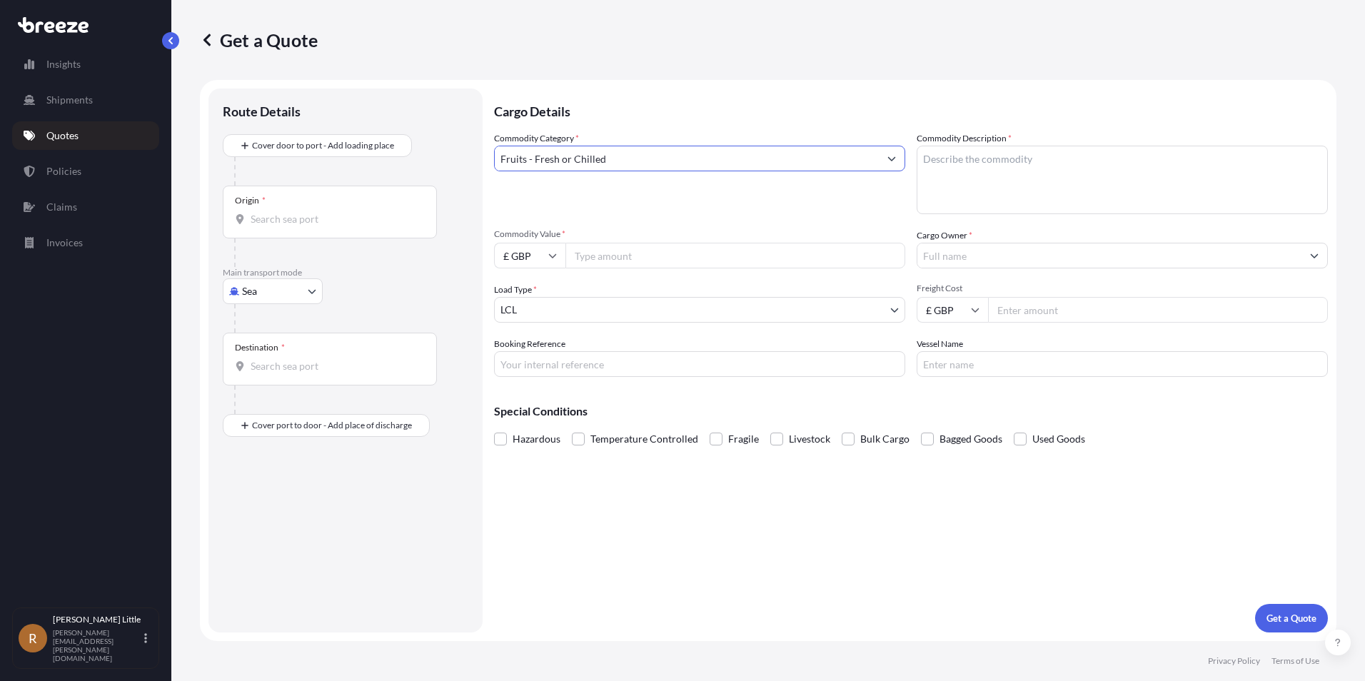
type input "Fruits - Fresh or Chilled"
click at [983, 161] on textarea "Commodity Description *" at bounding box center [1122, 180] width 411 height 69
type textarea "Blueberries"
click at [546, 253] on input "£ GBP" at bounding box center [529, 256] width 71 height 26
click at [538, 291] on div "€ EUR" at bounding box center [530, 294] width 60 height 27
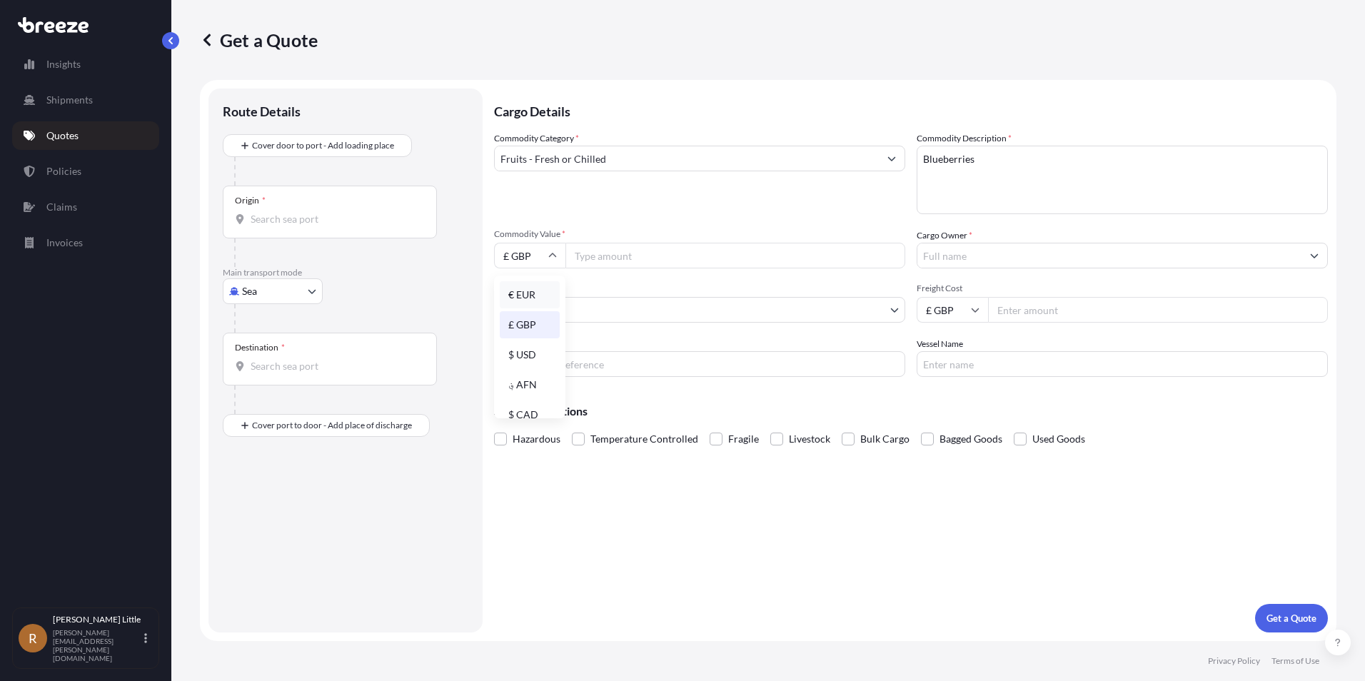
type input "€ EUR"
click at [593, 260] on input "Commodity Value *" at bounding box center [735, 256] width 340 height 26
click at [635, 255] on input "Commodity Value *" at bounding box center [735, 256] width 340 height 26
type input "112320.00"
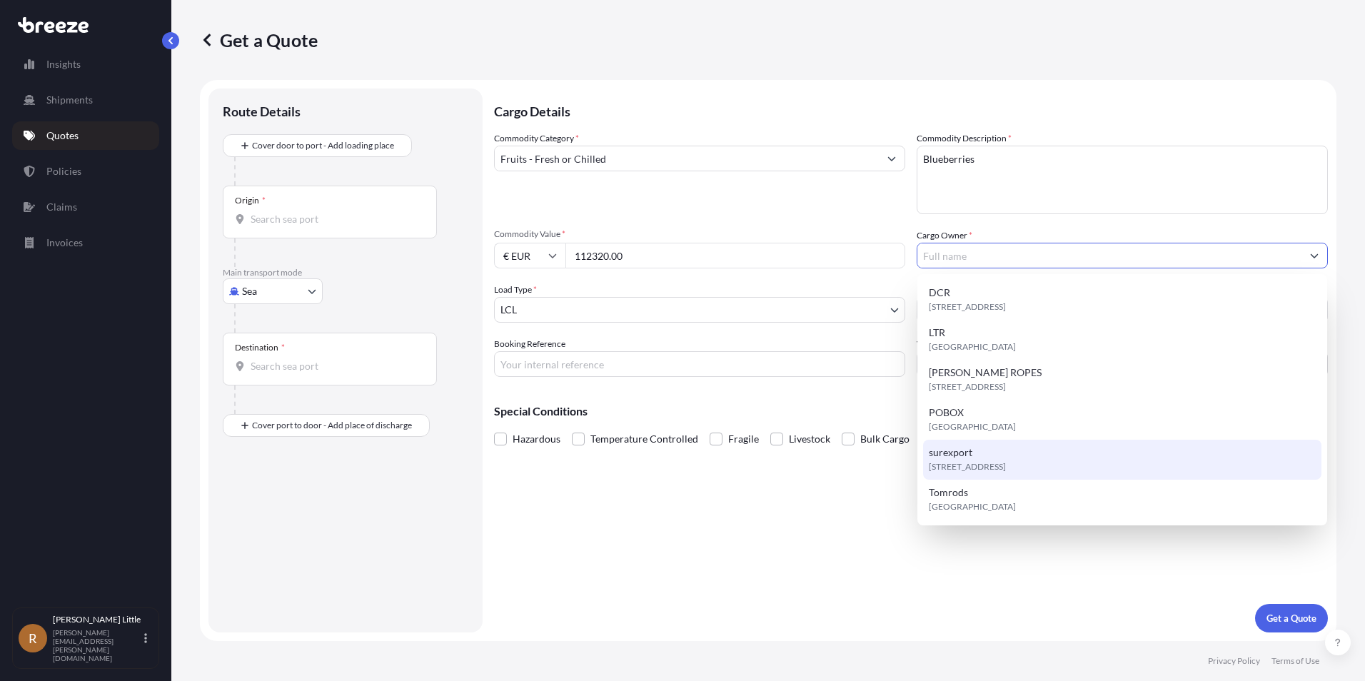
click at [1012, 441] on div "[STREET_ADDRESS]" at bounding box center [1122, 460] width 398 height 40
type input "surexport"
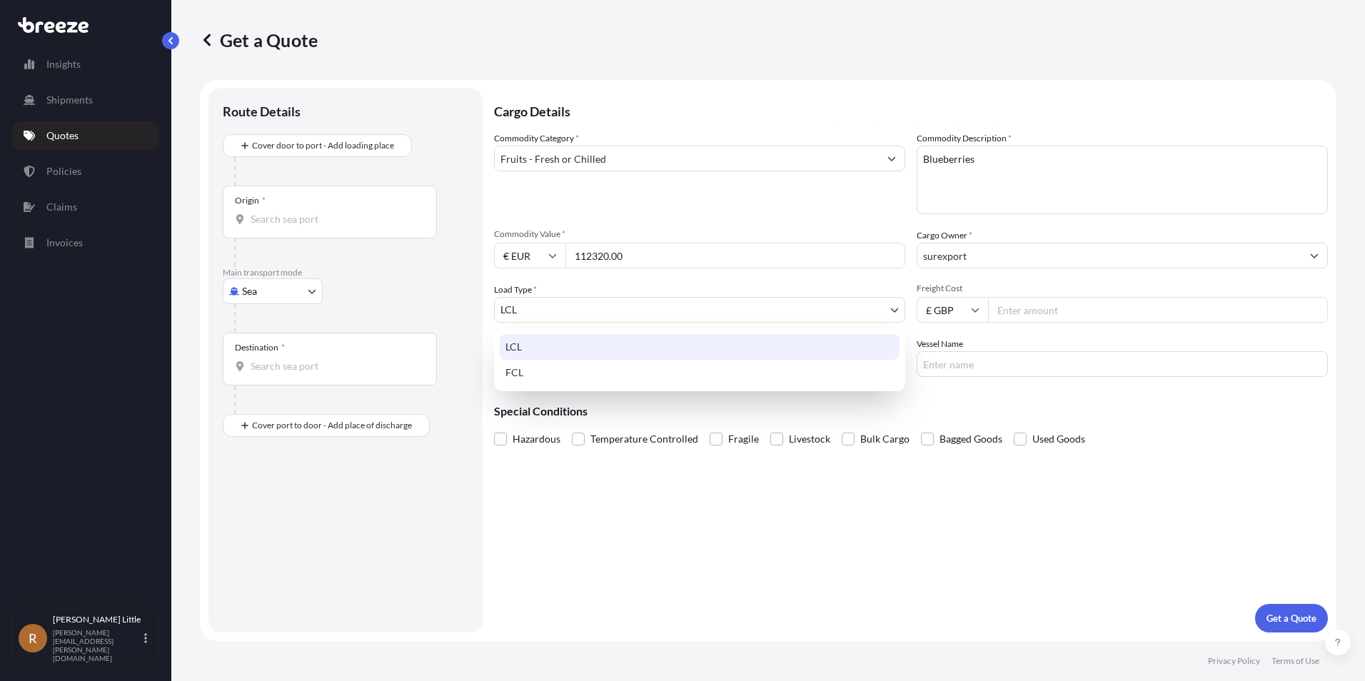
click at [675, 309] on body "6 options available. Insights Shipments Quotes Policies Claims Invoices R [PERS…" at bounding box center [682, 340] width 1365 height 681
click at [572, 381] on div "FCL" at bounding box center [700, 373] width 400 height 26
select select "2"
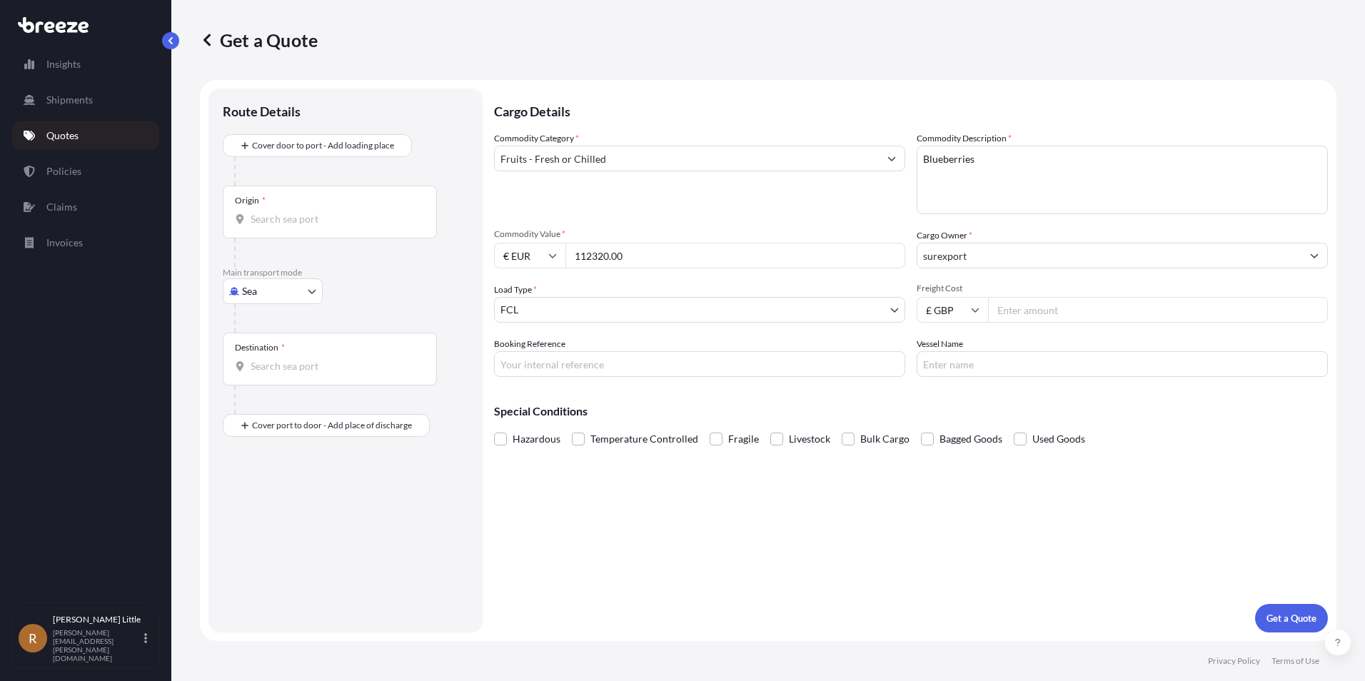
click at [954, 313] on input "£ GBP" at bounding box center [952, 310] width 71 height 26
click at [942, 411] on div "$ USD" at bounding box center [952, 409] width 60 height 27
type input "$ USD"
click at [1029, 324] on div "Commodity Category * Fruits - Fresh or Chilled Commodity Description * Blueberr…" at bounding box center [911, 254] width 834 height 246
click at [1037, 310] on input "Freight Cost" at bounding box center [1158, 310] width 340 height 26
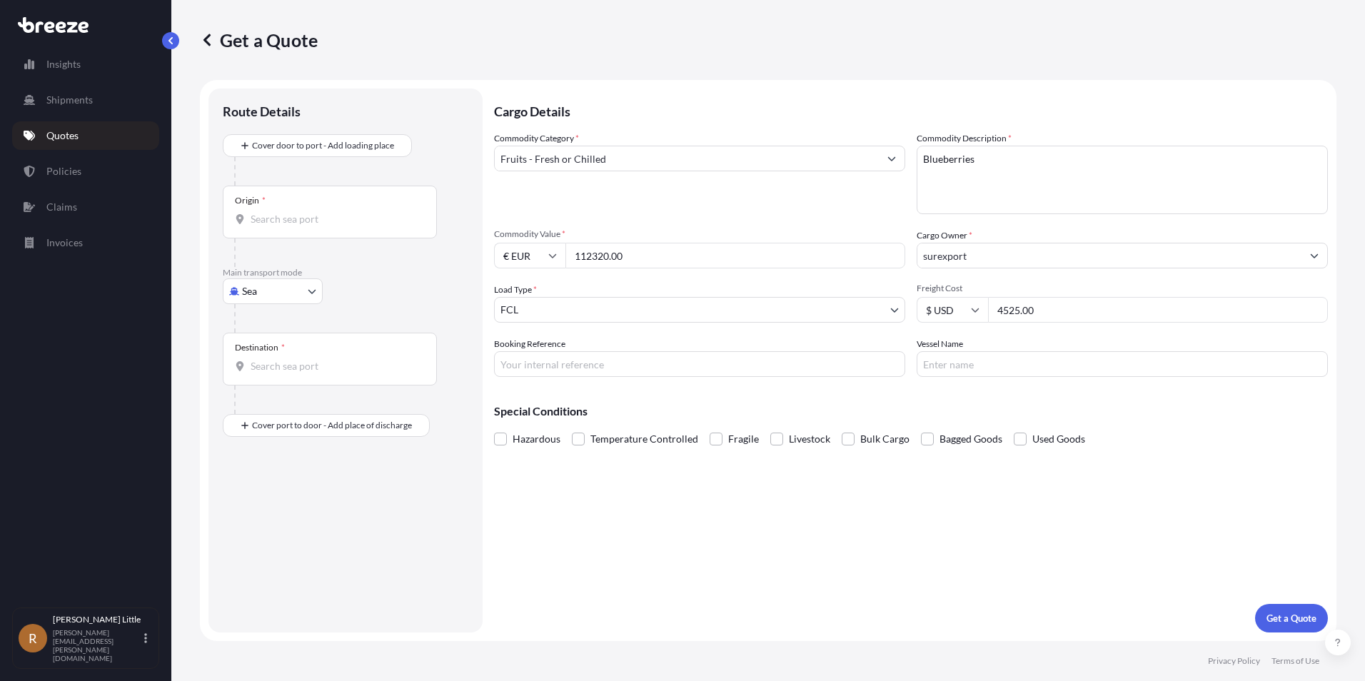
type input "4525.00"
click at [635, 351] on input "Booking Reference" at bounding box center [699, 364] width 411 height 26
type input "BSI25002153"
click at [1004, 362] on input "Vessel Name" at bounding box center [1122, 364] width 411 height 26
type input "DIAMOND BRIDGE"
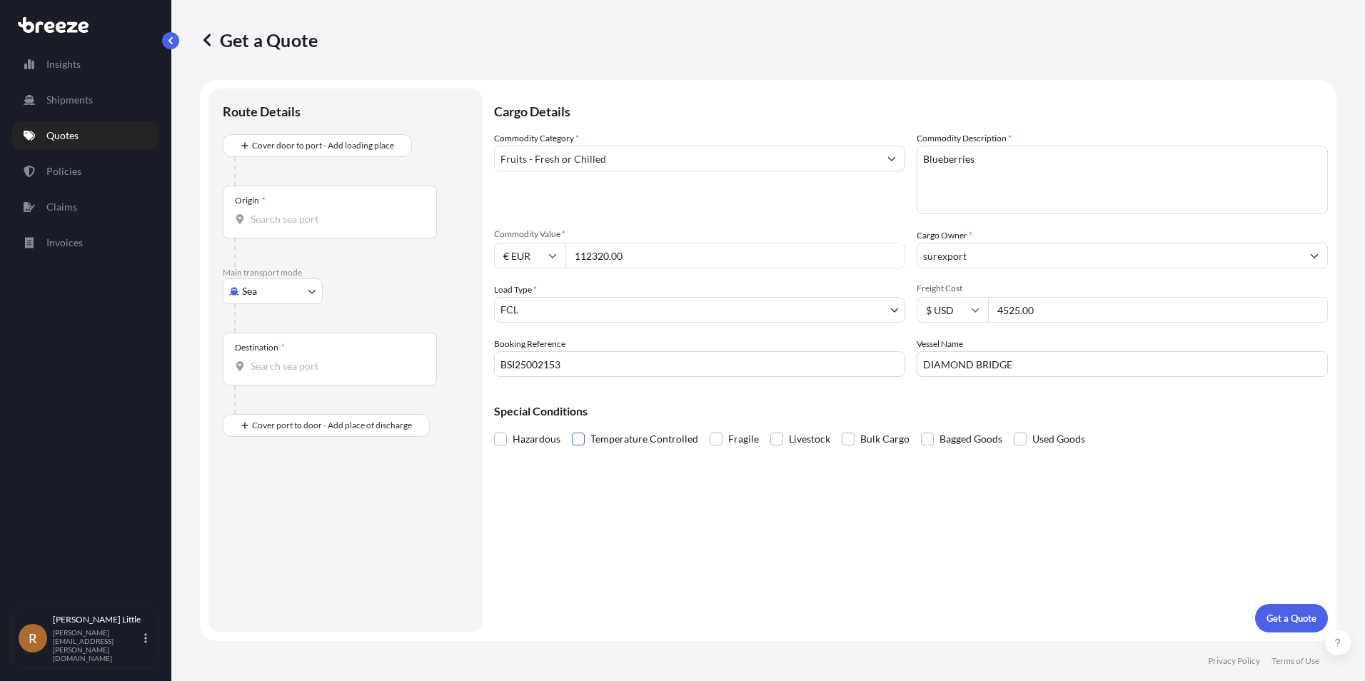
click at [578, 440] on span at bounding box center [578, 439] width 13 height 13
click at [572, 428] on input "Temperature Controlled" at bounding box center [572, 428] width 0 height 0
click at [1280, 615] on p "Get a Quote" at bounding box center [1291, 618] width 50 height 14
click at [290, 221] on input "Origin * Please select an origin" at bounding box center [335, 219] width 168 height 14
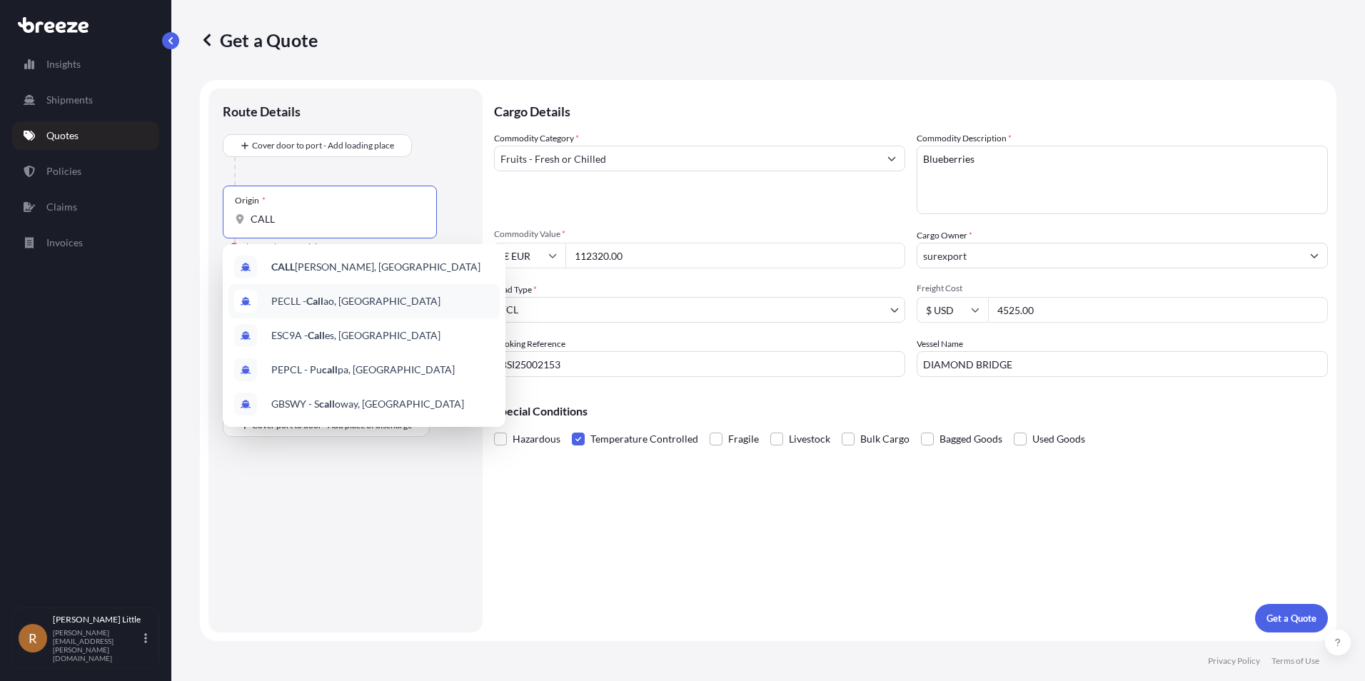
click at [336, 288] on div "PECLL - Call ao, [GEOGRAPHIC_DATA]" at bounding box center [363, 301] width 271 height 34
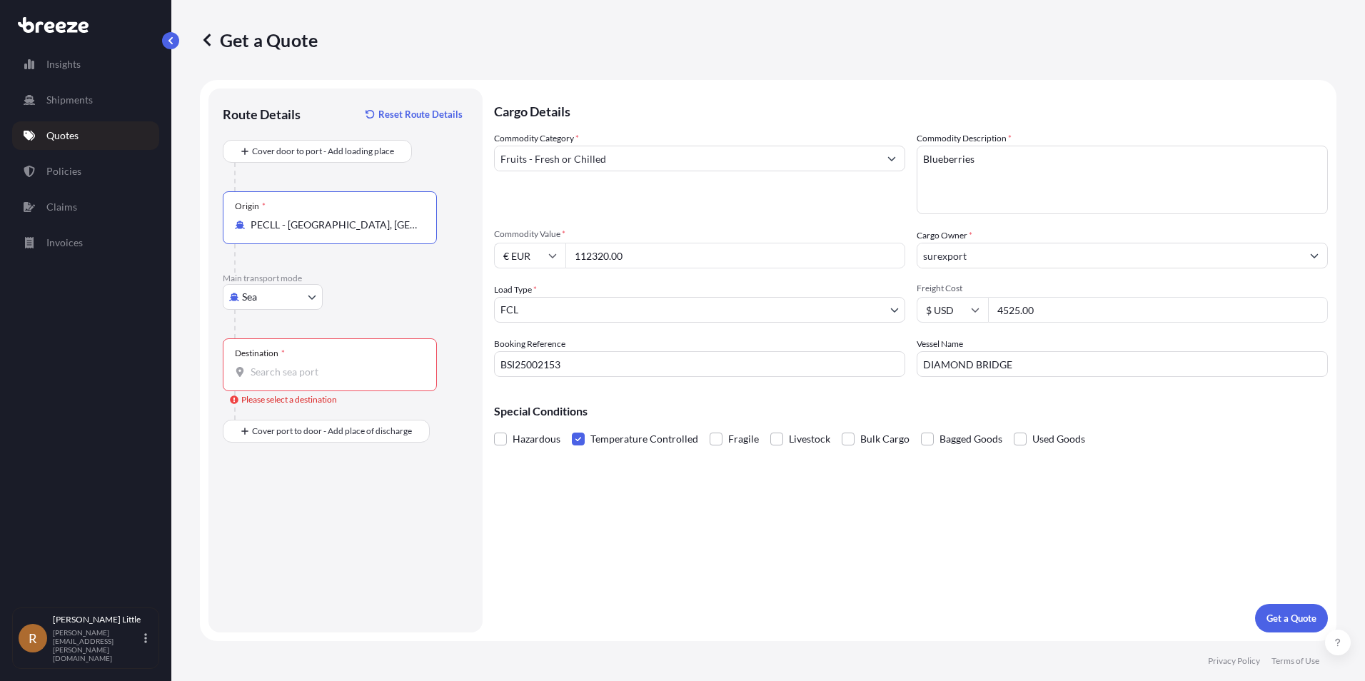
type input "PECLL - [GEOGRAPHIC_DATA], [GEOGRAPHIC_DATA]"
click at [281, 373] on input "Destination * Please select a destination" at bounding box center [335, 372] width 168 height 14
type input "GBSOU - [GEOGRAPHIC_DATA], [GEOGRAPHIC_DATA]"
click at [291, 513] on input "Place of Discharge" at bounding box center [335, 507] width 168 height 14
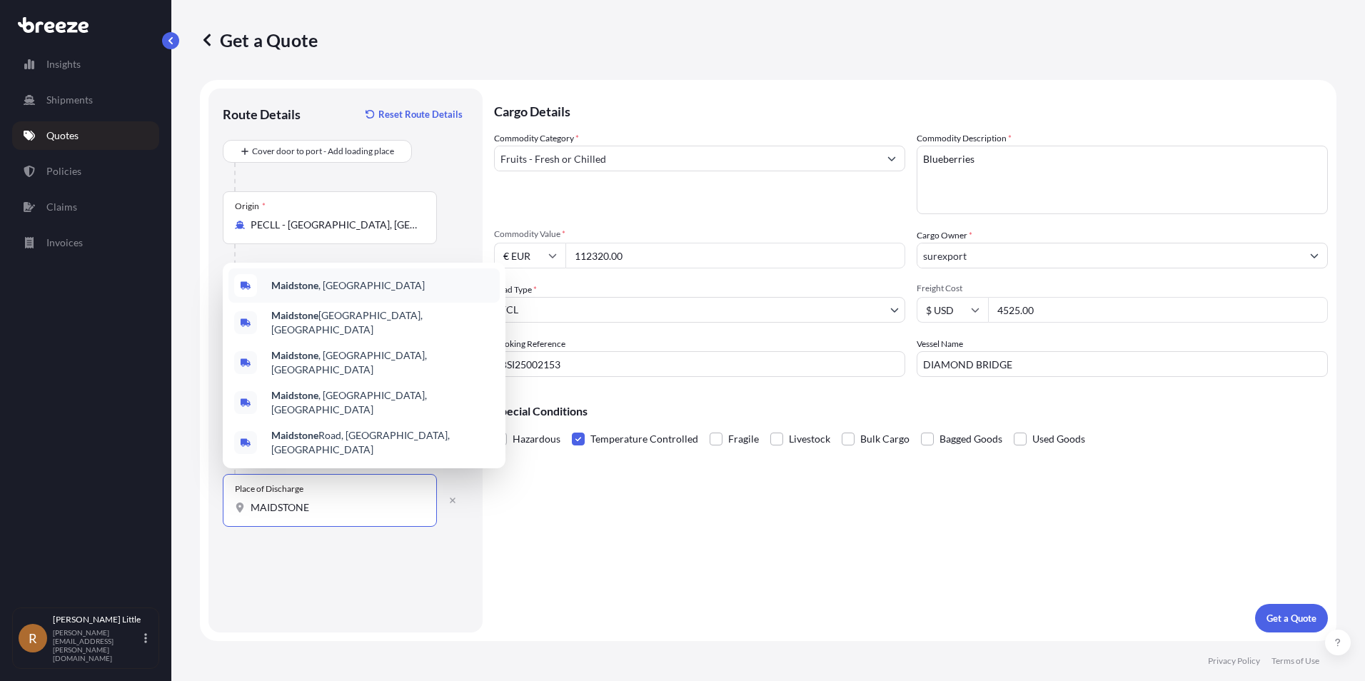
click at [331, 303] on div "Maidstone , [GEOGRAPHIC_DATA]" at bounding box center [363, 285] width 271 height 34
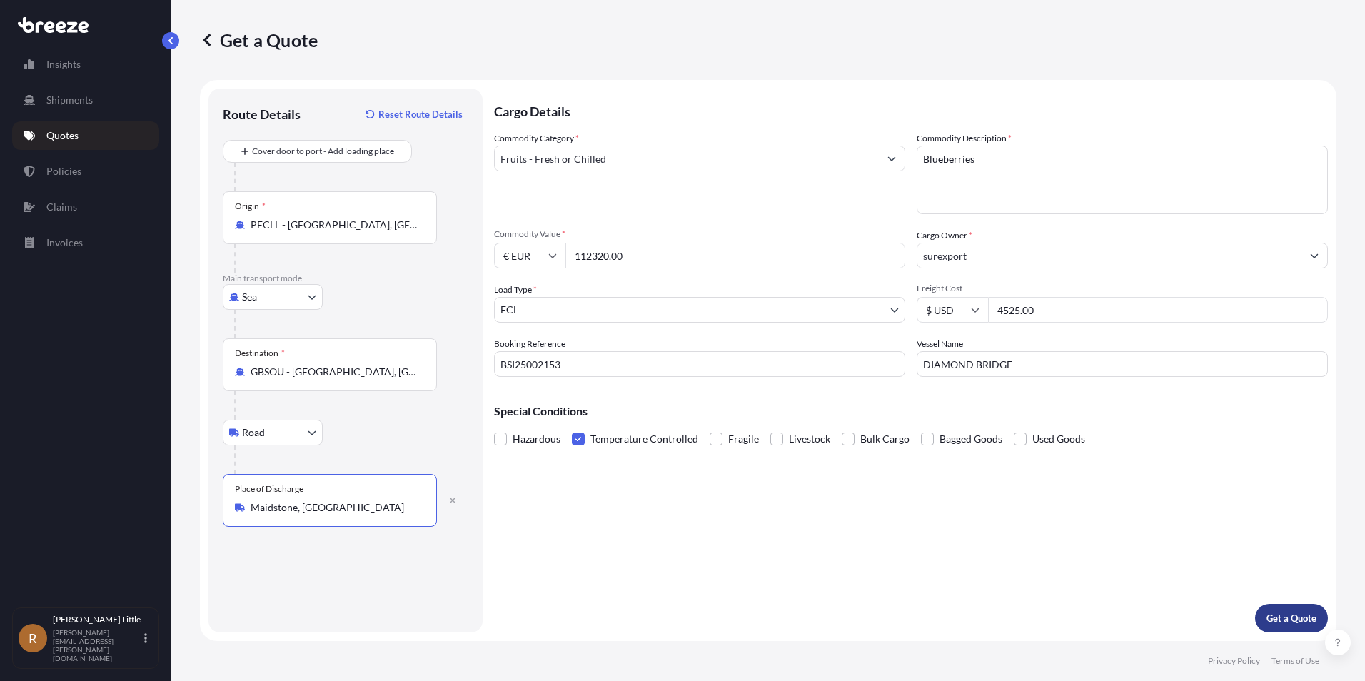
type input "Maidstone, [GEOGRAPHIC_DATA]"
click at [1291, 618] on p "Get a Quote" at bounding box center [1291, 618] width 50 height 14
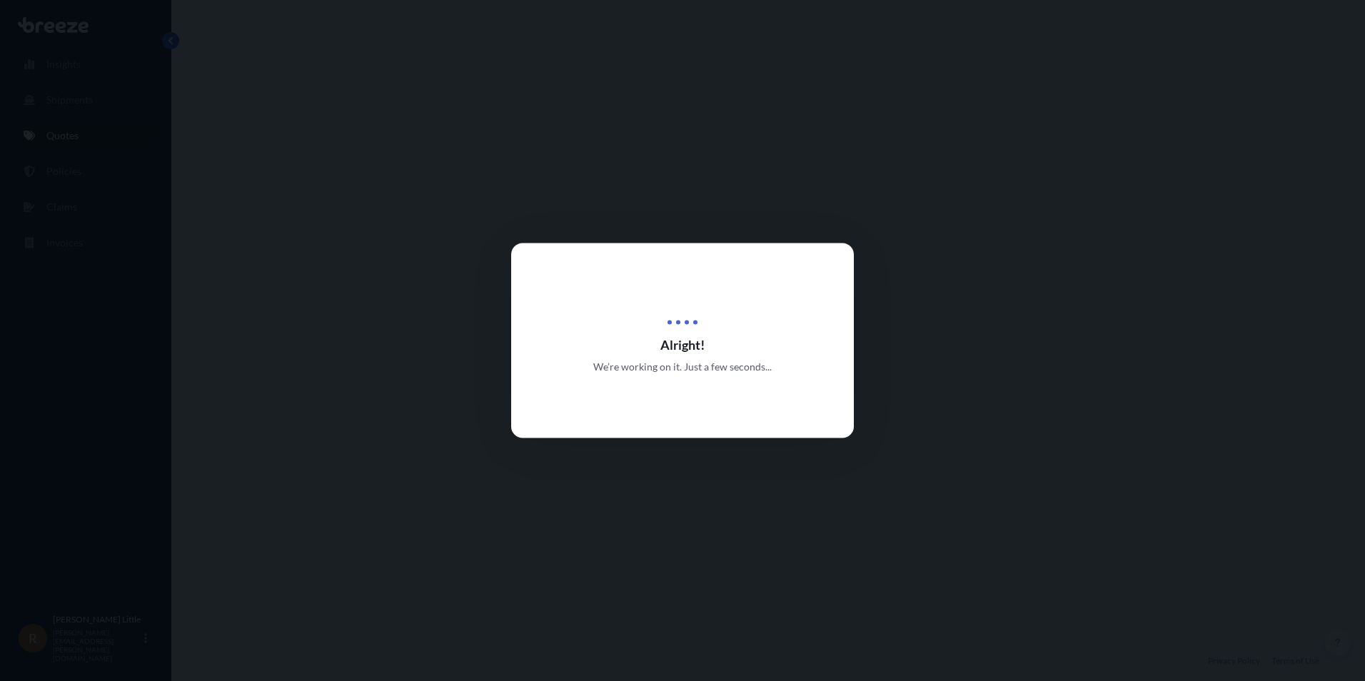
select select "Sea"
select select "Road"
select select "2"
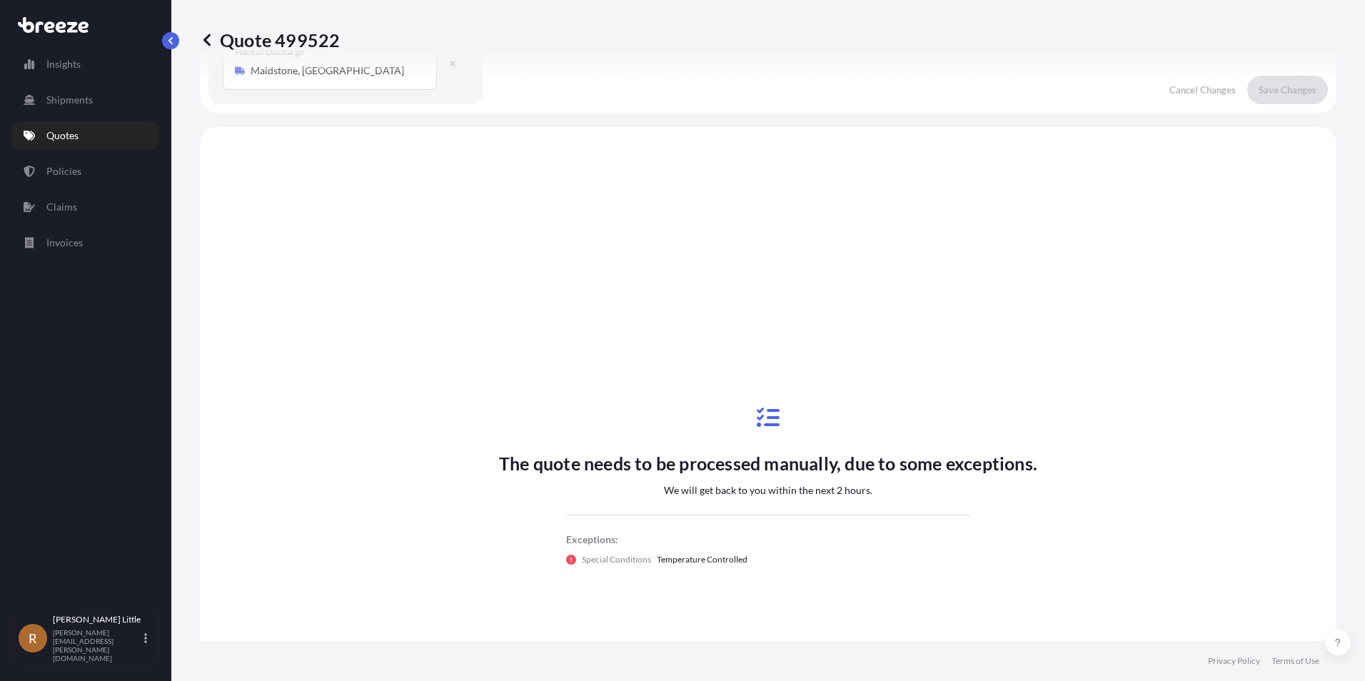
scroll to position [487, 0]
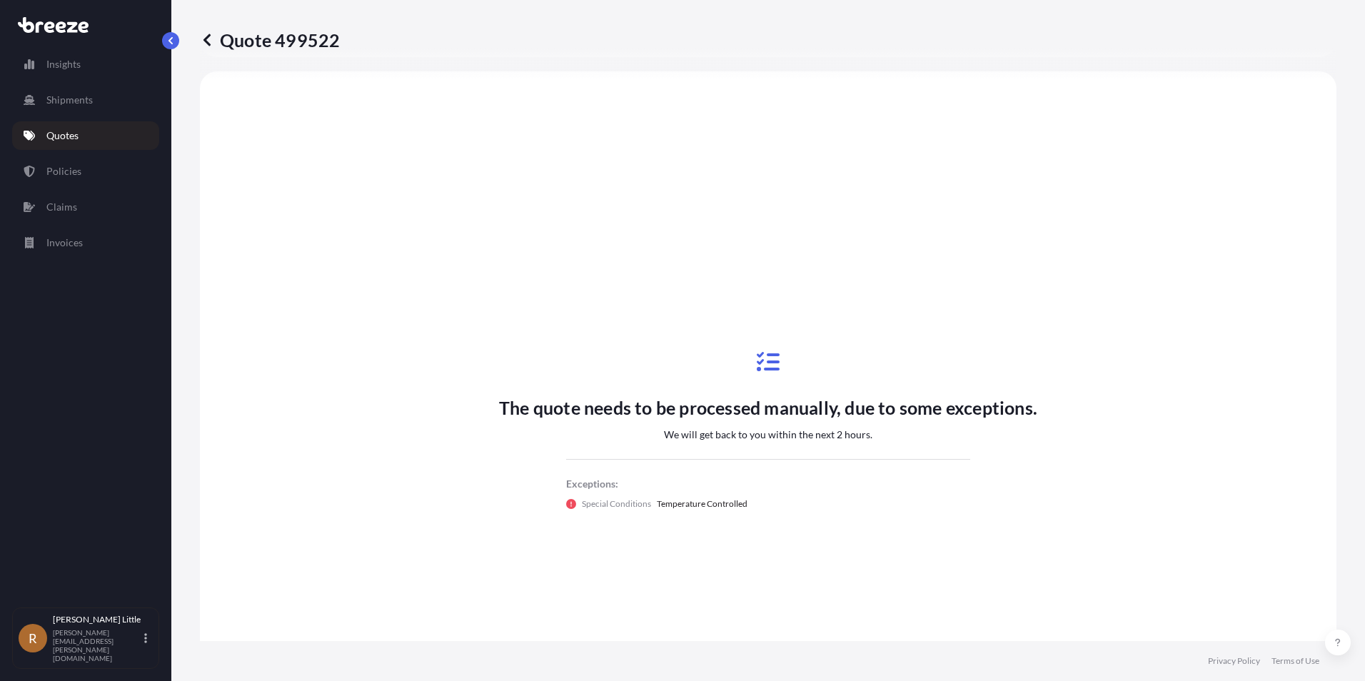
click at [78, 128] on link "Quotes" at bounding box center [85, 135] width 147 height 29
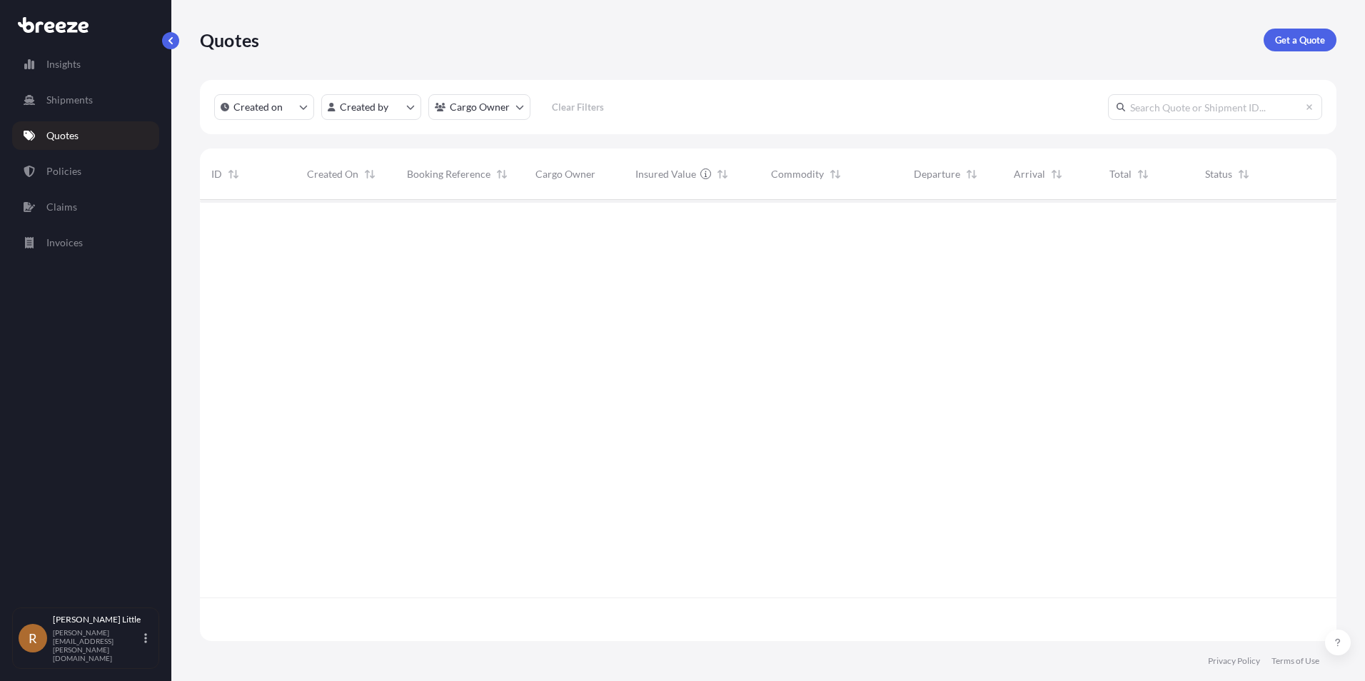
scroll to position [438, 1126]
